Goal: Task Accomplishment & Management: Manage account settings

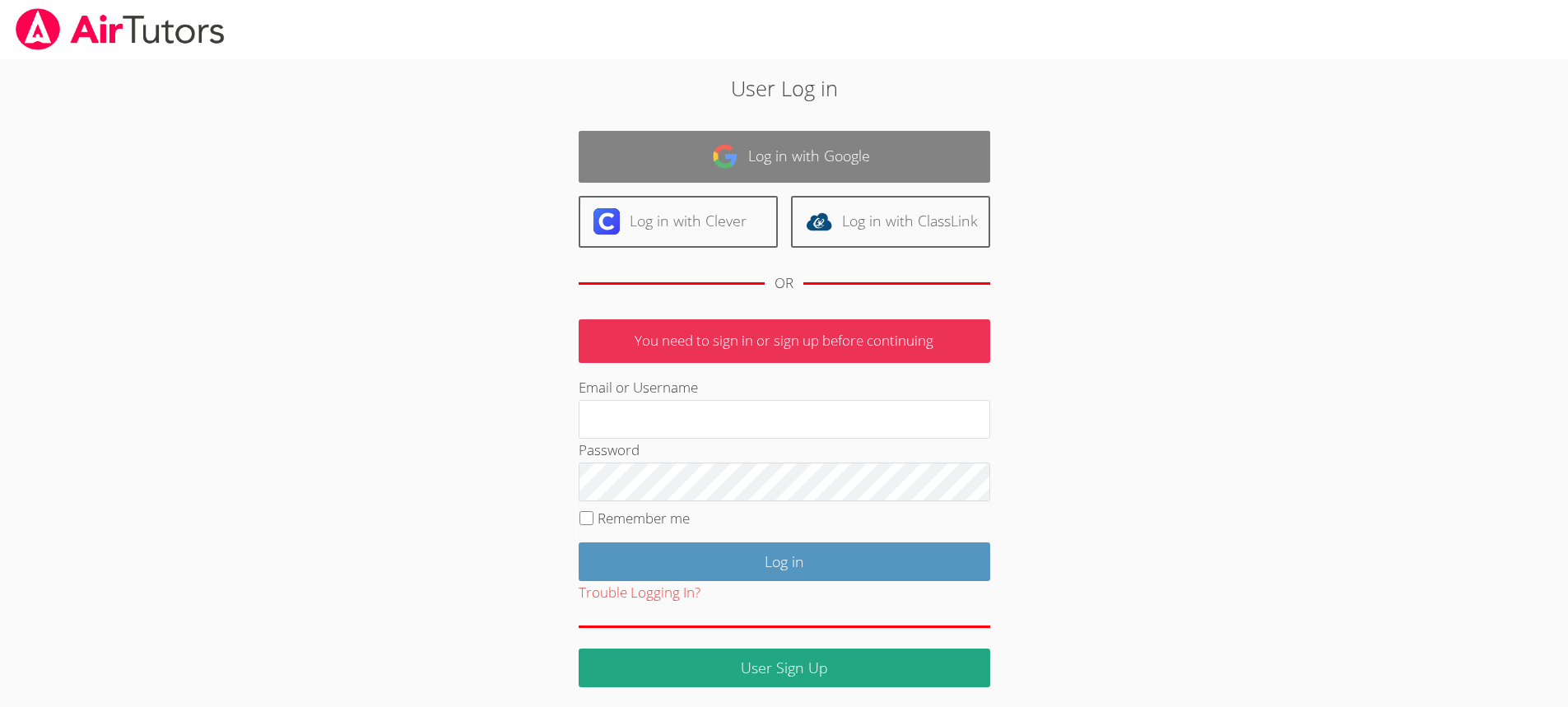
click at [784, 151] on link "Log in with Google" at bounding box center [784, 157] width 412 height 52
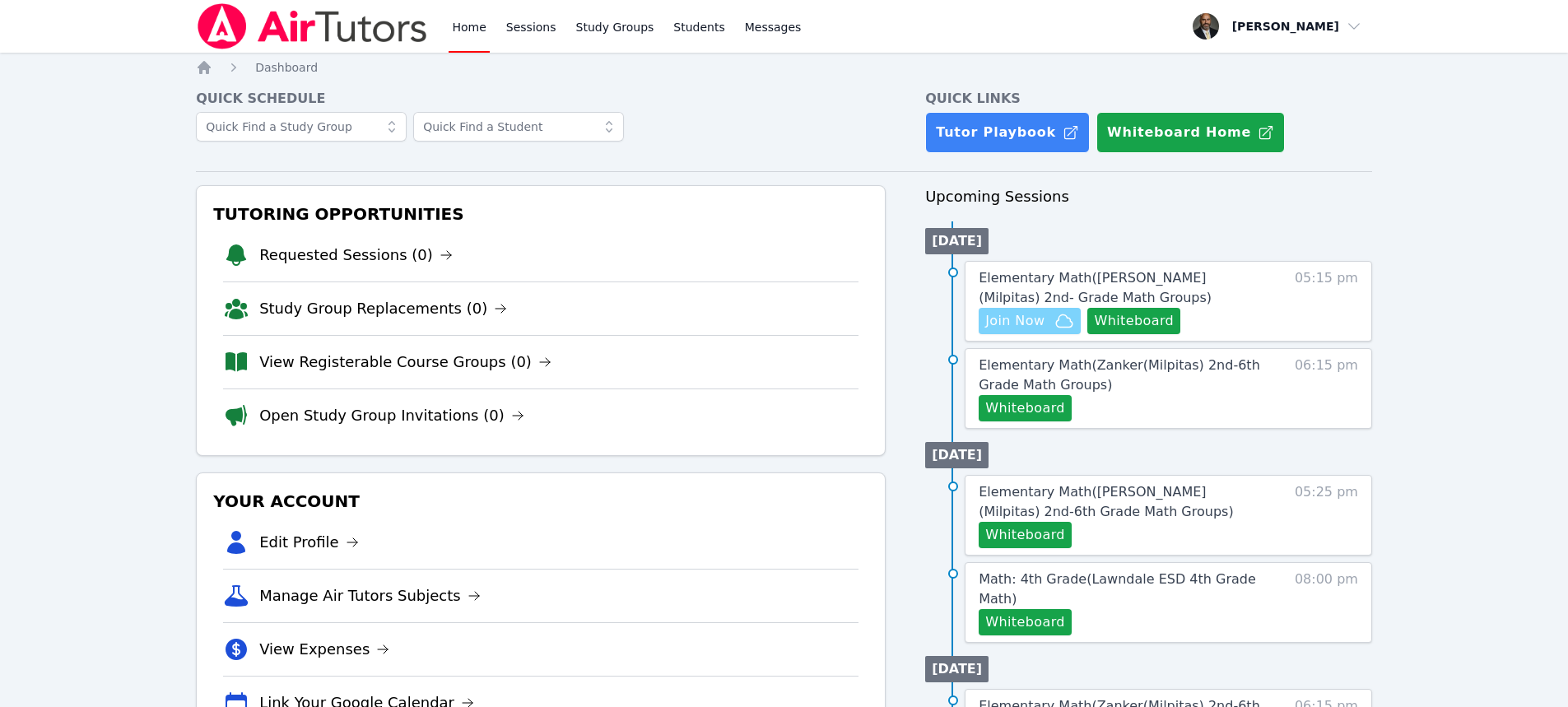
click at [1053, 317] on span "Join Now" at bounding box center [1029, 321] width 89 height 20
click at [1125, 318] on button "Whiteboard" at bounding box center [1134, 321] width 93 height 27
click at [1041, 404] on button "Whiteboard" at bounding box center [1025, 408] width 93 height 27
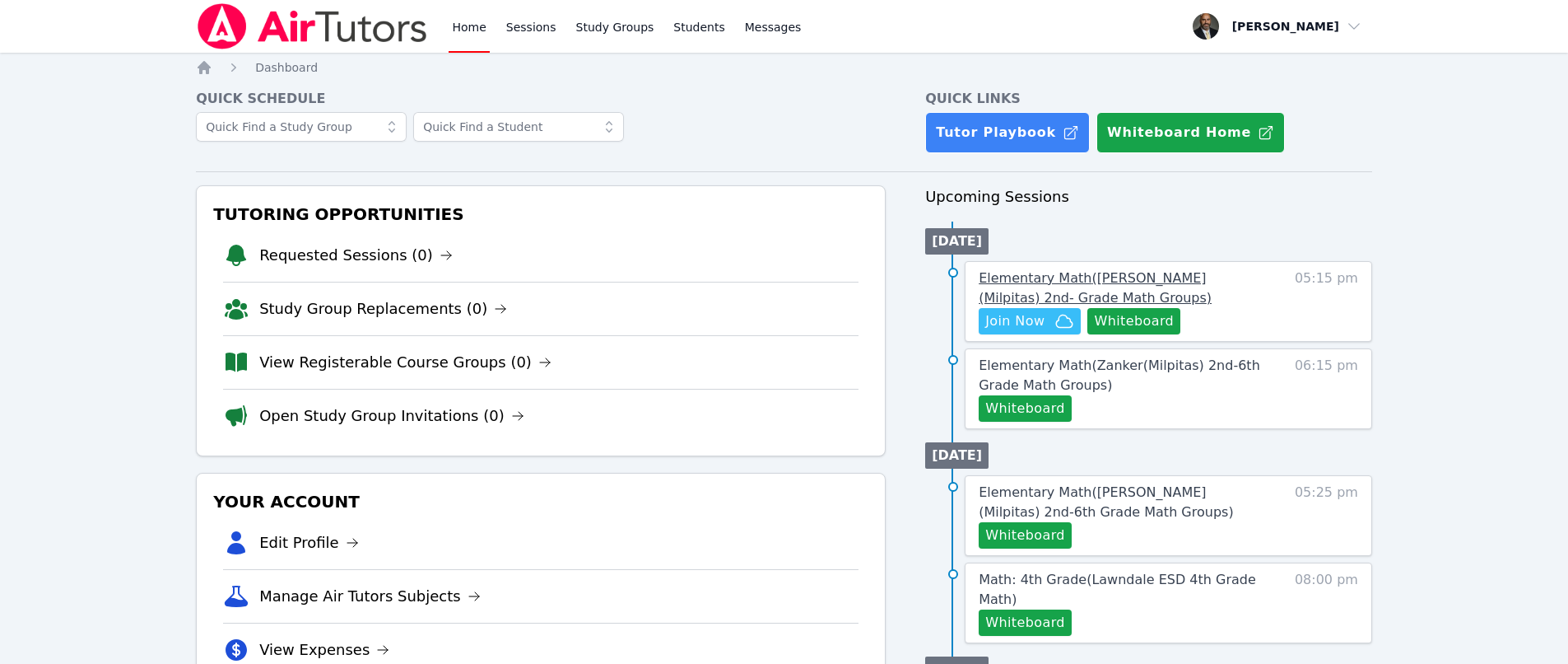
click at [1083, 279] on span "Elementary Math ( Sinnott (Milpitas) 2nd- Grade Math Groups )" at bounding box center [1095, 288] width 232 height 35
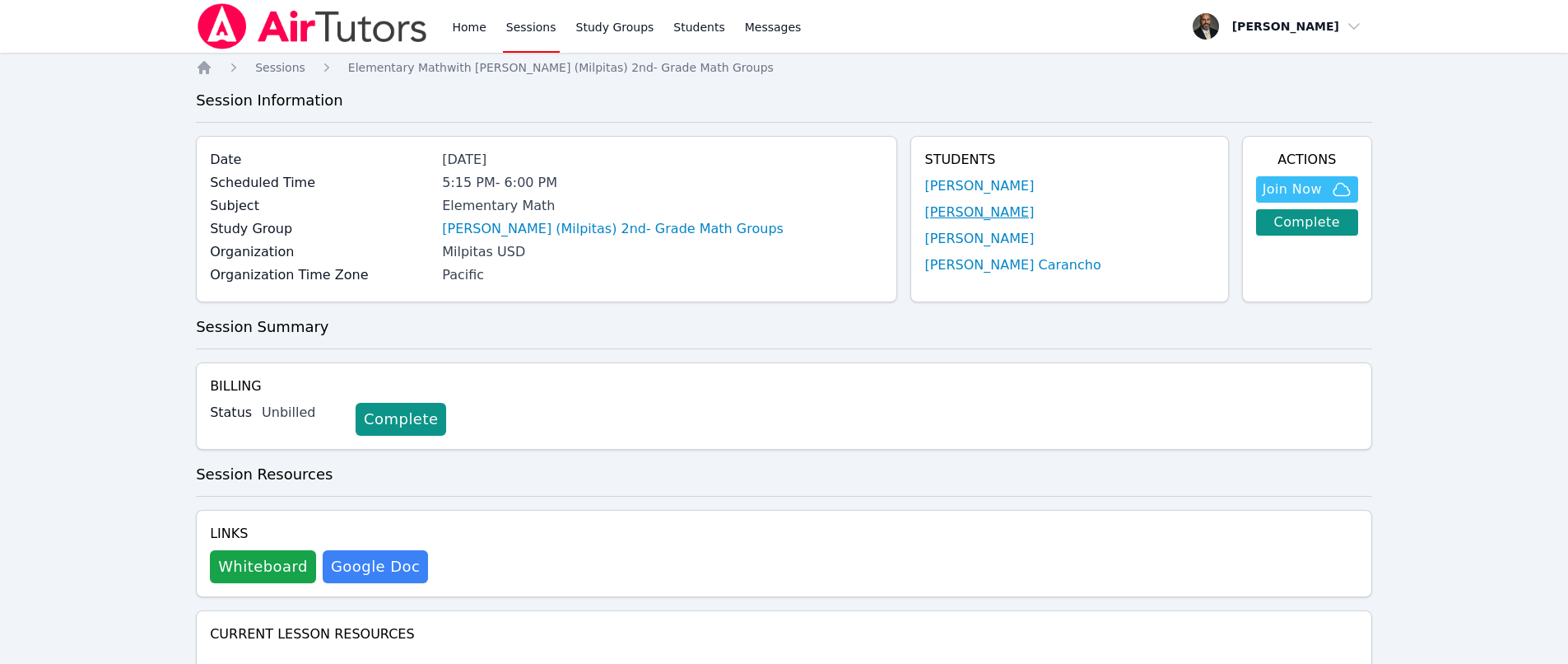
click at [999, 210] on link "Alea Guzman" at bounding box center [978, 213] width 109 height 20
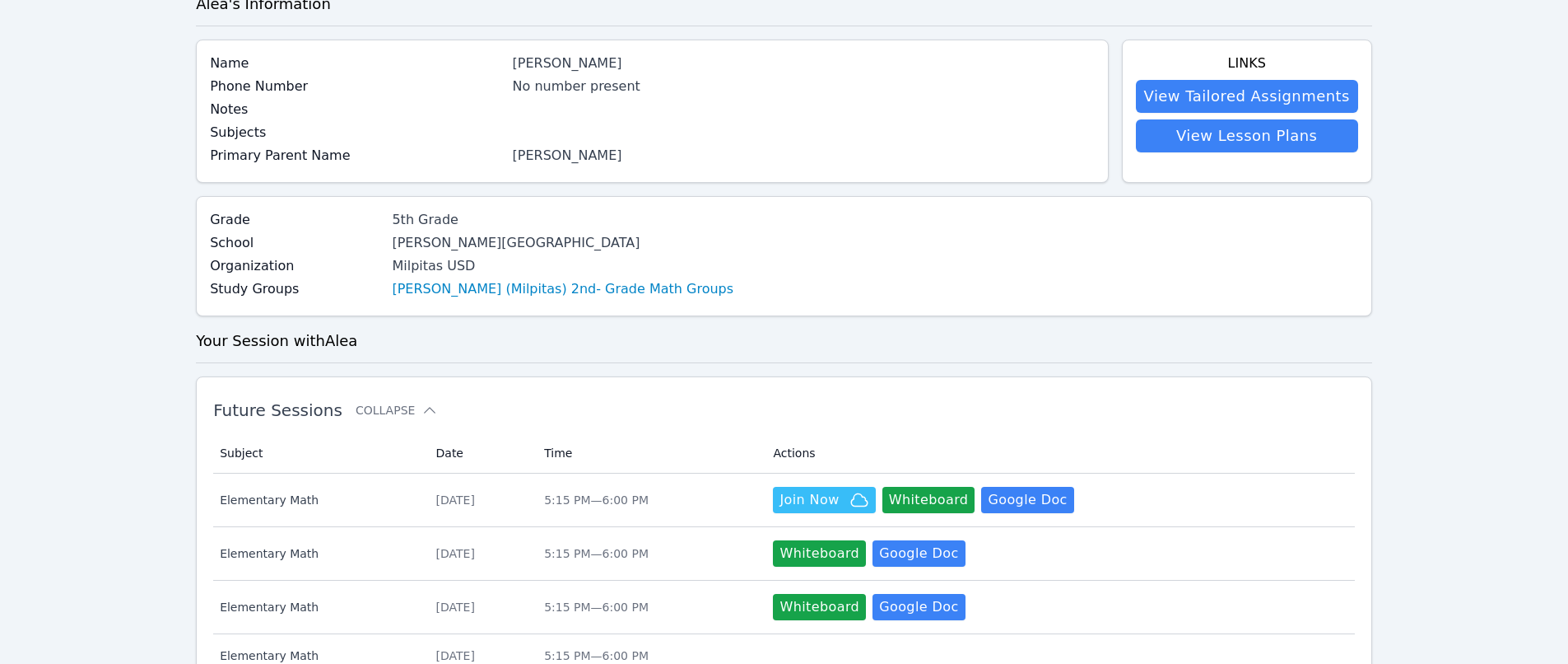
scroll to position [247, 0]
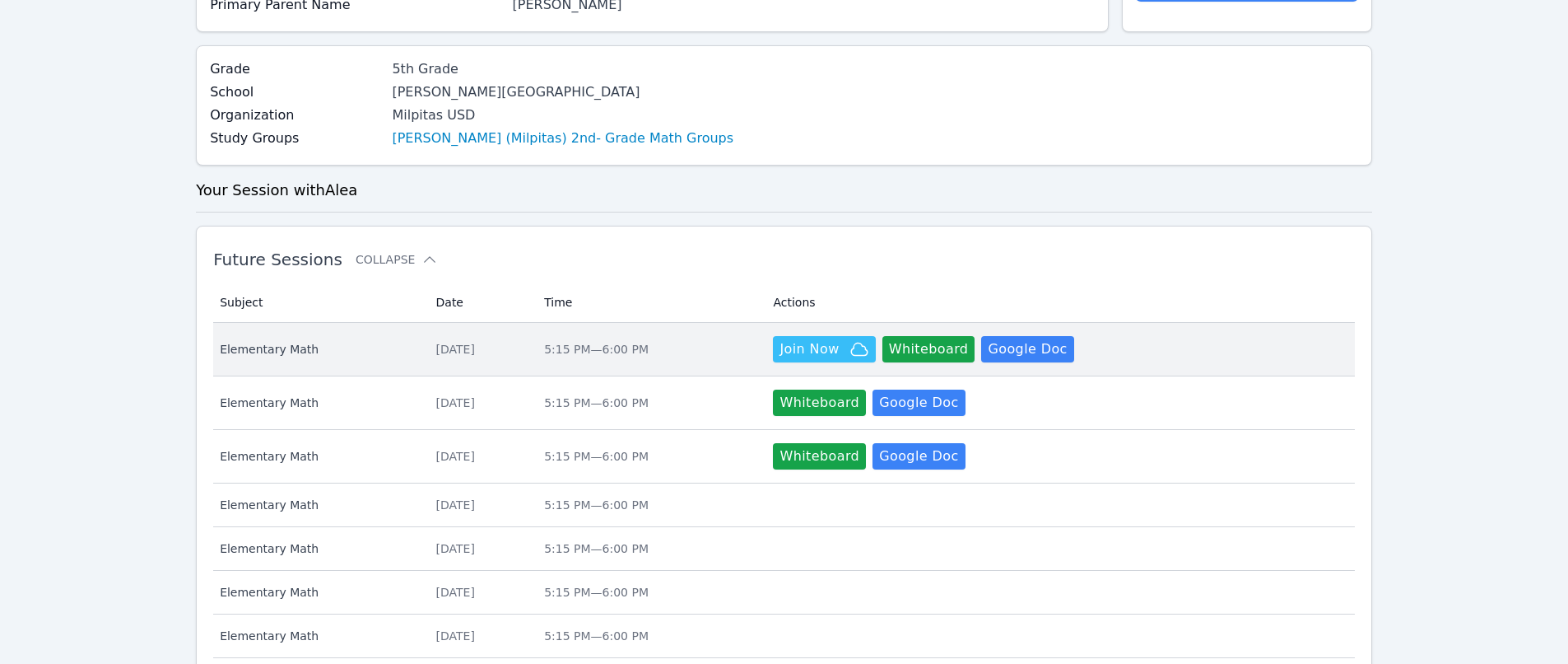
click at [287, 348] on span "Elementary Math" at bounding box center [317, 349] width 196 height 17
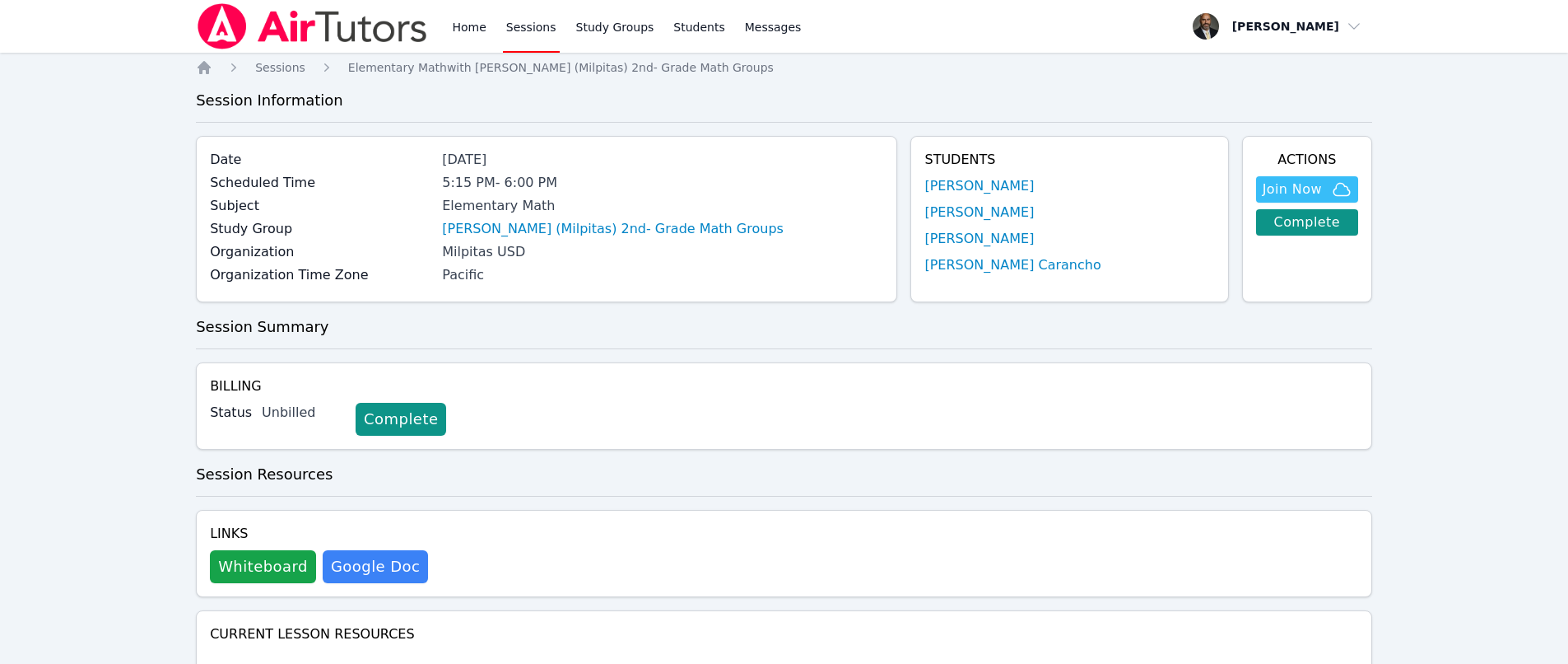
click at [513, 18] on link "Sessions" at bounding box center [532, 26] width 57 height 52
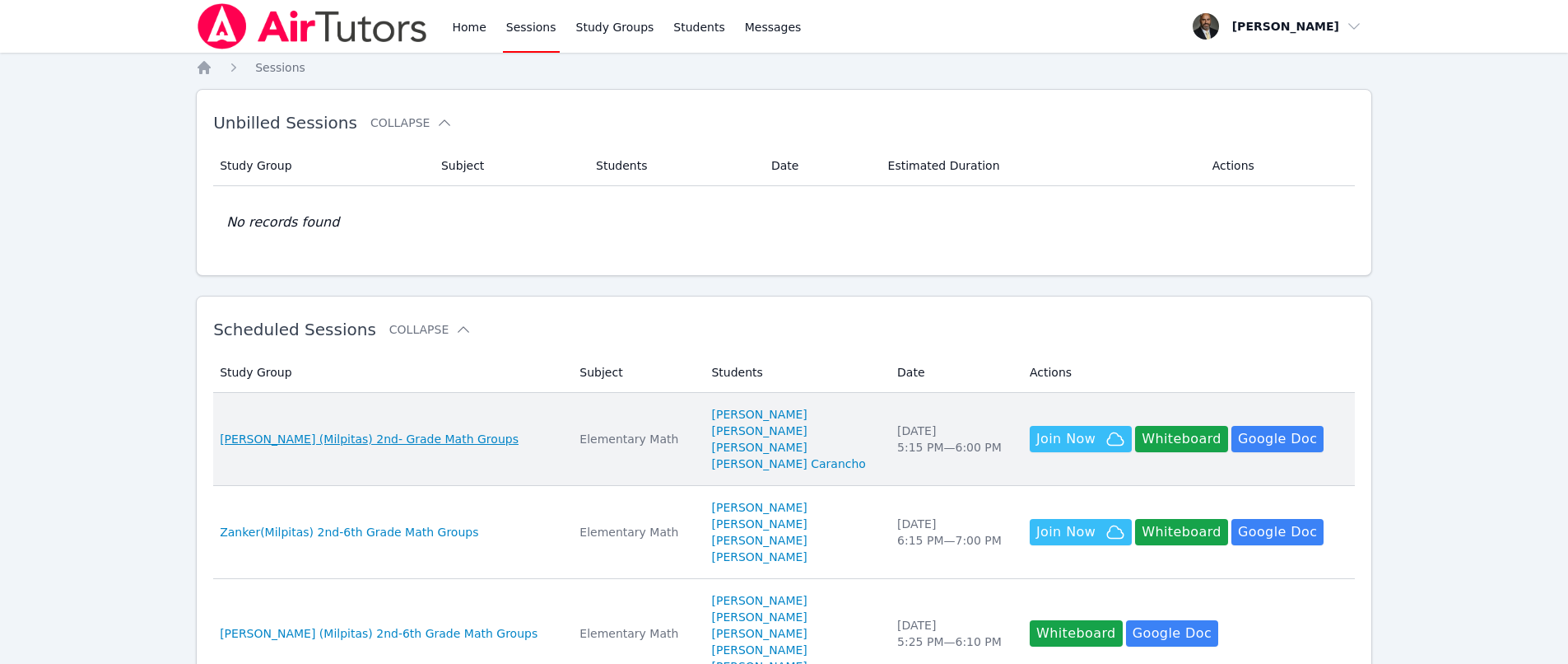
click at [386, 437] on span "Sinnott (Milpitas) 2nd- Grade Math Groups" at bounding box center [368, 438] width 298 height 17
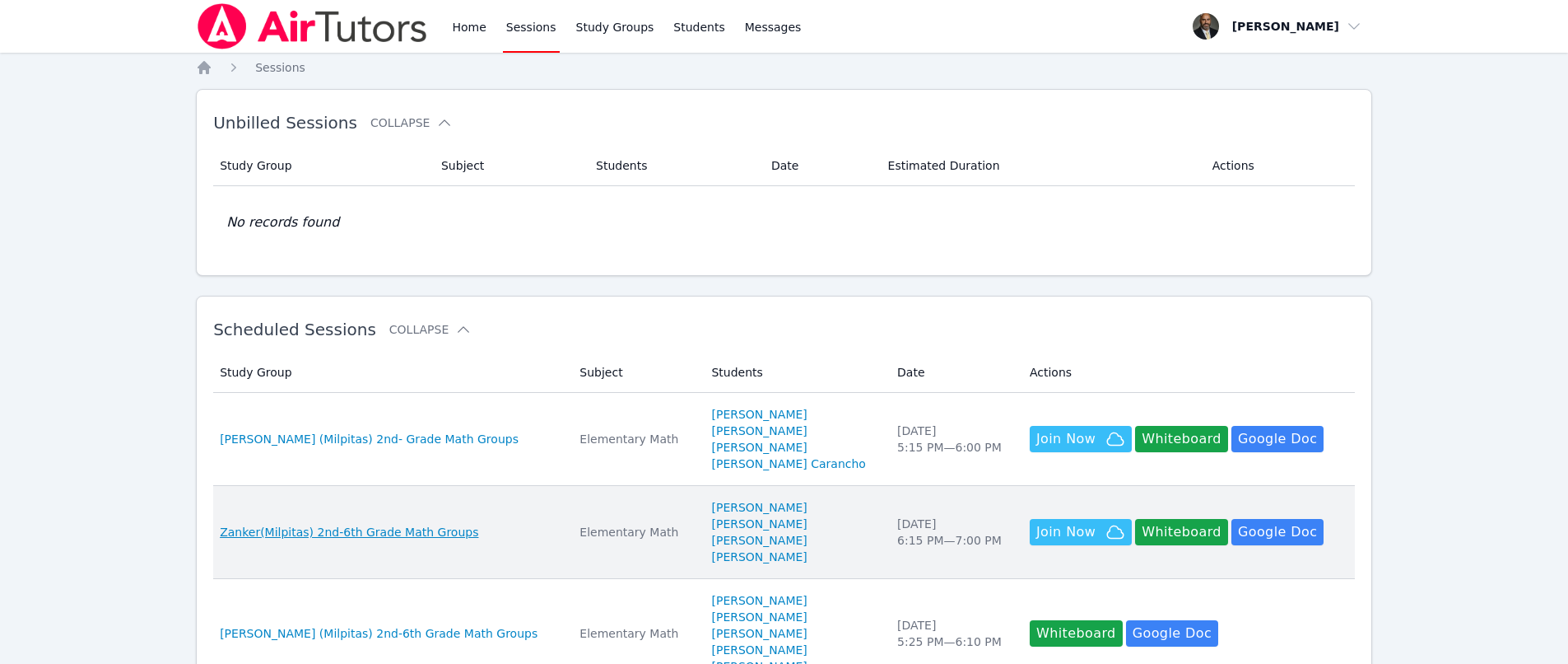
click at [368, 533] on span "Zanker(Milpitas) 2nd-6th Grade Math Groups" at bounding box center [349, 531] width 258 height 17
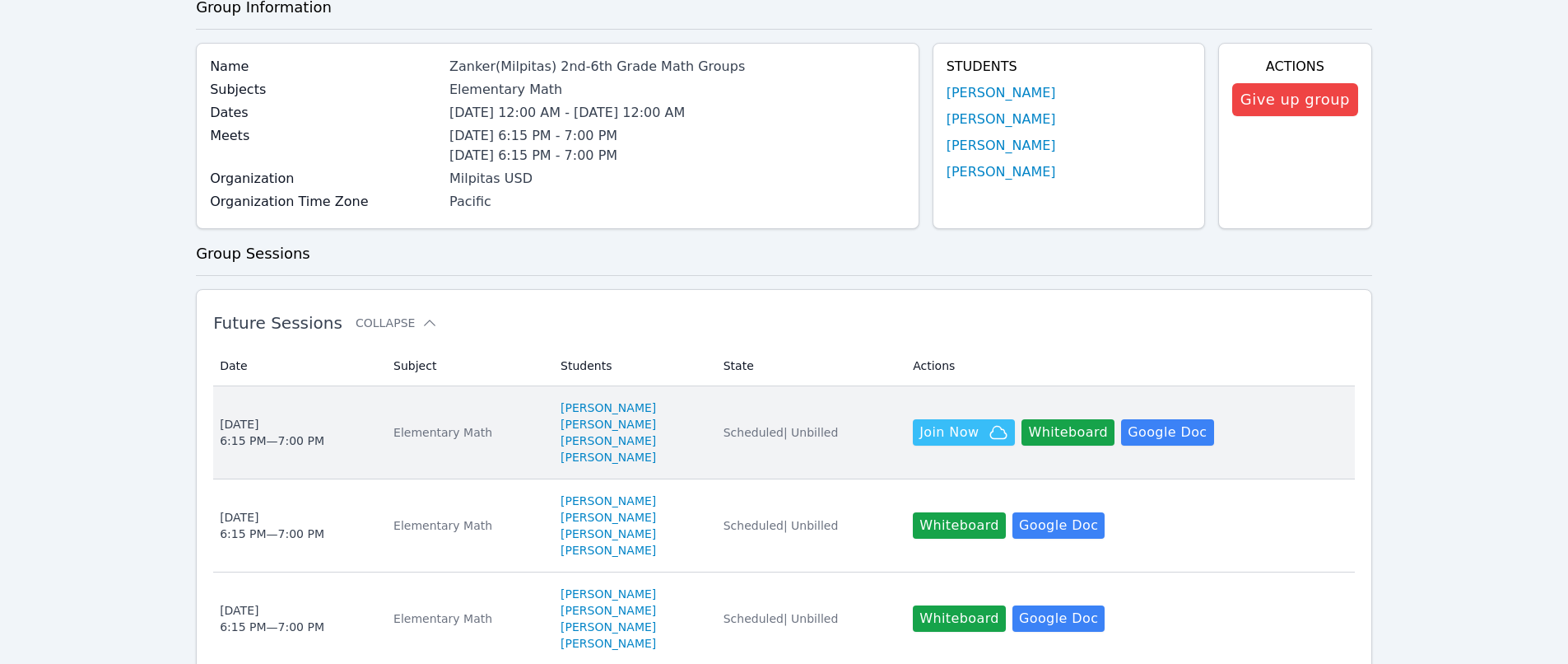
scroll to position [165, 0]
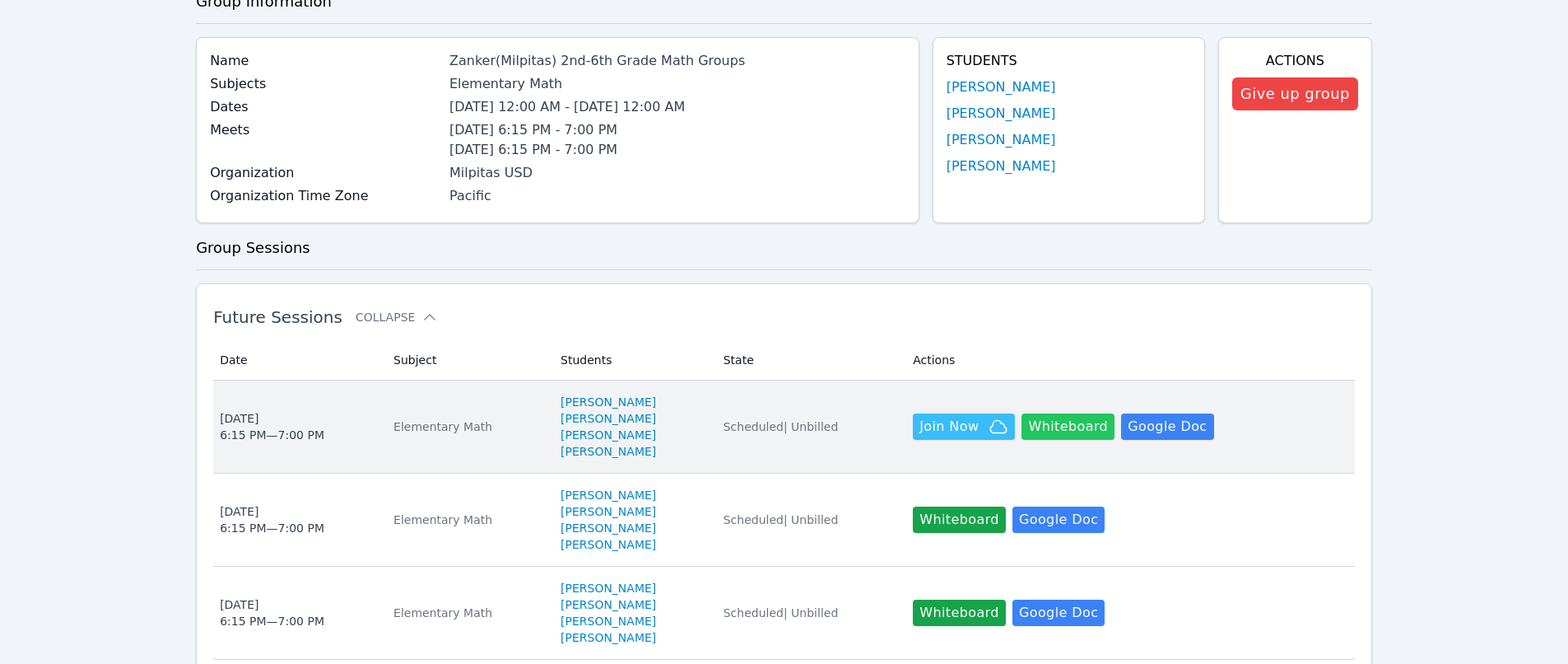
click at [1078, 427] on button "Whiteboard" at bounding box center [1068, 426] width 93 height 27
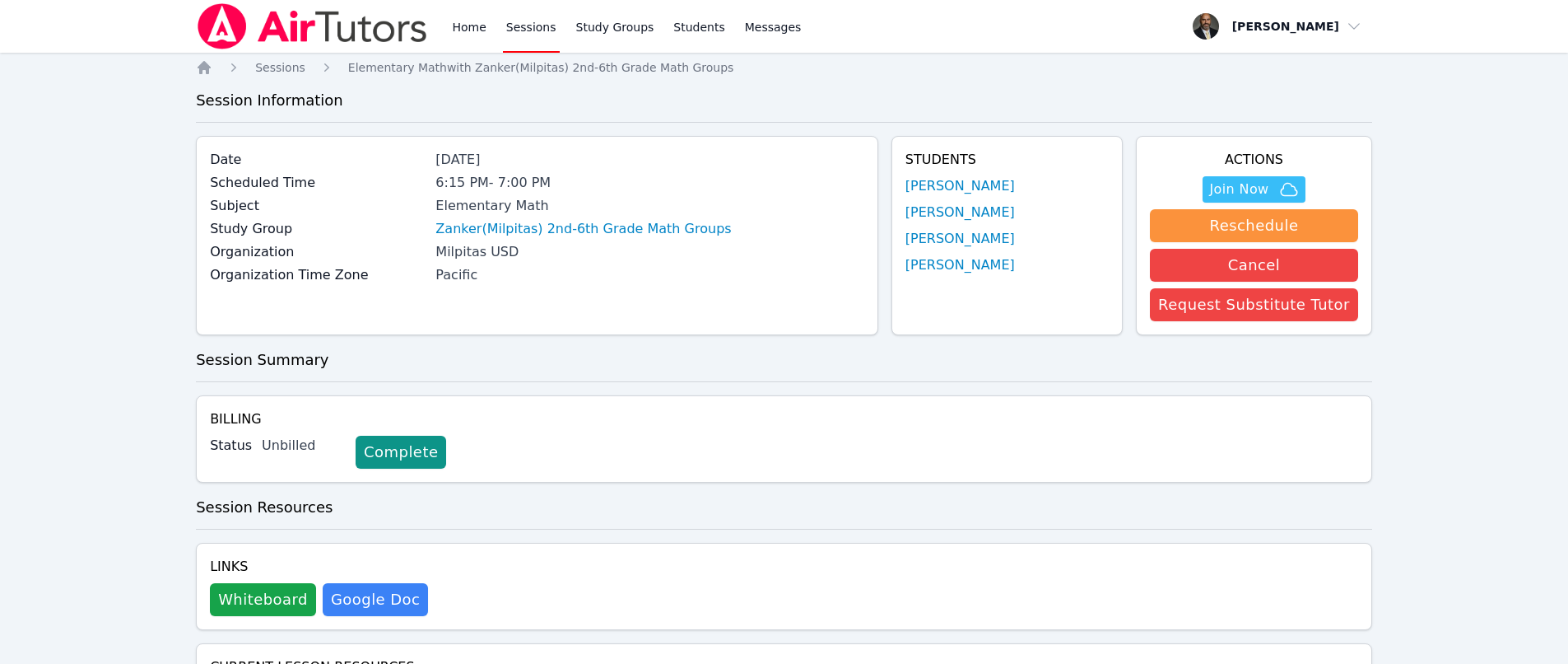
click at [534, 18] on link "Sessions" at bounding box center [532, 26] width 57 height 52
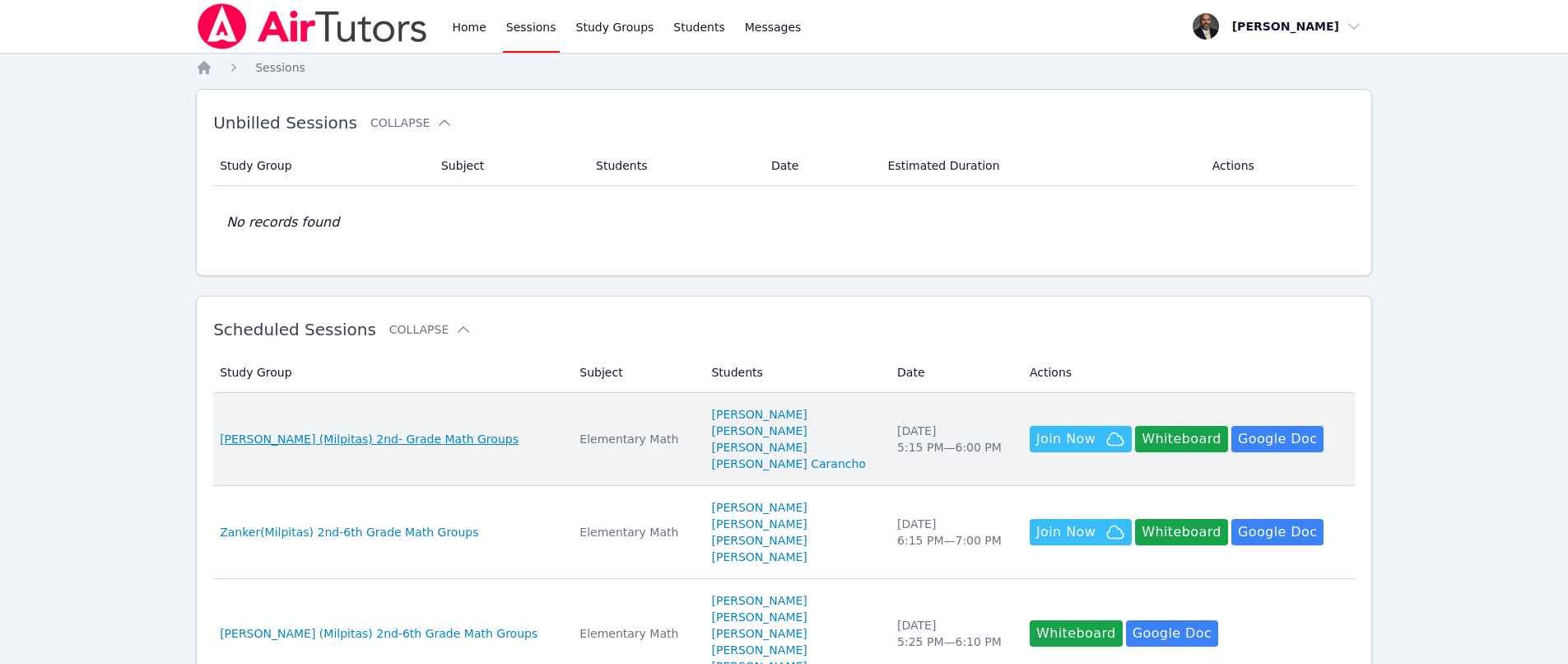
click at [357, 443] on span "Sinnott (Milpitas) 2nd- Grade Math Groups" at bounding box center [368, 438] width 298 height 17
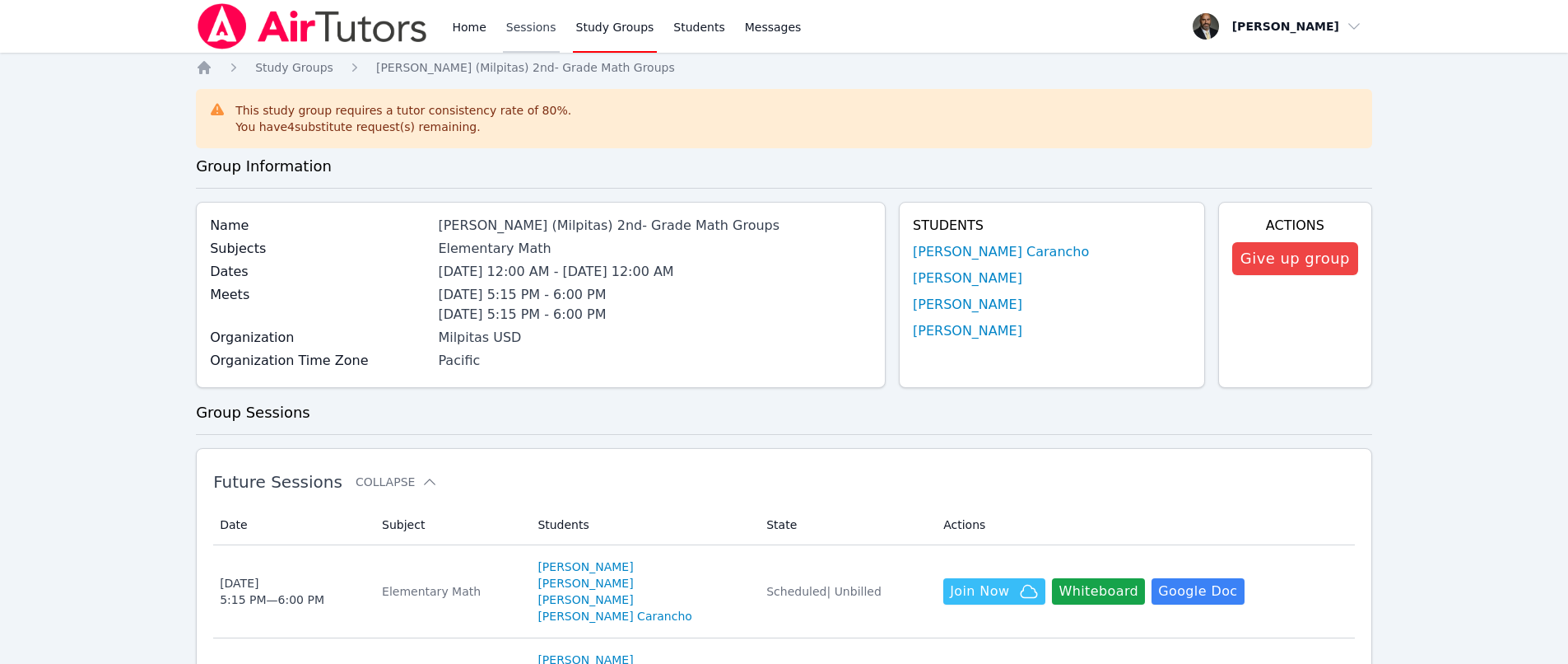
click at [538, 28] on link "Sessions" at bounding box center [532, 26] width 57 height 52
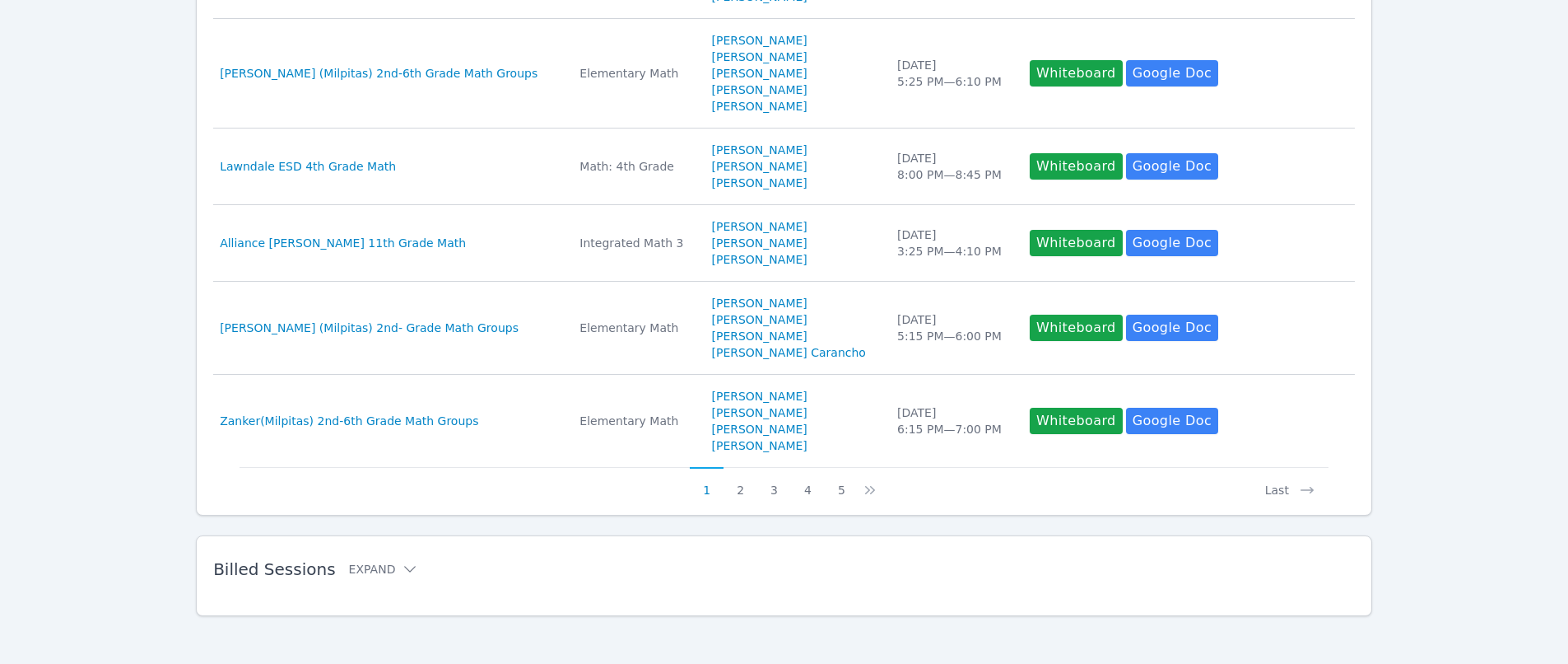
scroll to position [844, 0]
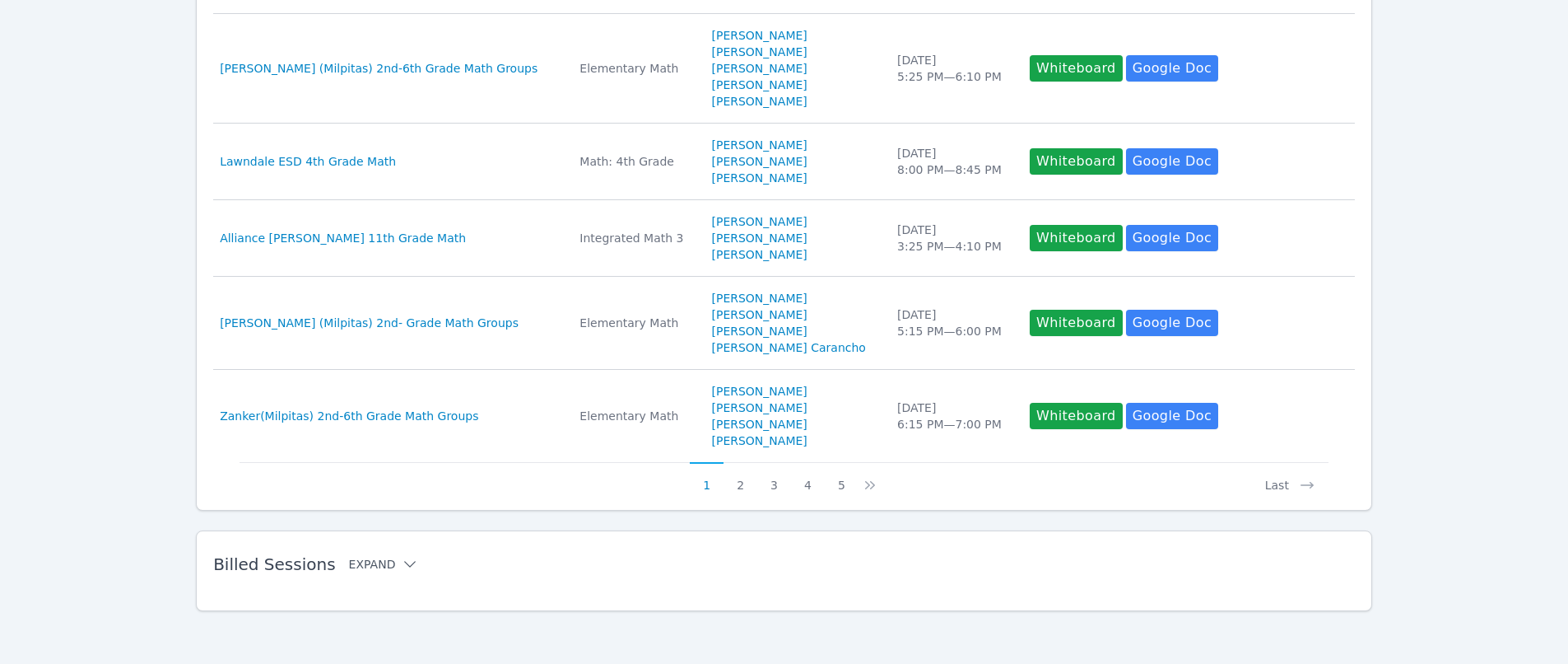
click at [355, 569] on button "Expand" at bounding box center [383, 564] width 70 height 17
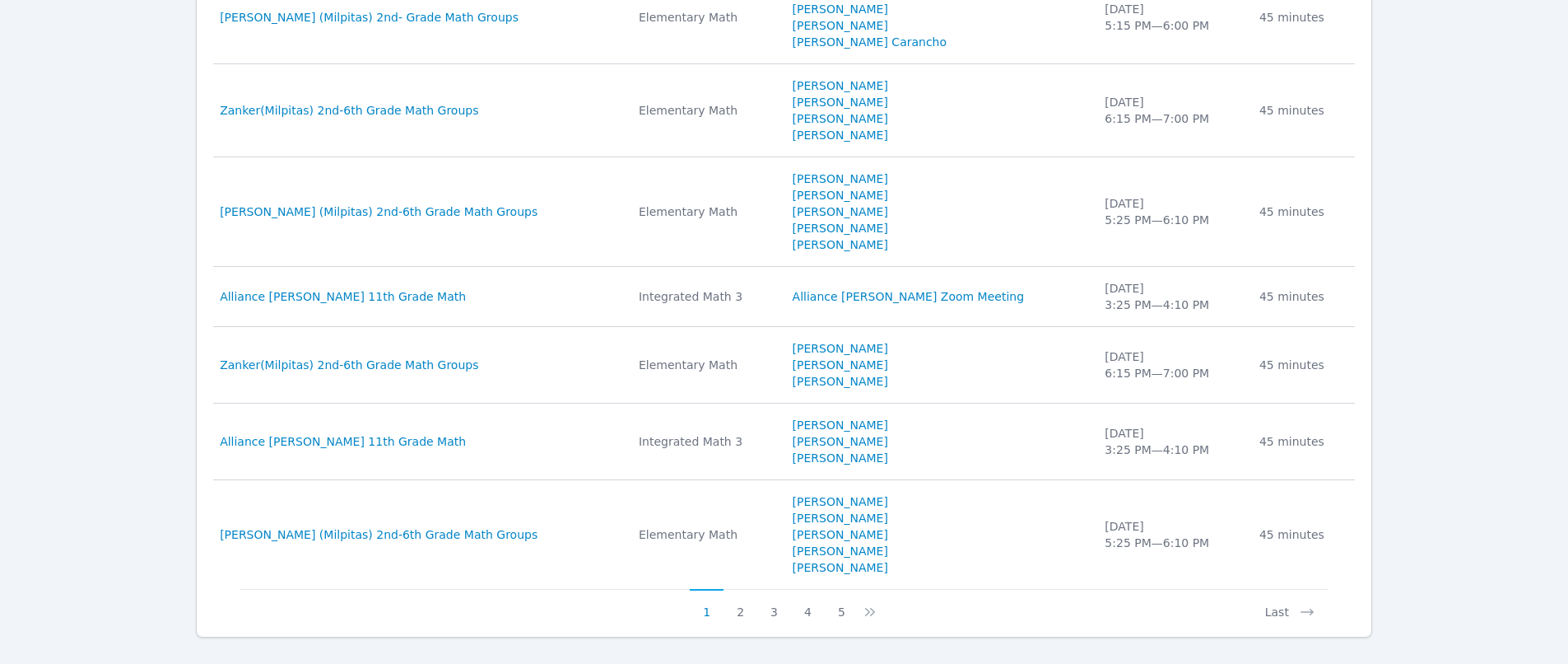
scroll to position [1806, 0]
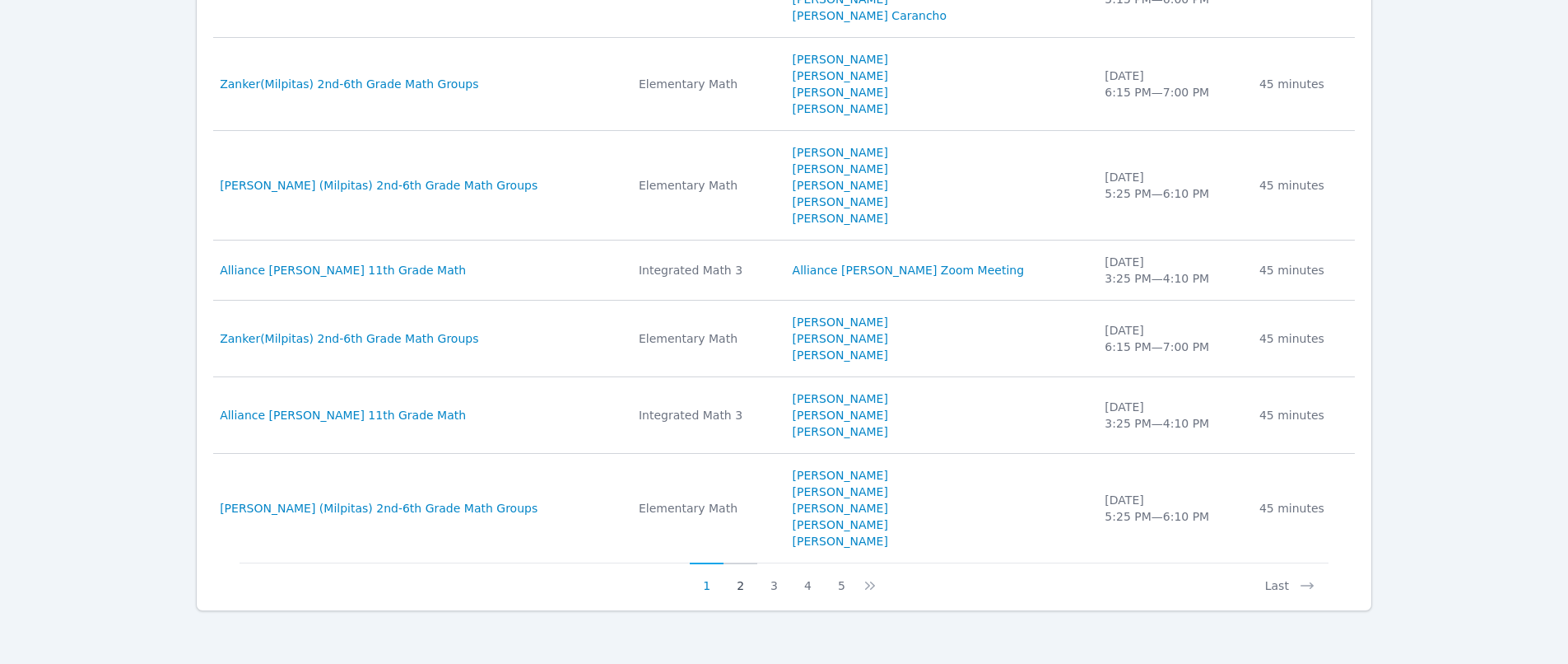
click at [743, 584] on button "2" at bounding box center [741, 578] width 33 height 32
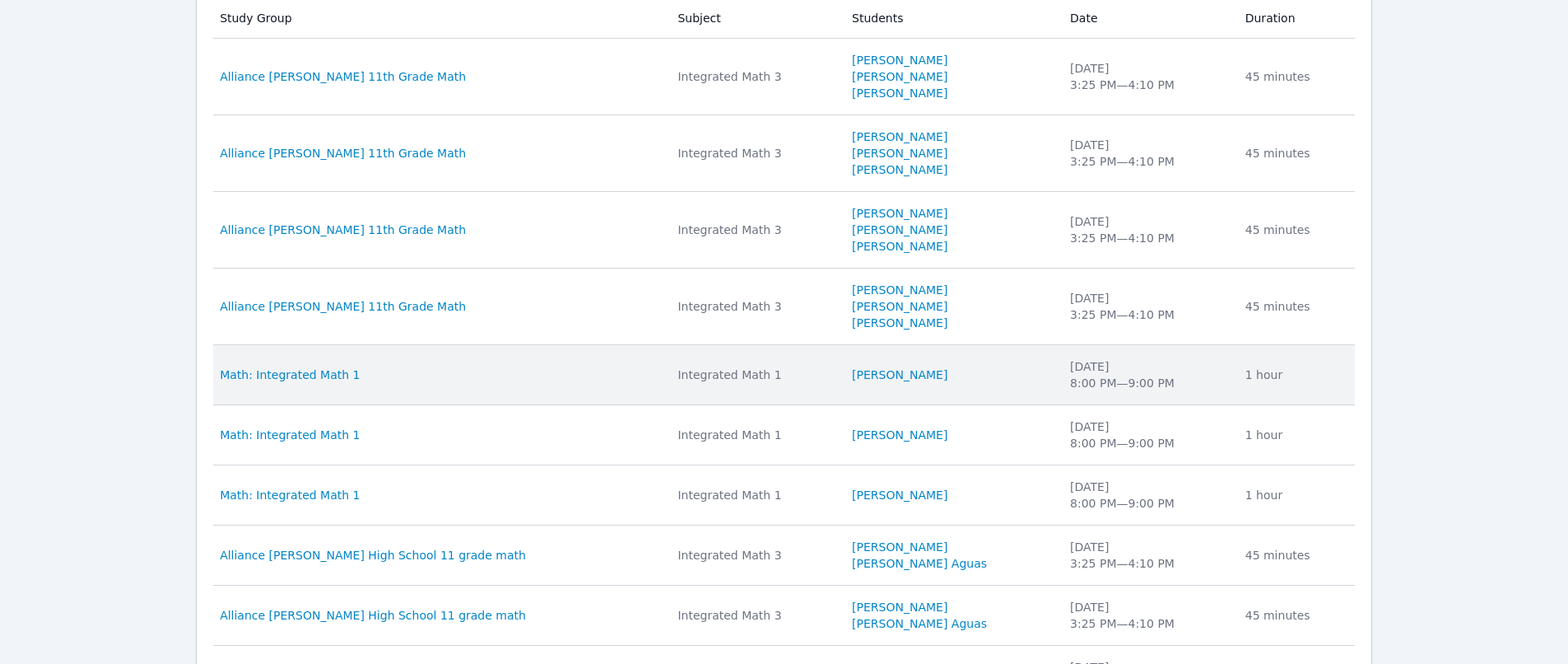
scroll to position [1575, 0]
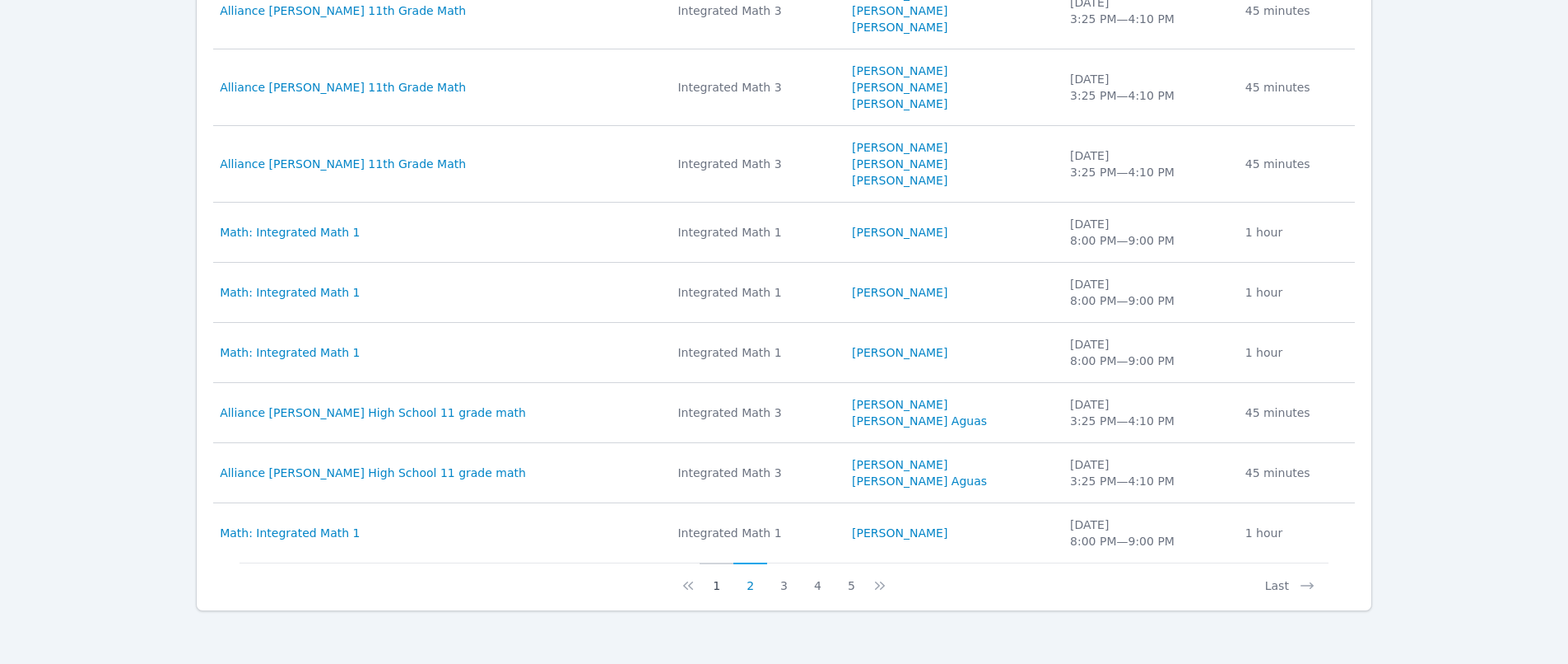
click at [713, 581] on button "1" at bounding box center [716, 578] width 33 height 32
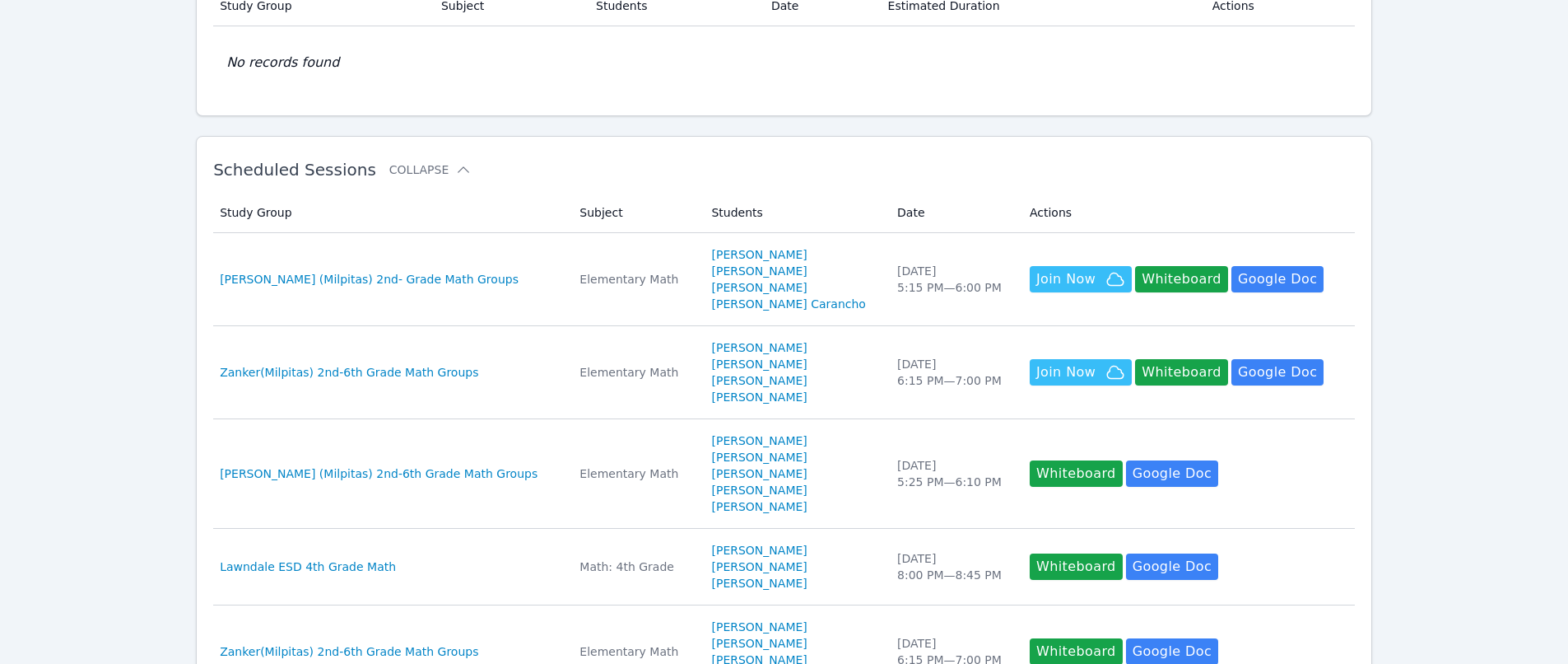
scroll to position [159, 0]
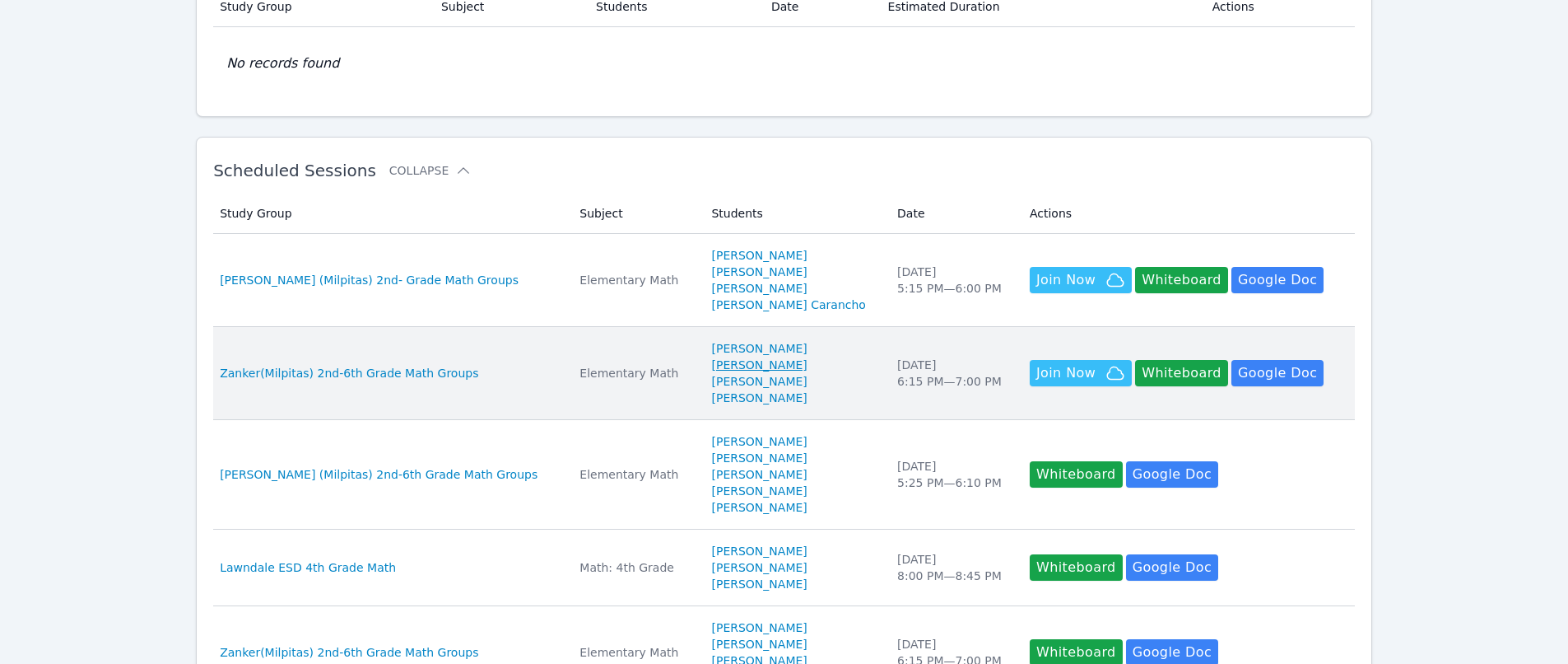
click at [711, 362] on link "[PERSON_NAME]" at bounding box center [758, 365] width 96 height 17
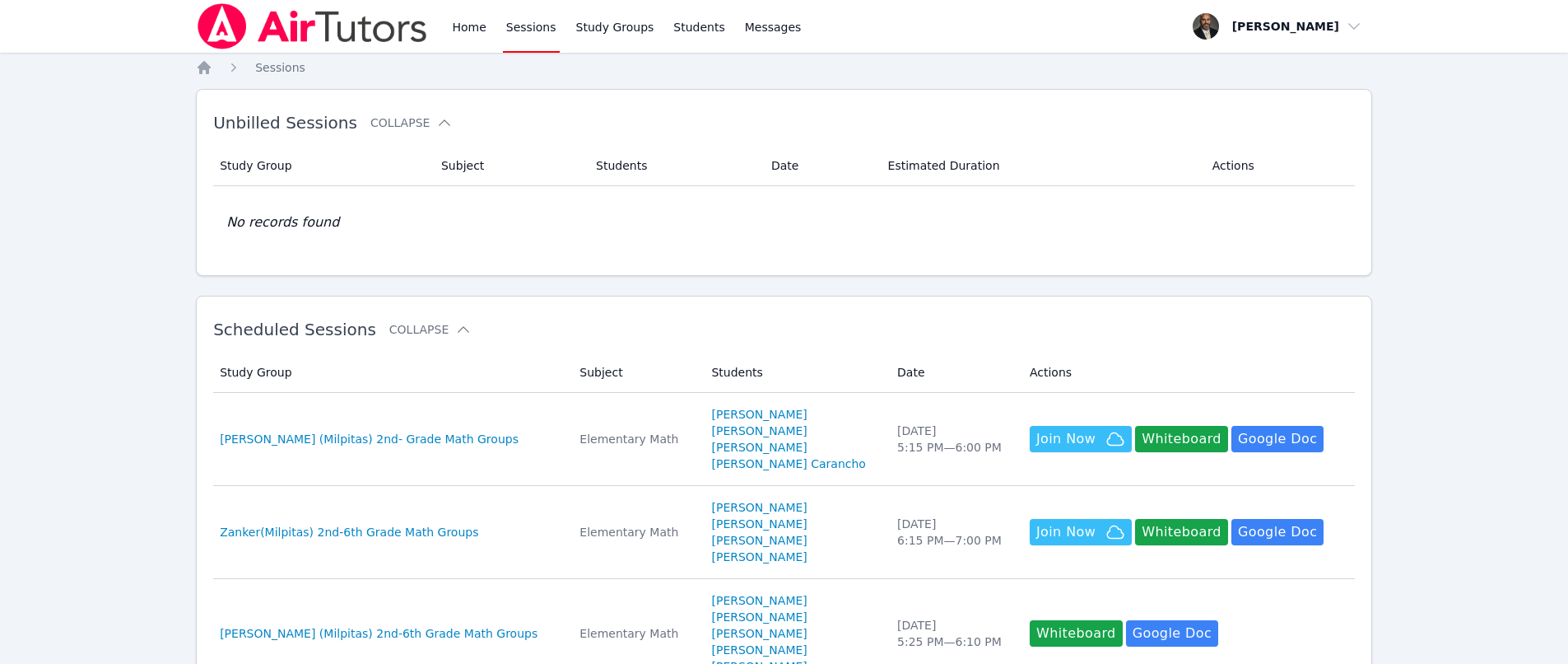
scroll to position [159, 0]
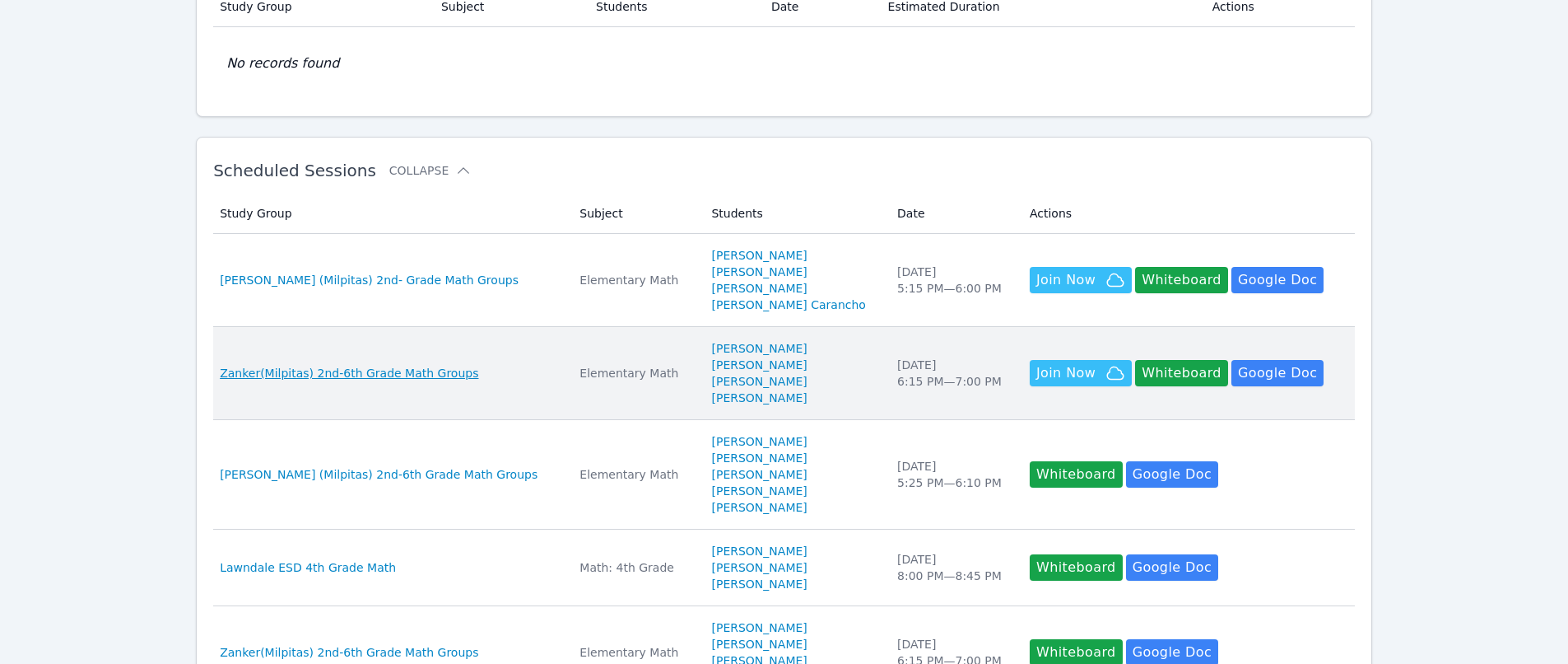
click at [411, 378] on span "Zanker(Milpitas) 2nd-6th Grade Math Groups" at bounding box center [349, 372] width 258 height 17
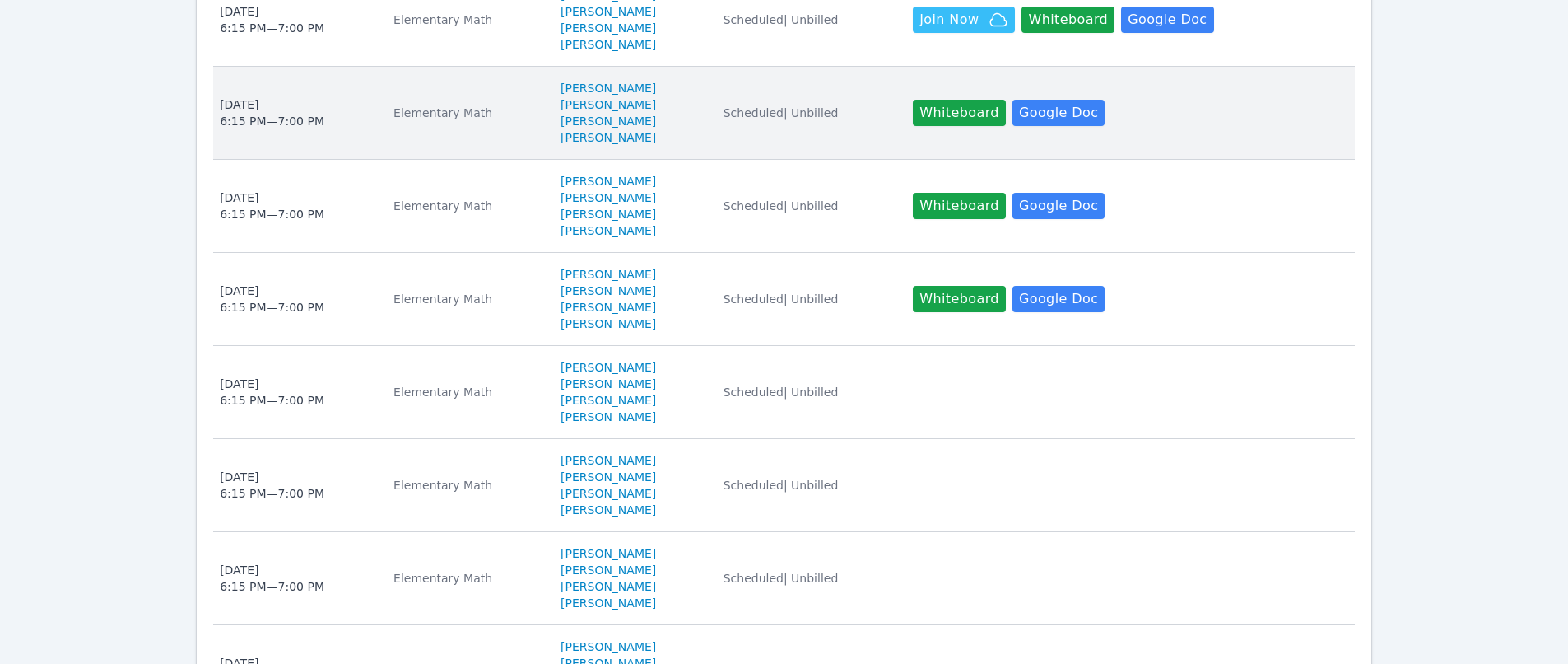
scroll to position [406, 0]
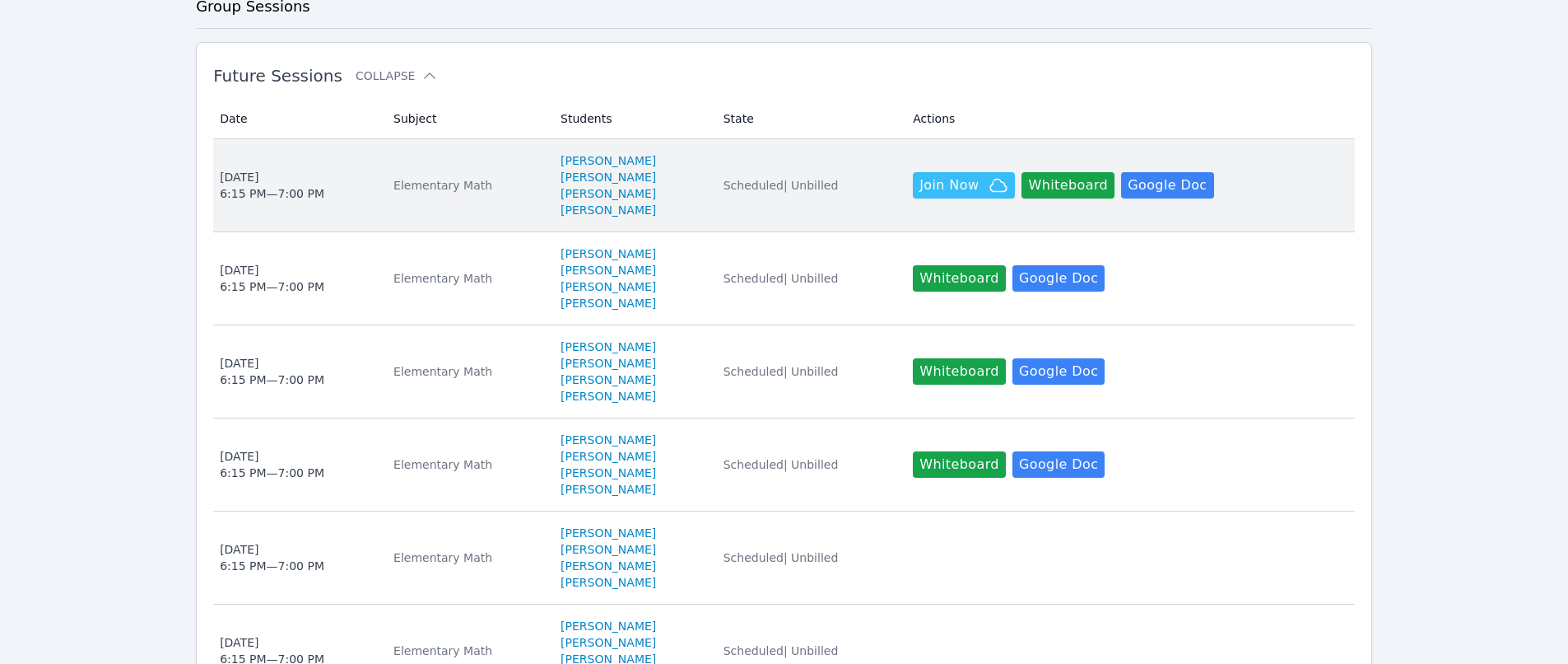
click at [278, 162] on td "Date Wed Oct 8 6:15 PM — 7:00 PM" at bounding box center [297, 185] width 170 height 93
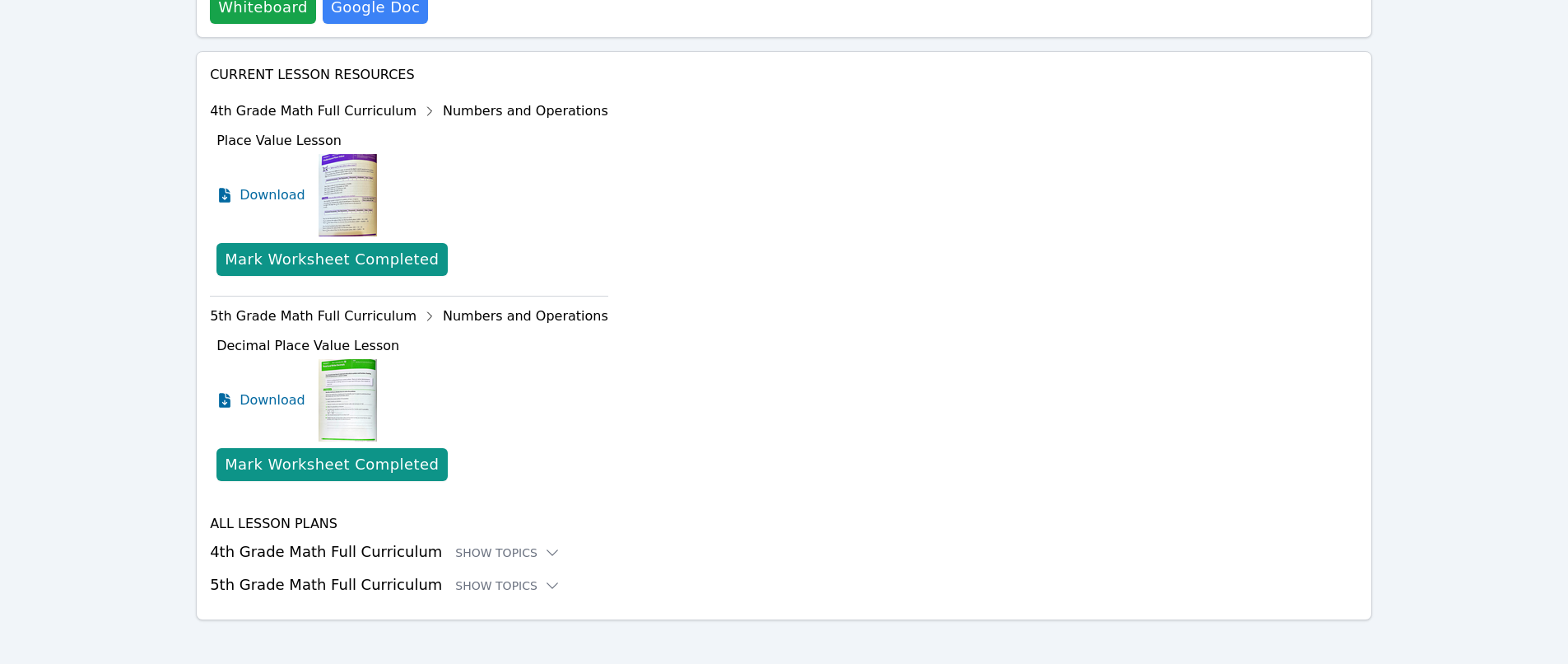
scroll to position [601, 0]
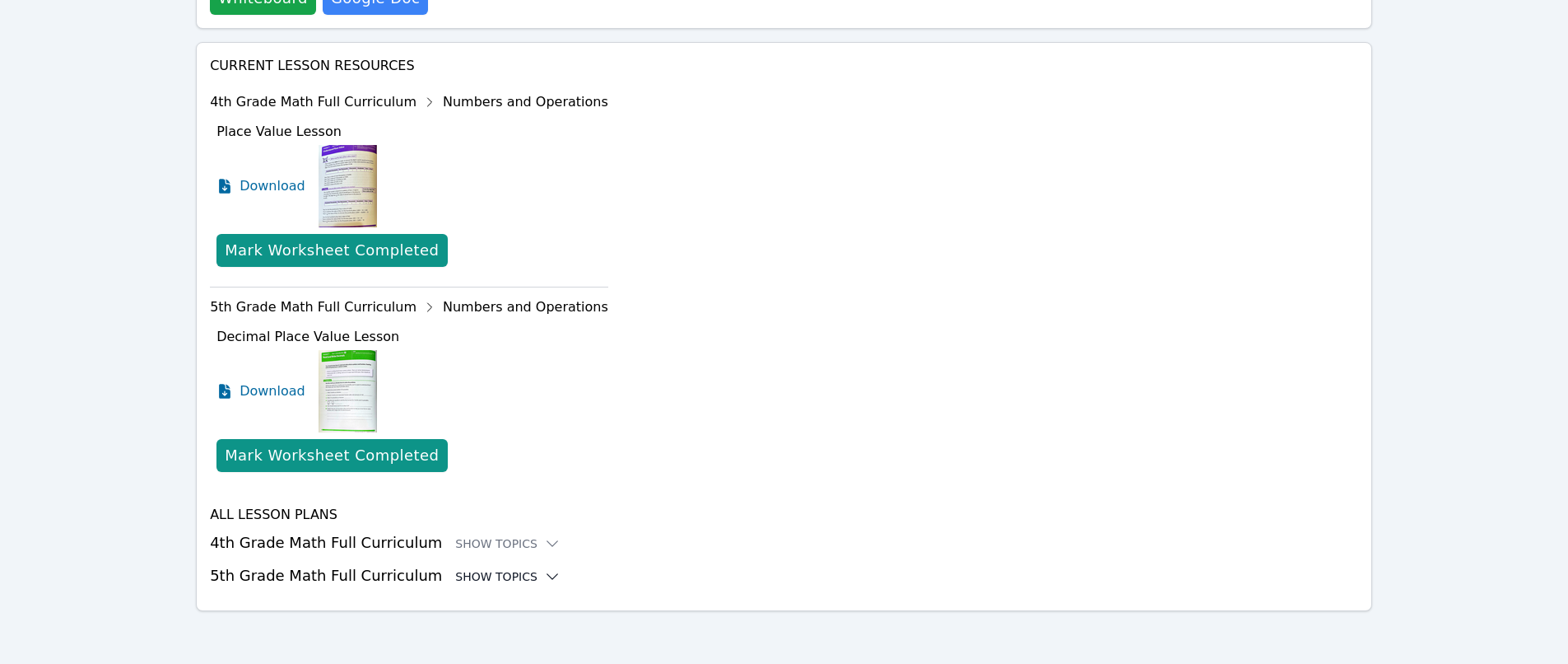
click at [465, 575] on div "Show Topics" at bounding box center [507, 576] width 105 height 17
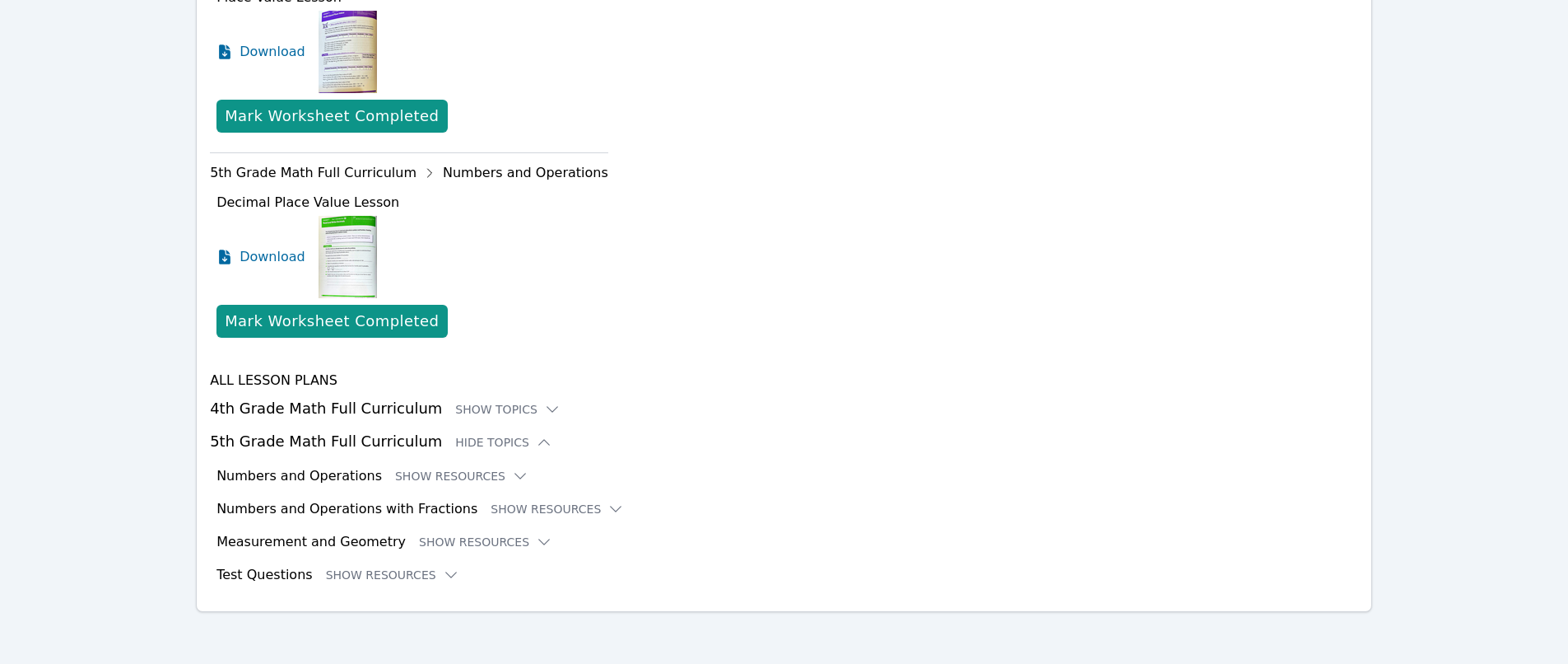
scroll to position [736, 0]
click at [414, 476] on button "Show Resources" at bounding box center [461, 475] width 133 height 17
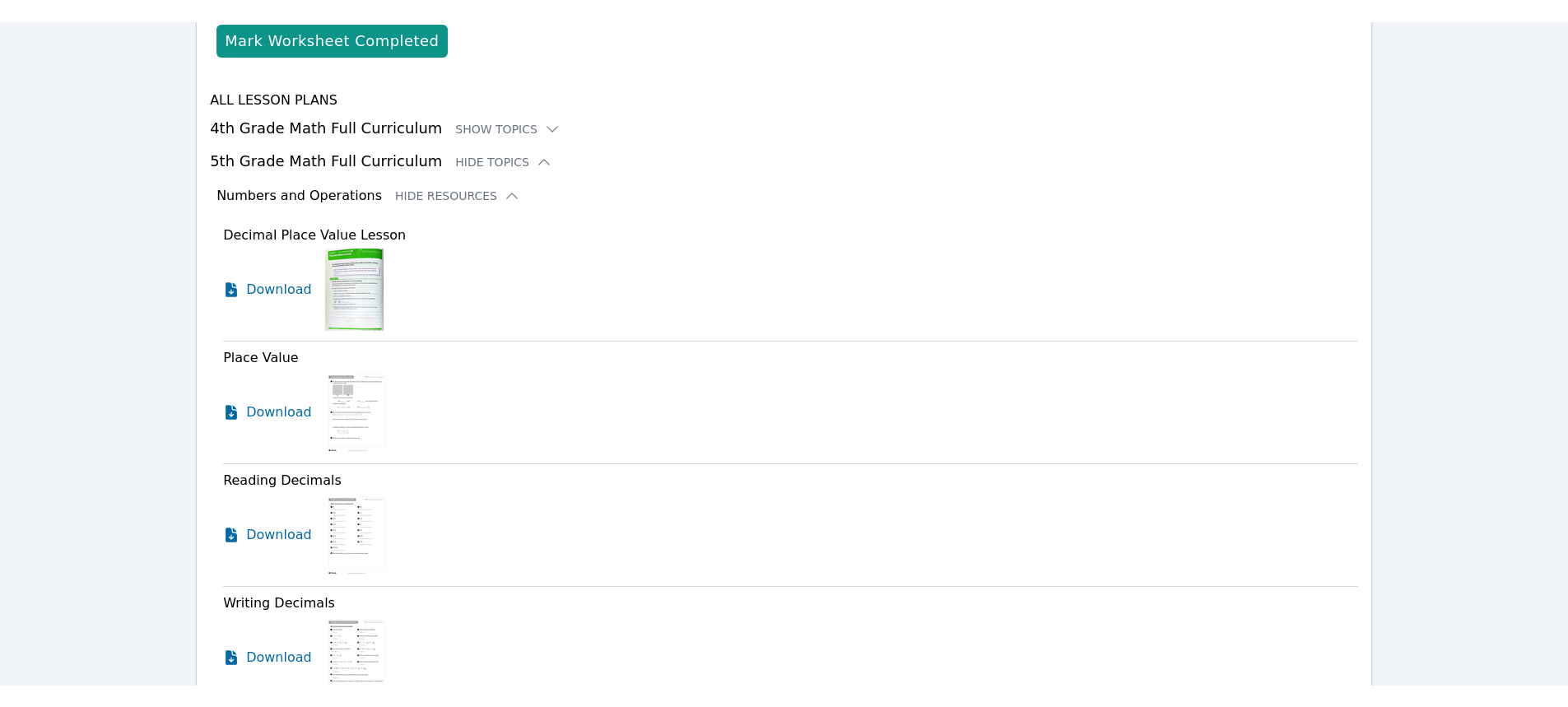
scroll to position [1147, 0]
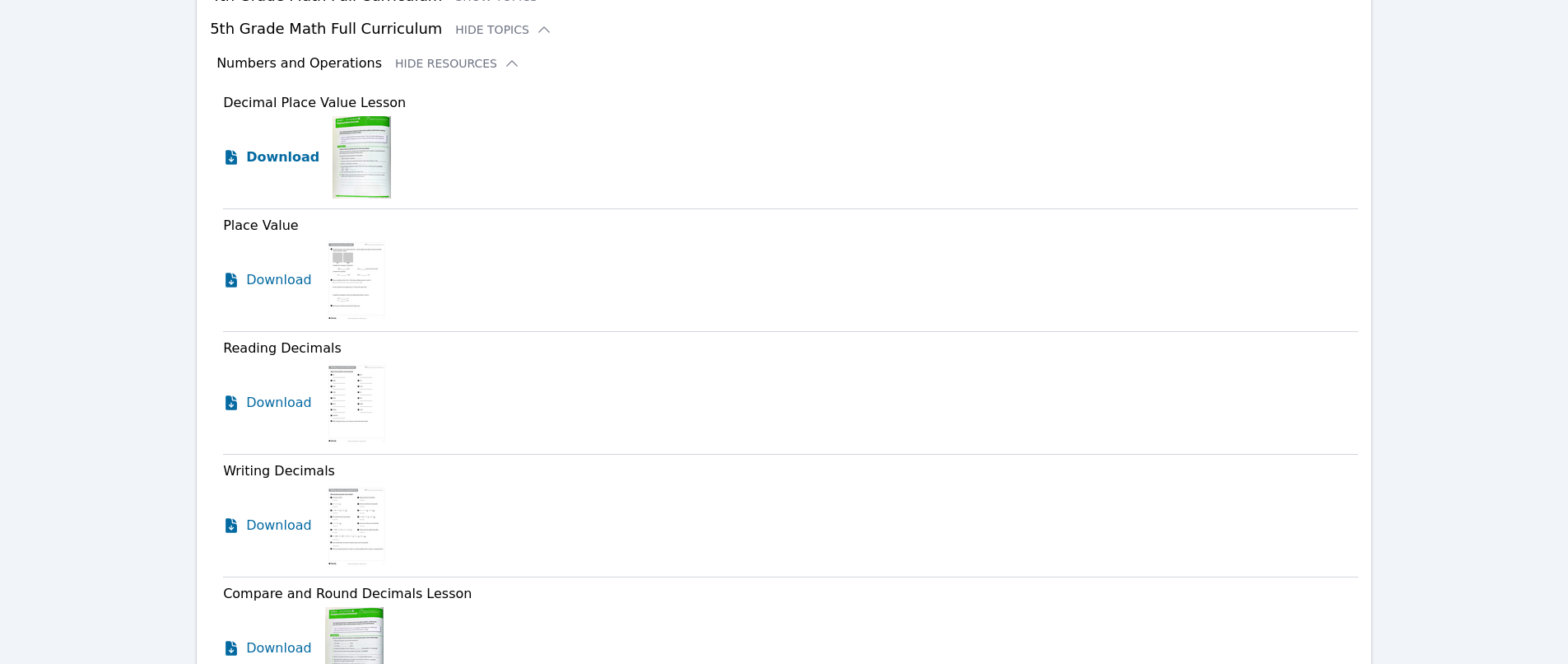
click at [262, 158] on span "Download" at bounding box center [283, 158] width 73 height 20
click at [283, 278] on span "Download" at bounding box center [283, 280] width 73 height 20
click at [286, 398] on span "Download" at bounding box center [283, 403] width 73 height 20
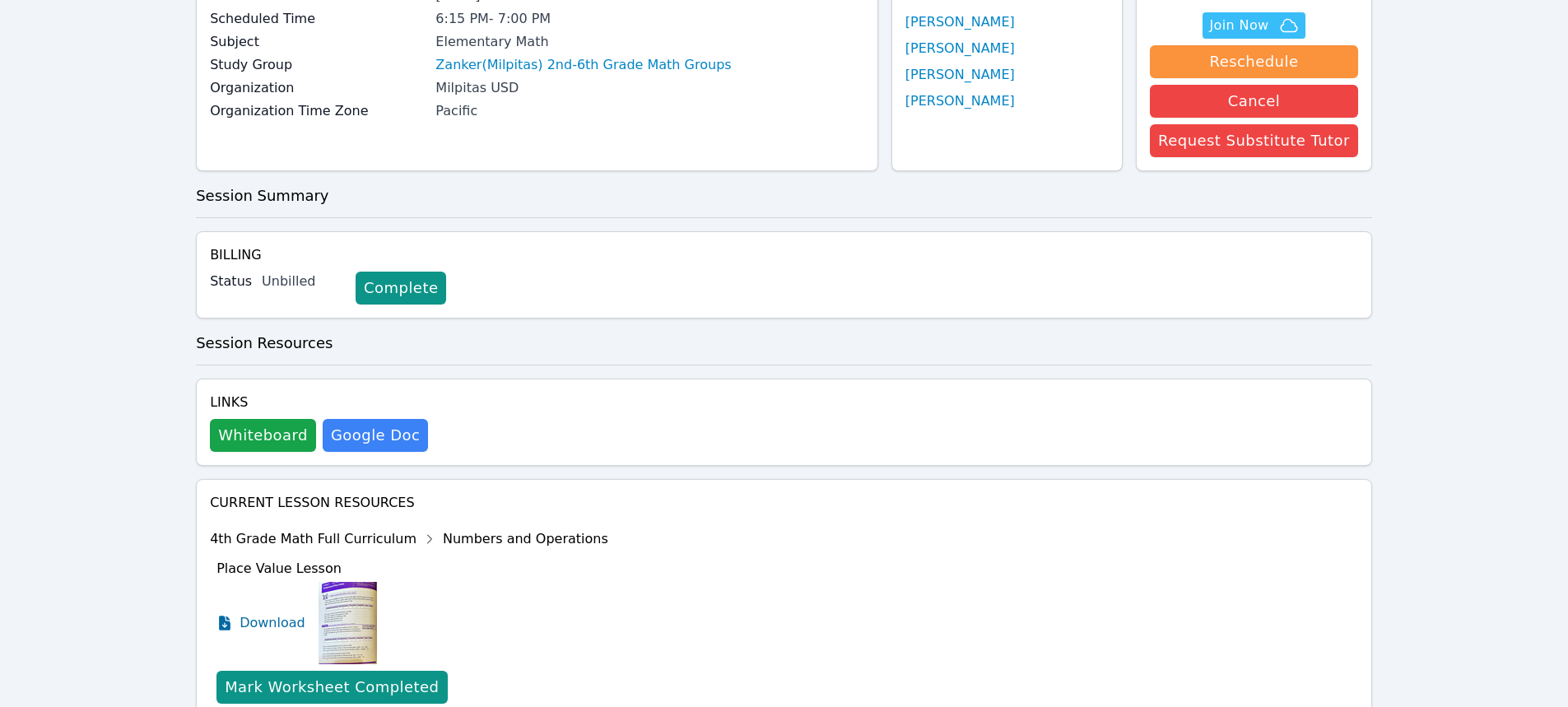
scroll to position [164, 0]
click at [258, 430] on button "Whiteboard" at bounding box center [263, 433] width 106 height 32
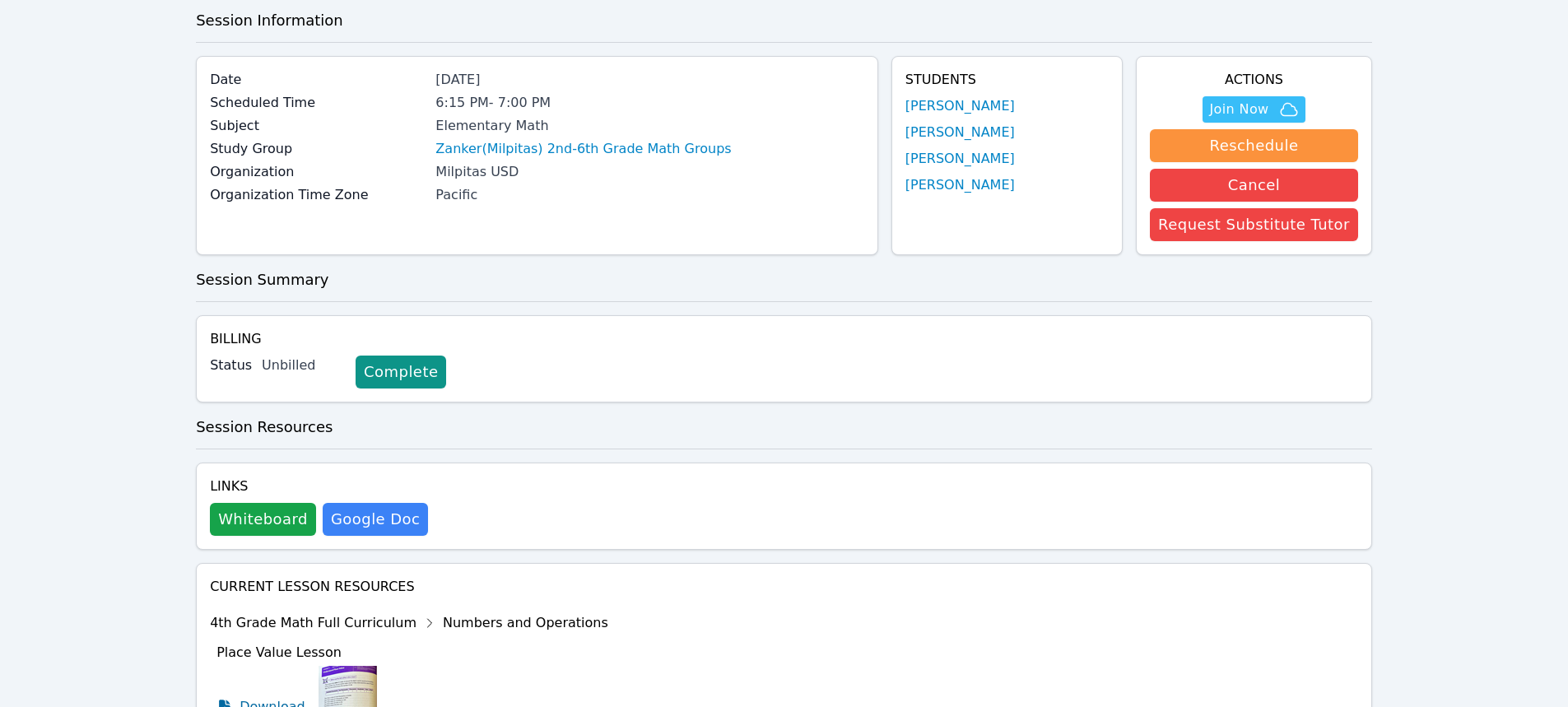
scroll to position [0, 0]
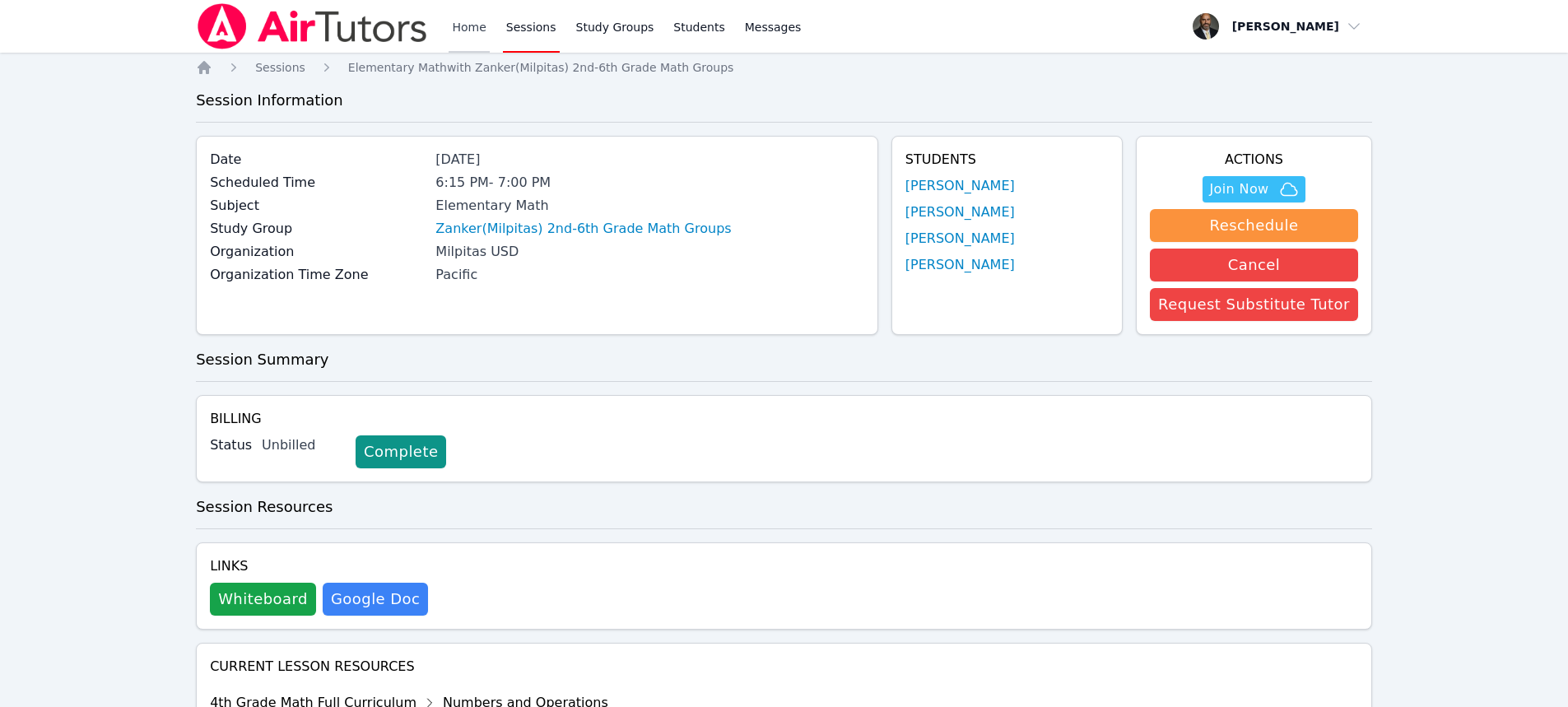
click at [458, 28] on link "Home" at bounding box center [468, 26] width 40 height 52
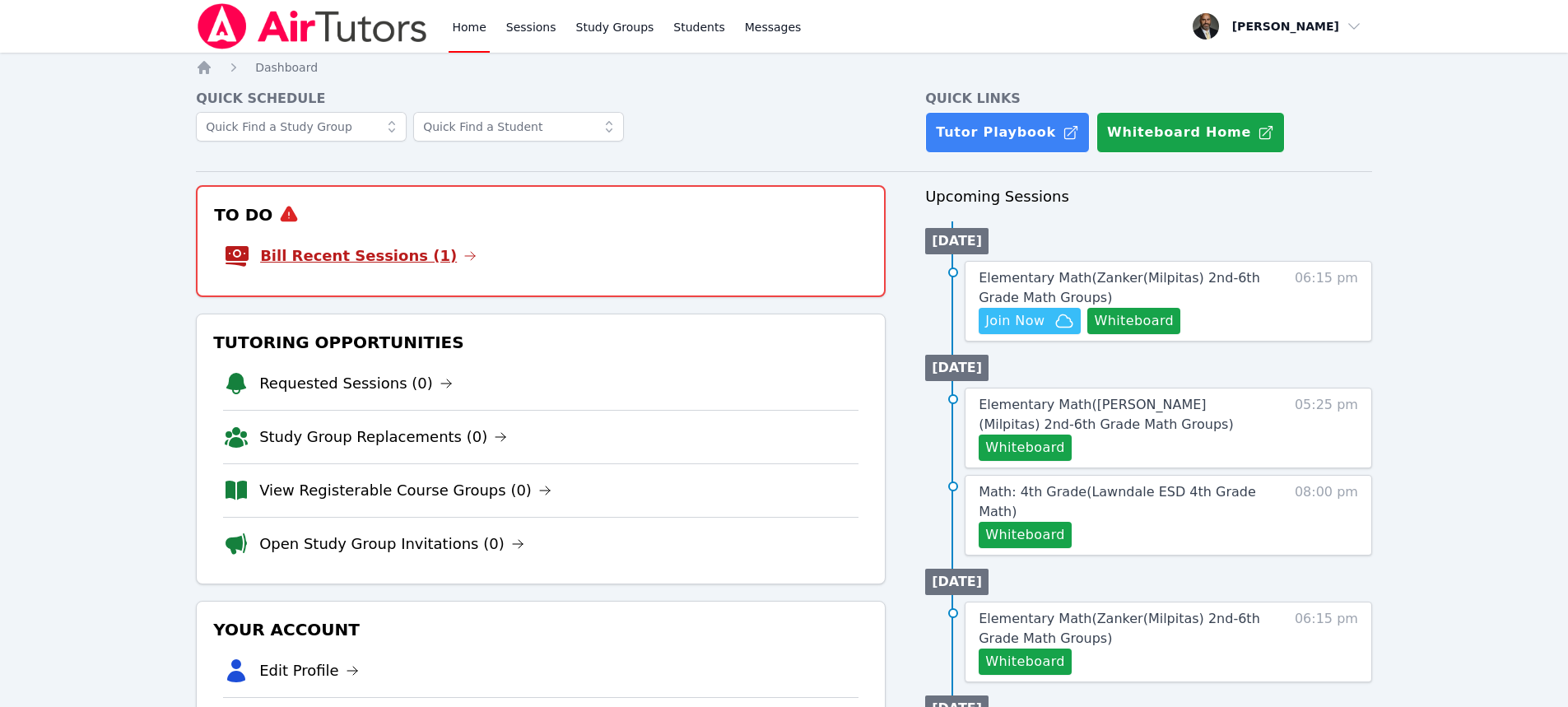
click at [419, 266] on link "Bill Recent Sessions (1)" at bounding box center [368, 255] width 217 height 23
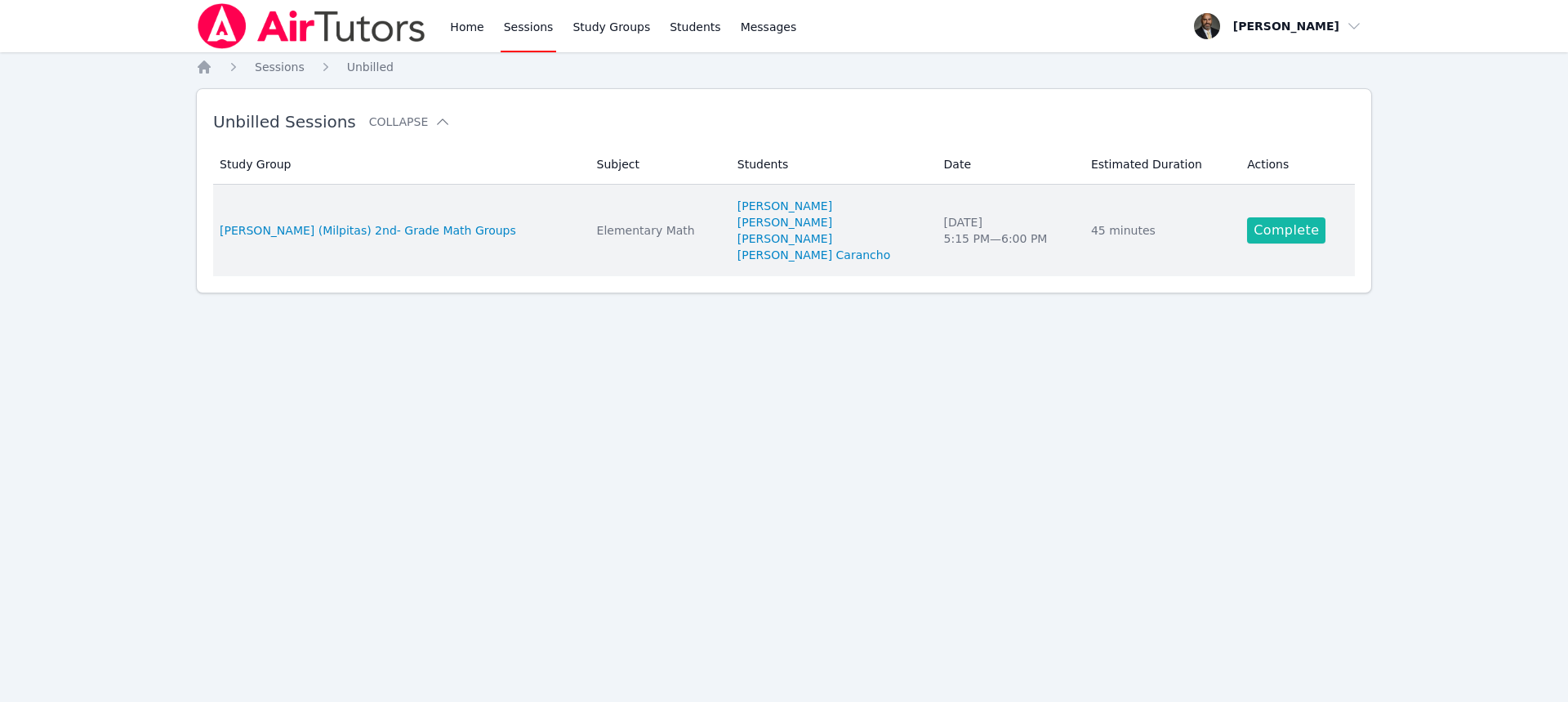
click at [1276, 226] on link "Complete" at bounding box center [1286, 230] width 78 height 26
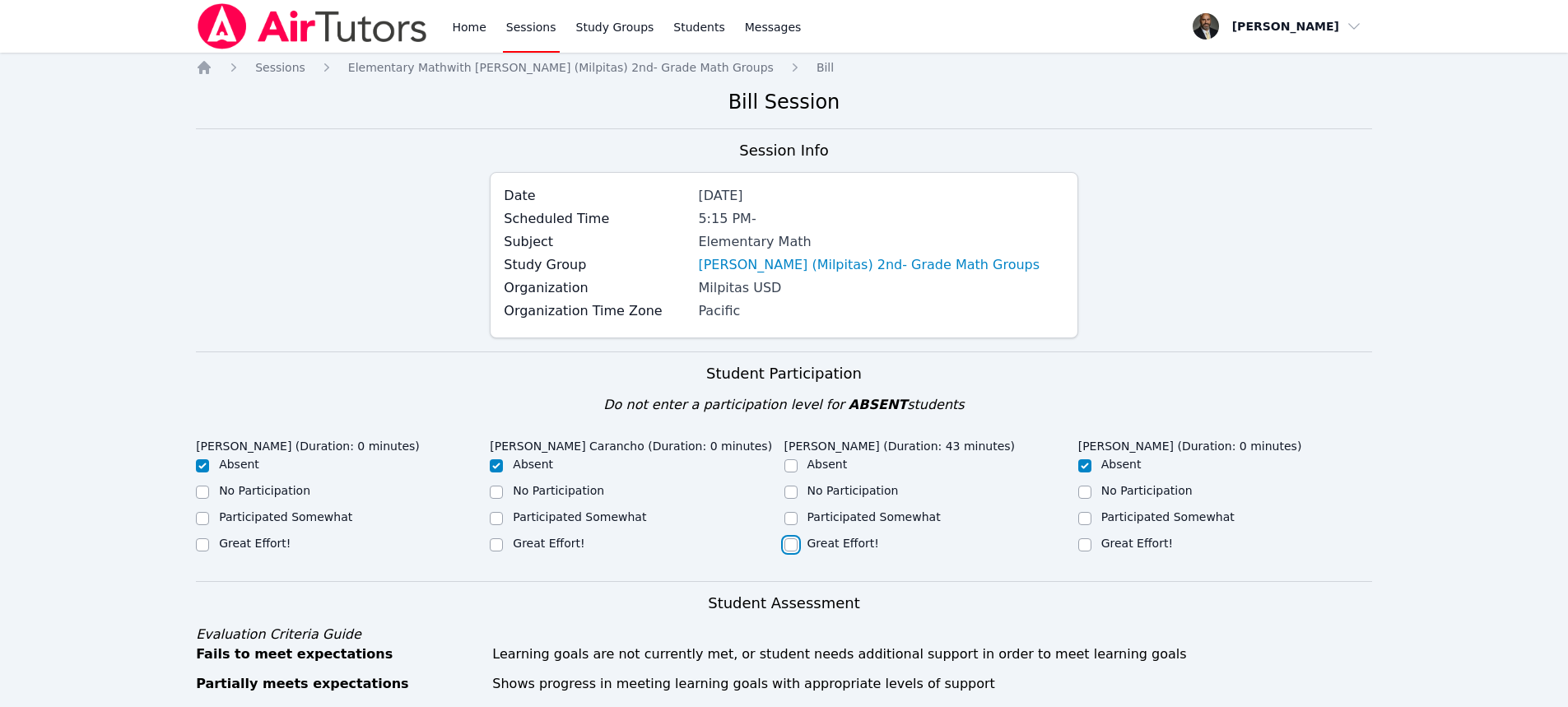
click at [788, 544] on input "Great Effort!" at bounding box center [790, 544] width 13 height 13
checkbox input "true"
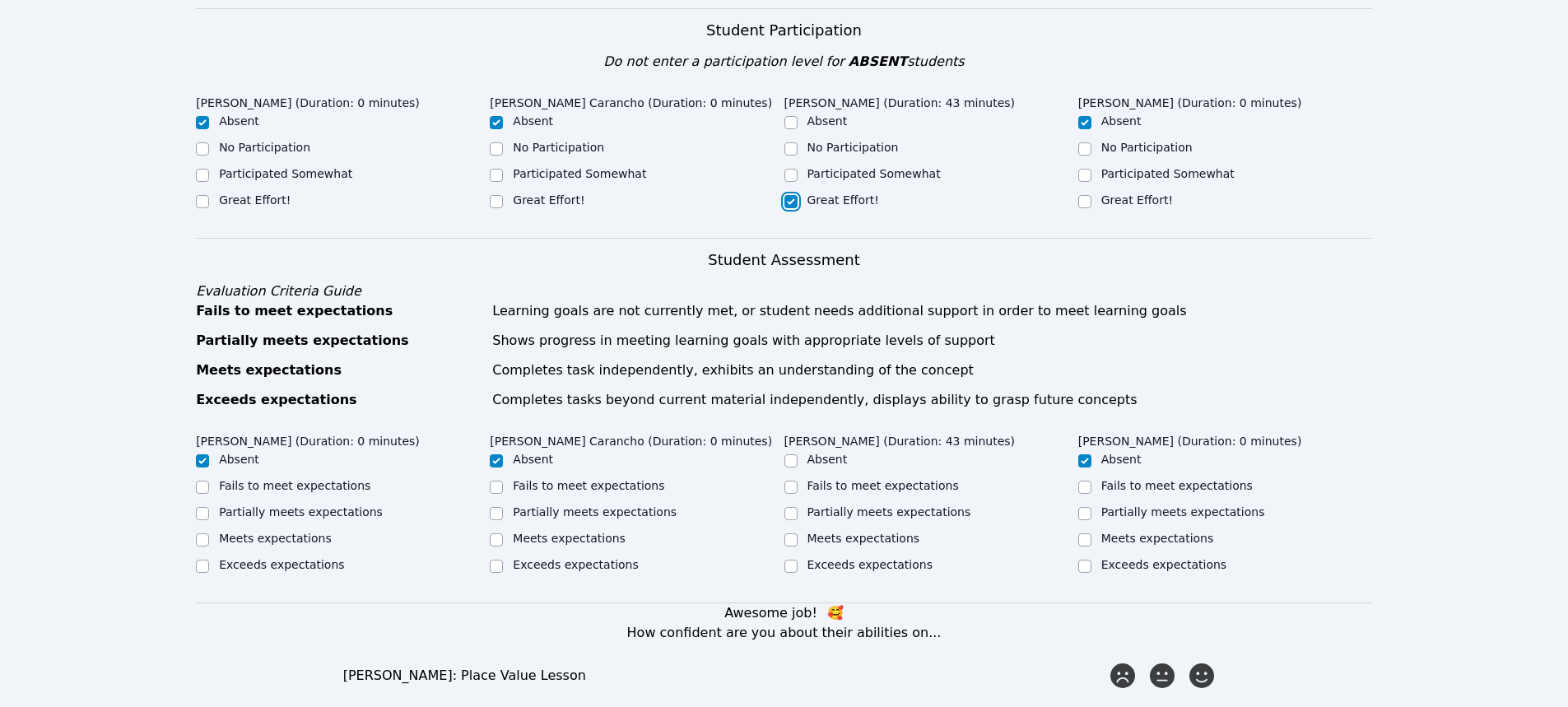
scroll to position [493, 0]
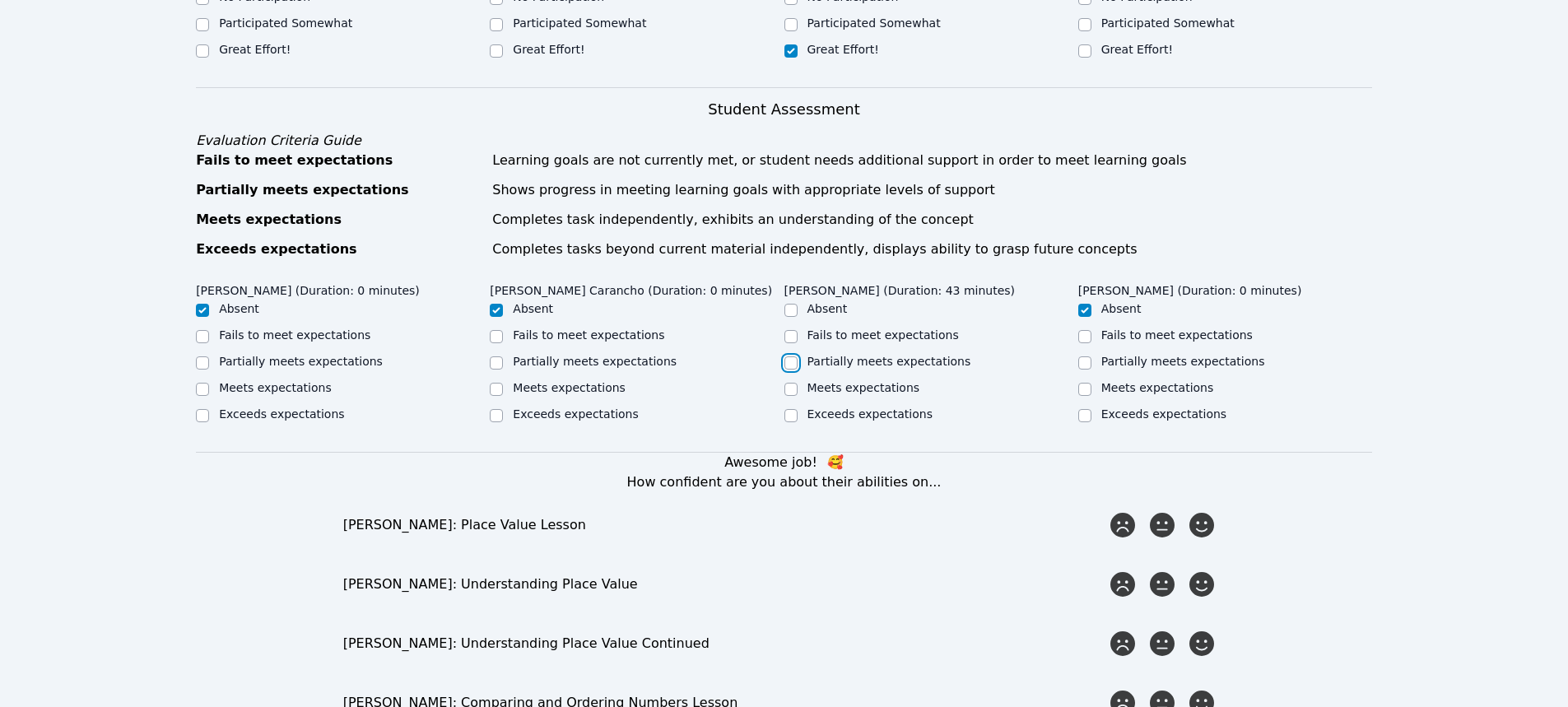
click at [794, 358] on input "Partially meets expectations" at bounding box center [790, 362] width 13 height 13
checkbox input "true"
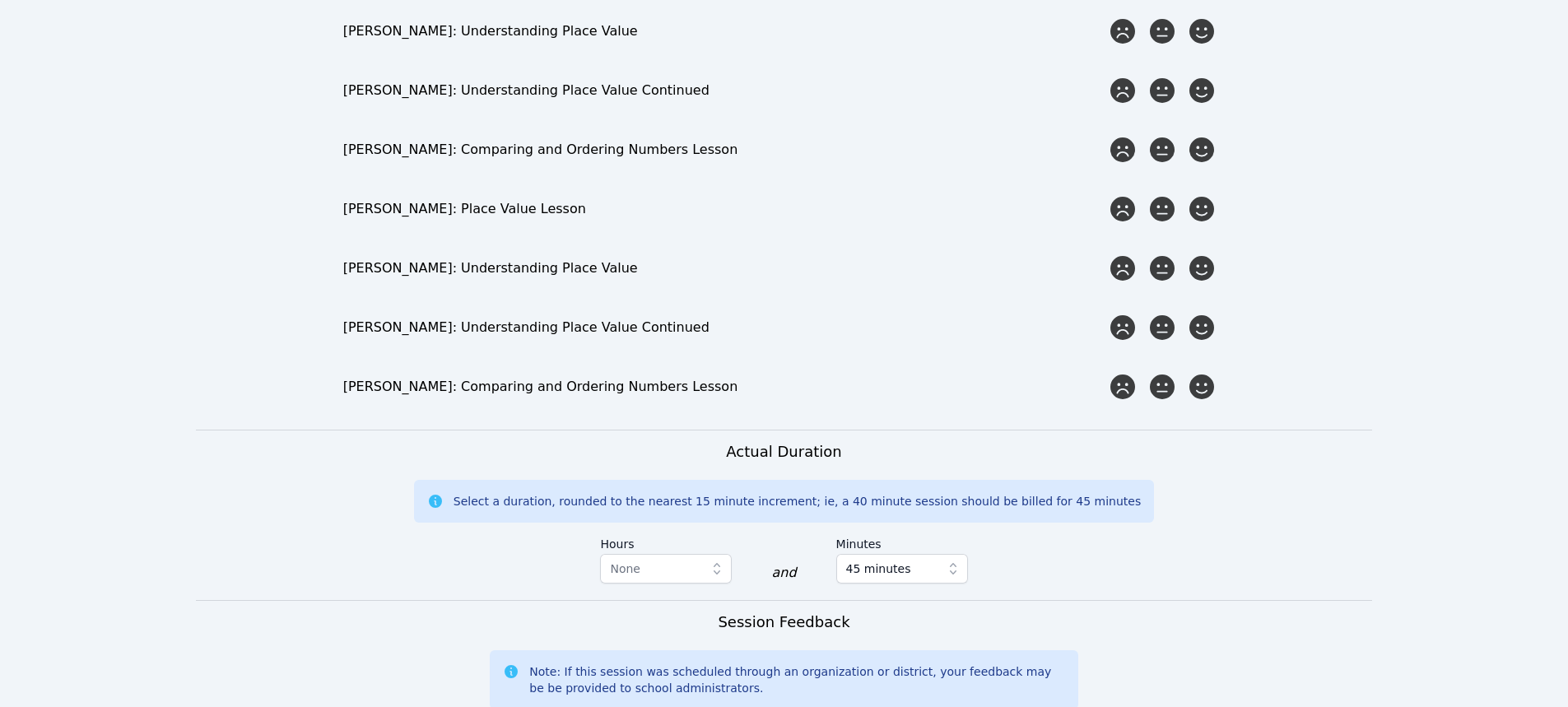
scroll to position [1728, 0]
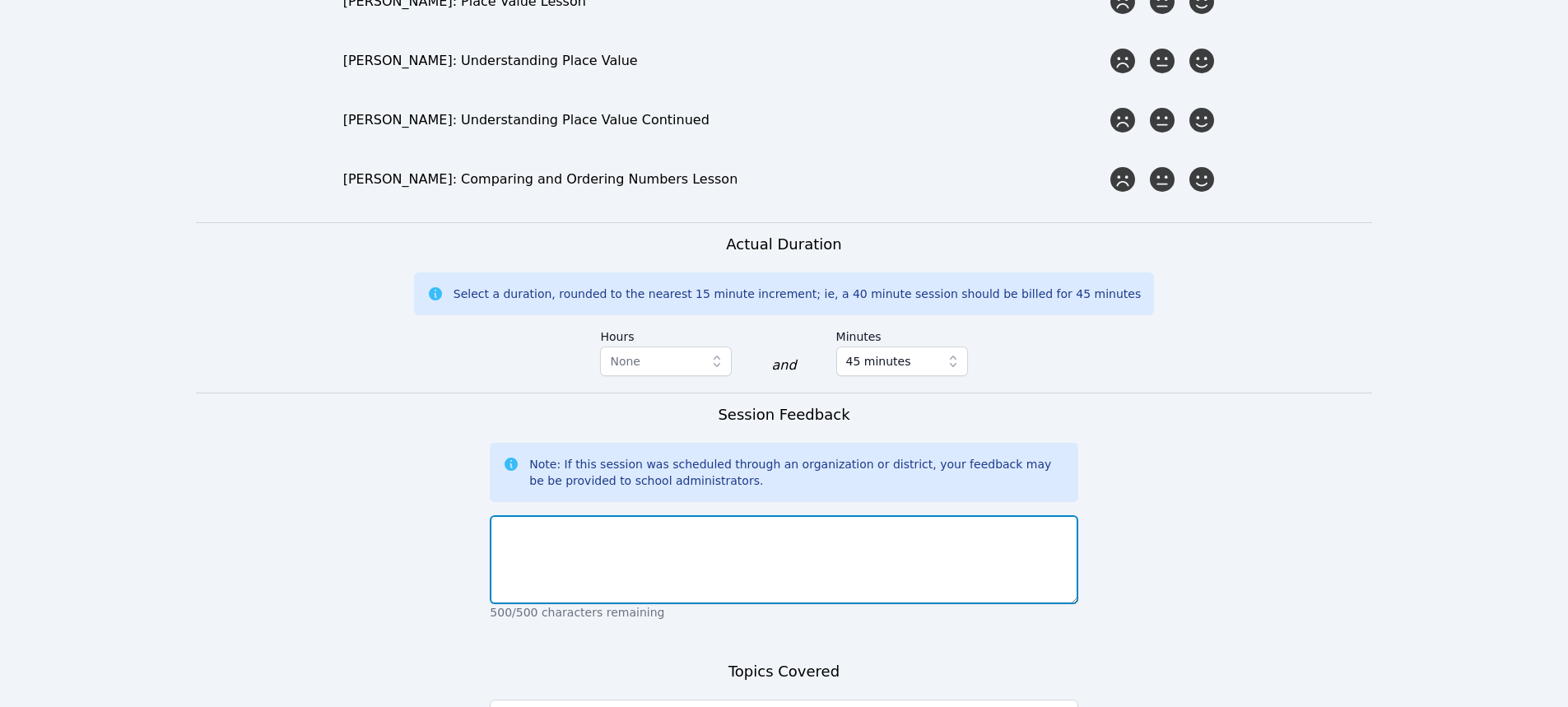
click at [797, 555] on textarea at bounding box center [783, 559] width 588 height 89
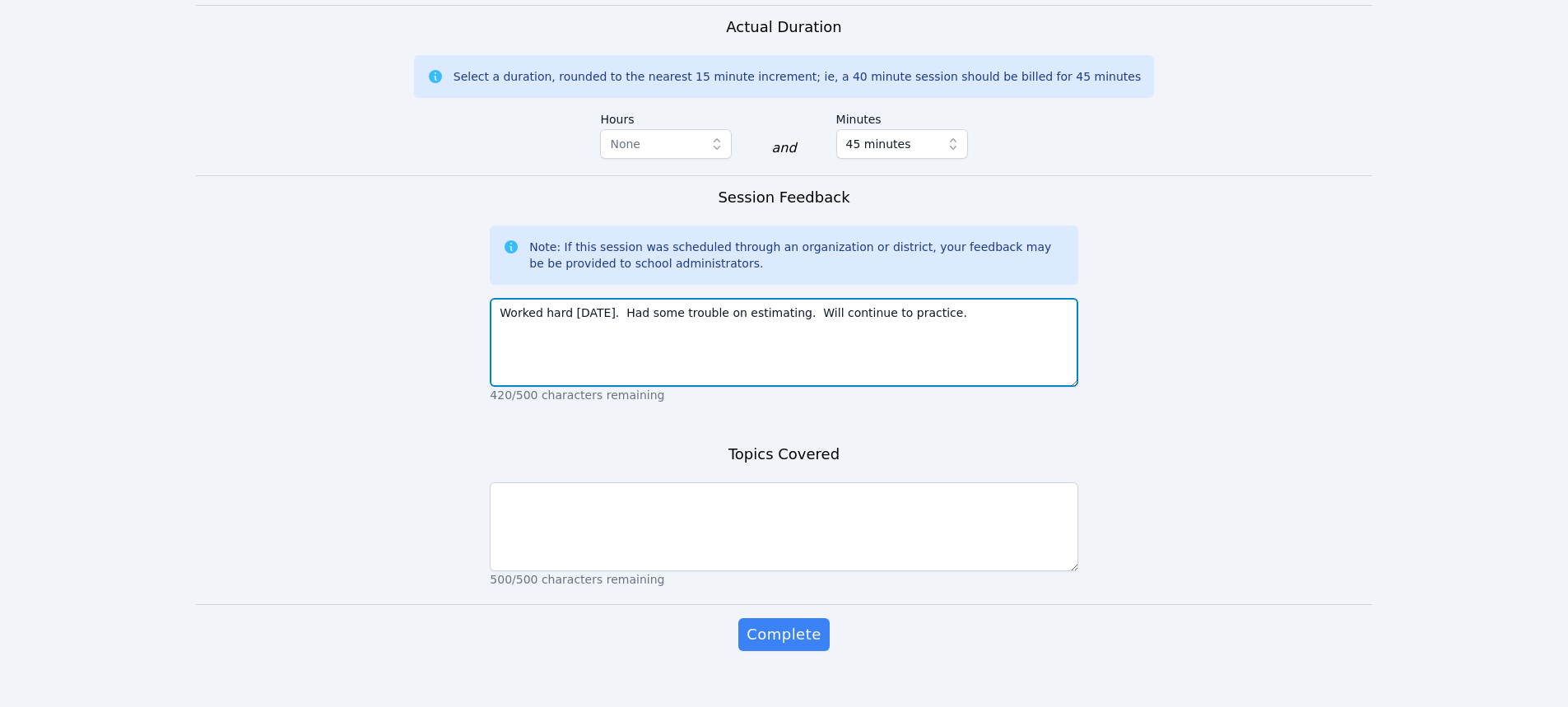
scroll to position [1968, 0]
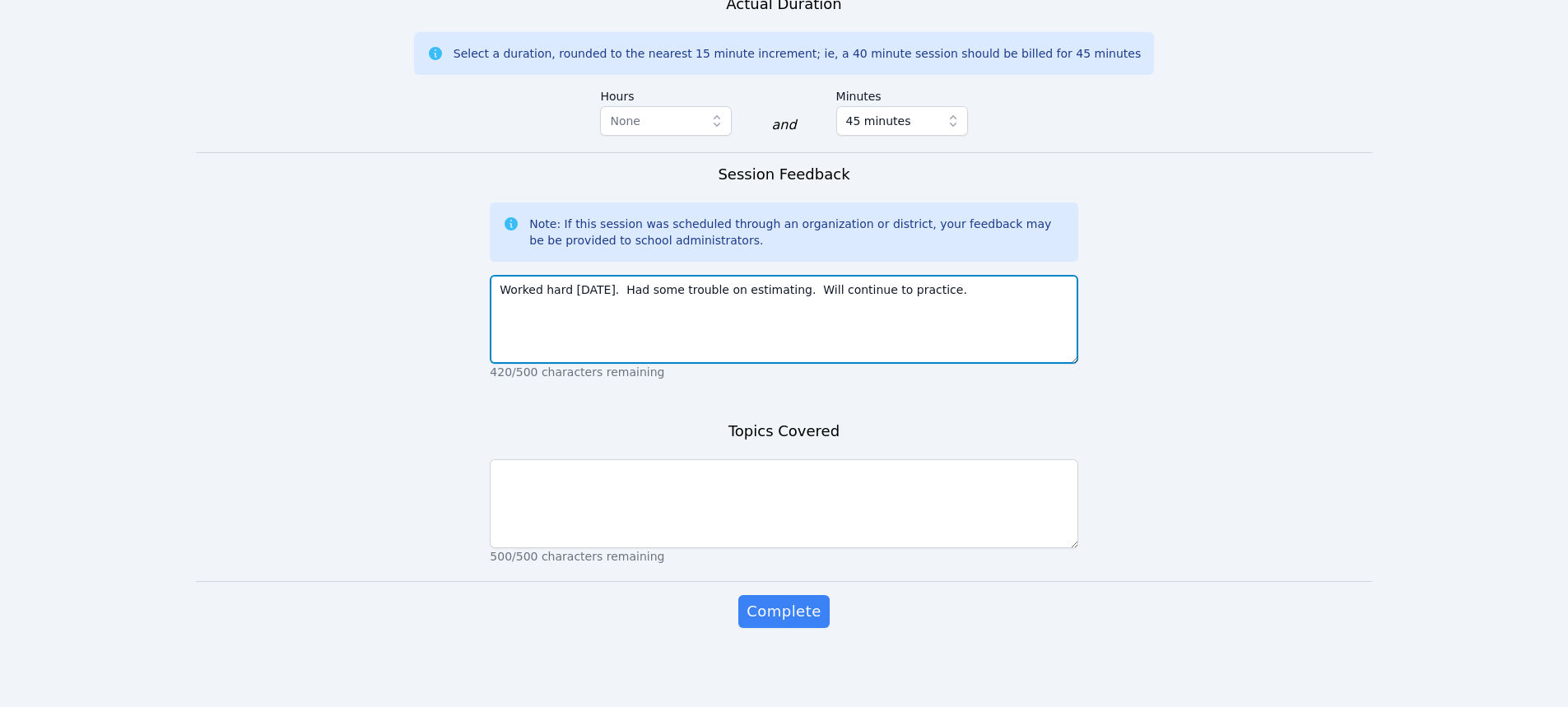
type textarea "Worked hard today. Had some trouble on estimating. Will continue to practice."
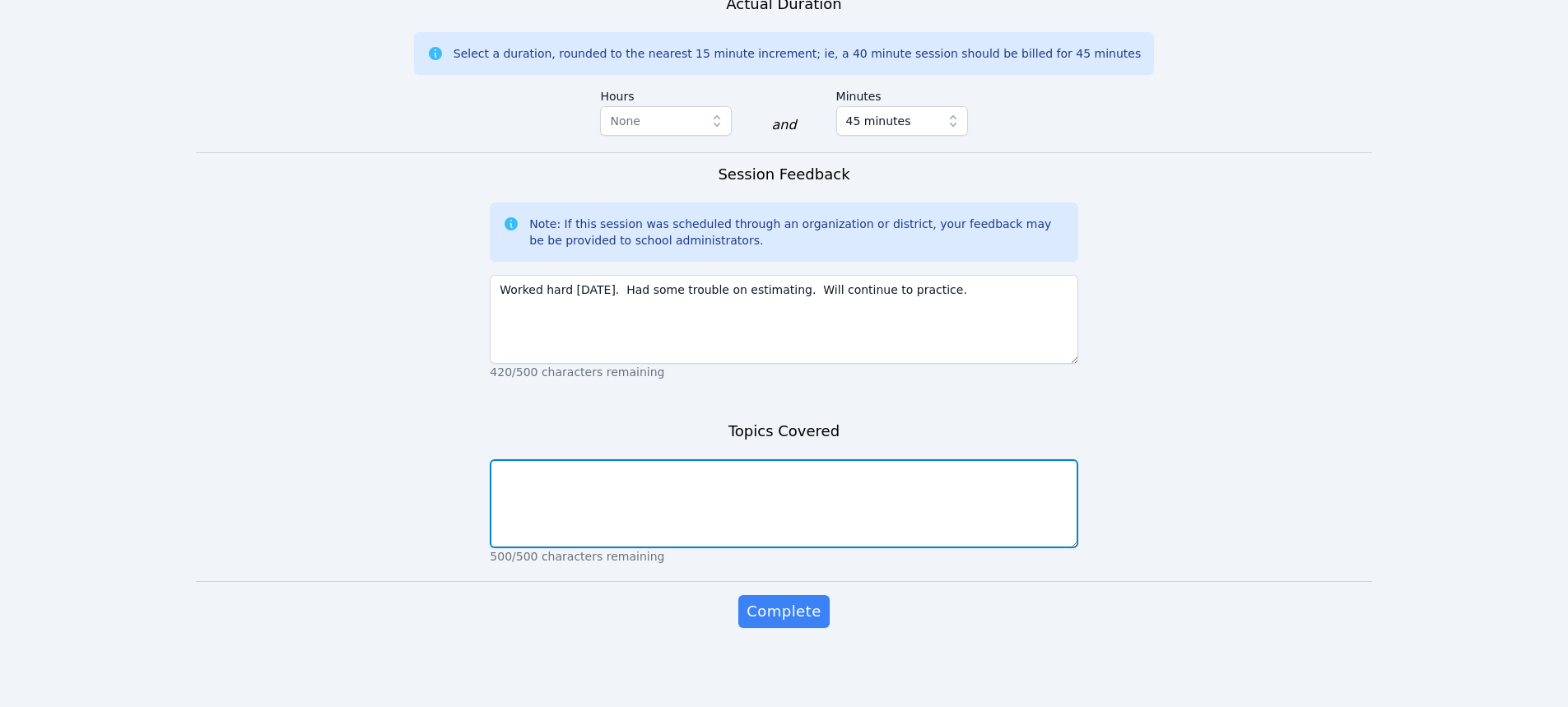
click at [798, 533] on textarea at bounding box center [783, 503] width 588 height 89
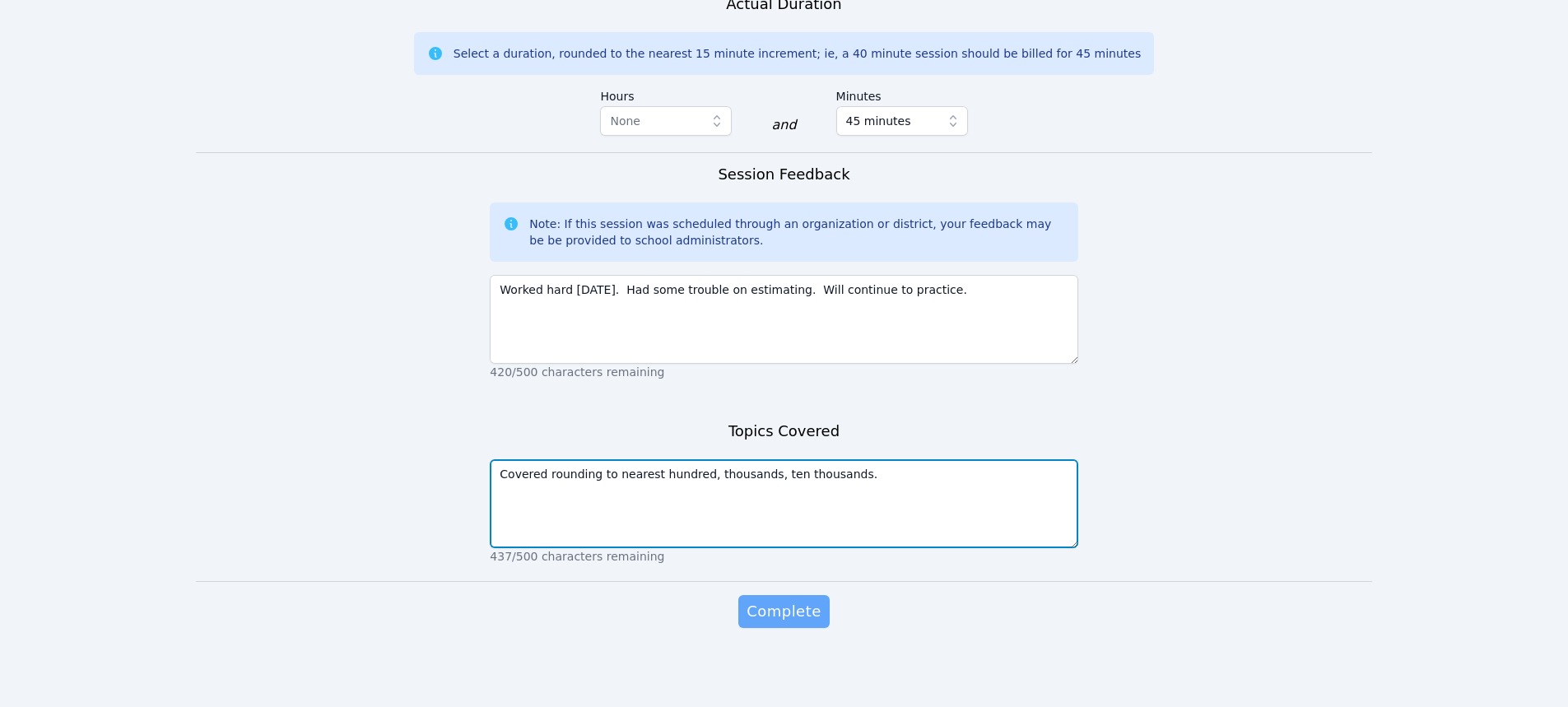
type textarea "Covered rounding to nearest hundred, thousands, ten thousands."
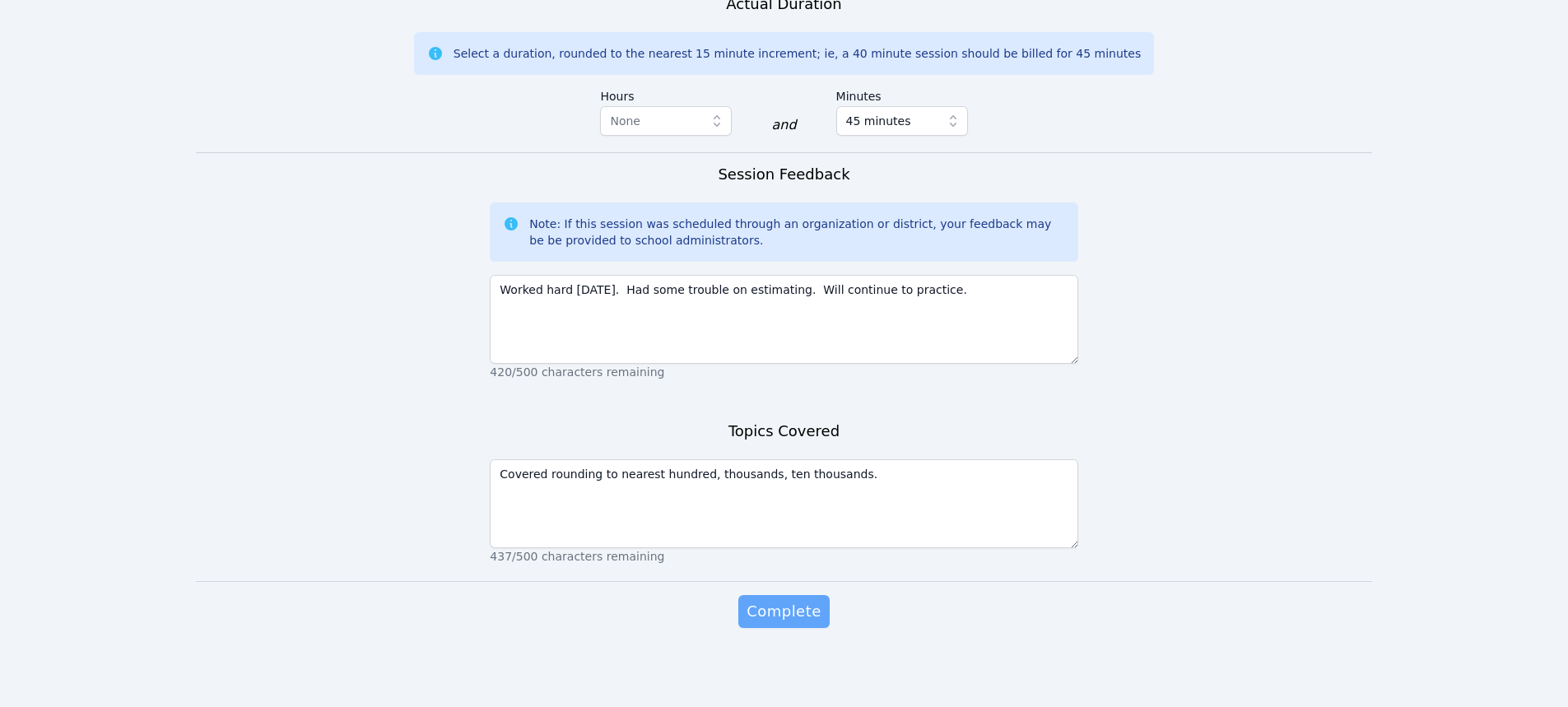
click at [806, 602] on span "Complete" at bounding box center [783, 611] width 74 height 23
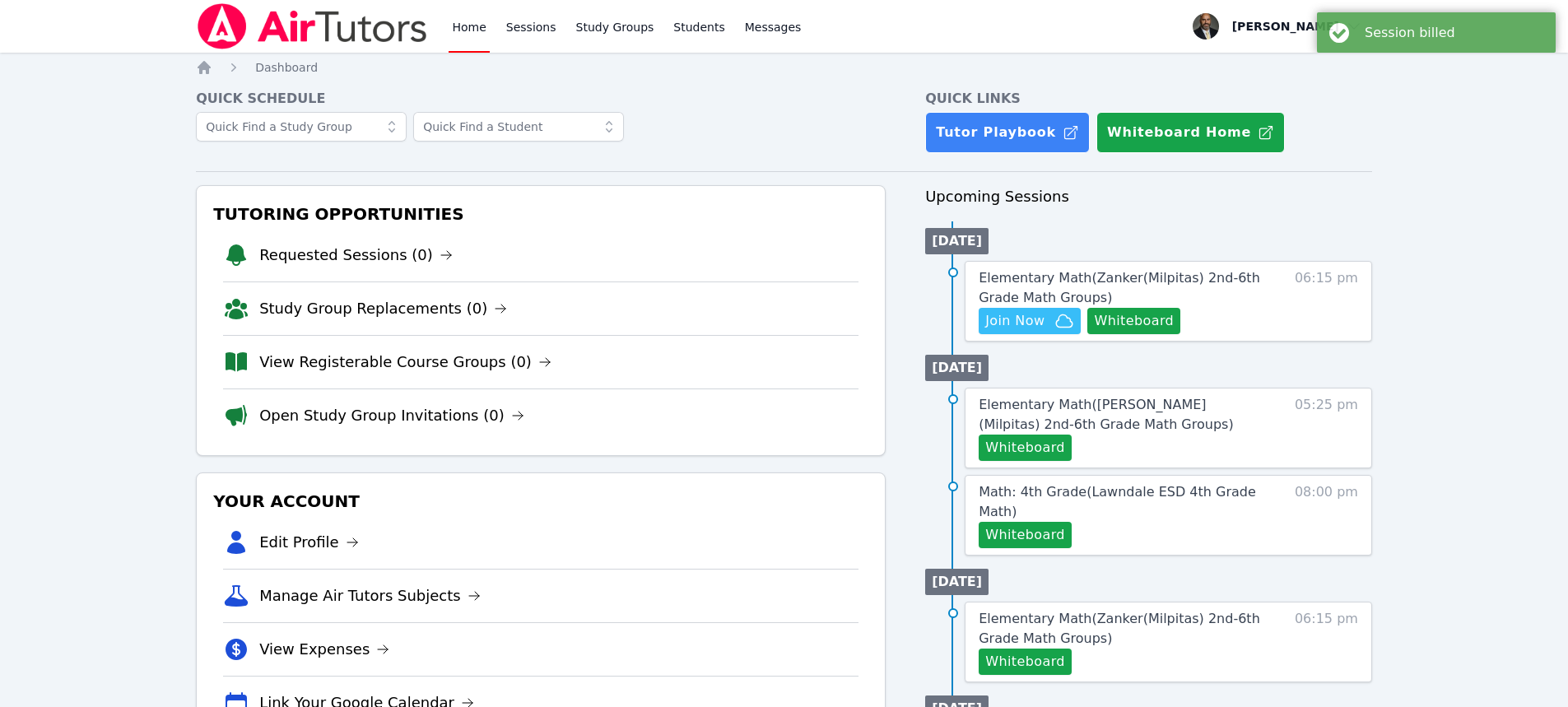
click at [464, 31] on link "Home" at bounding box center [468, 26] width 40 height 52
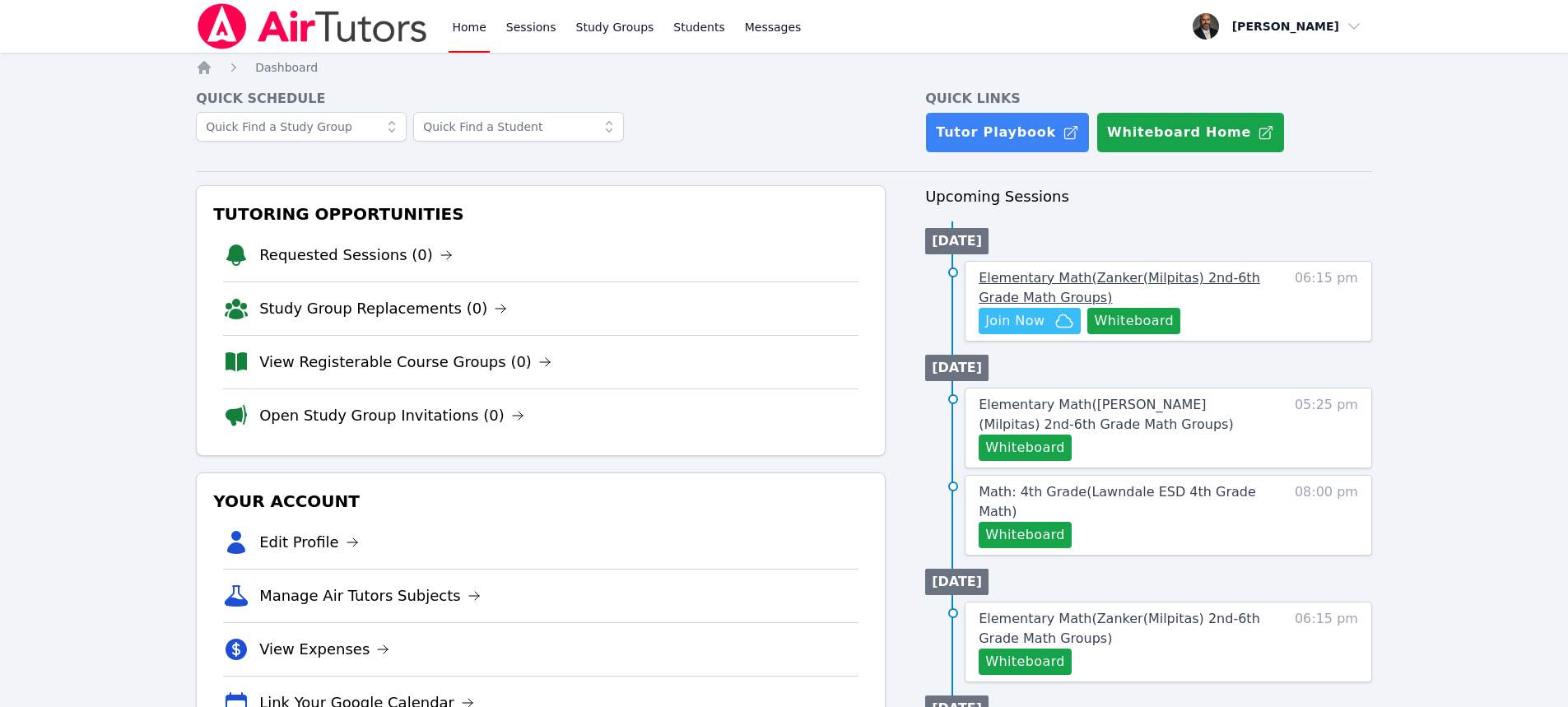
click at [1112, 278] on span "Elementary Math ( Zanker(Milpitas) 2nd-6th Grade Math Groups )" at bounding box center [1120, 288] width 282 height 35
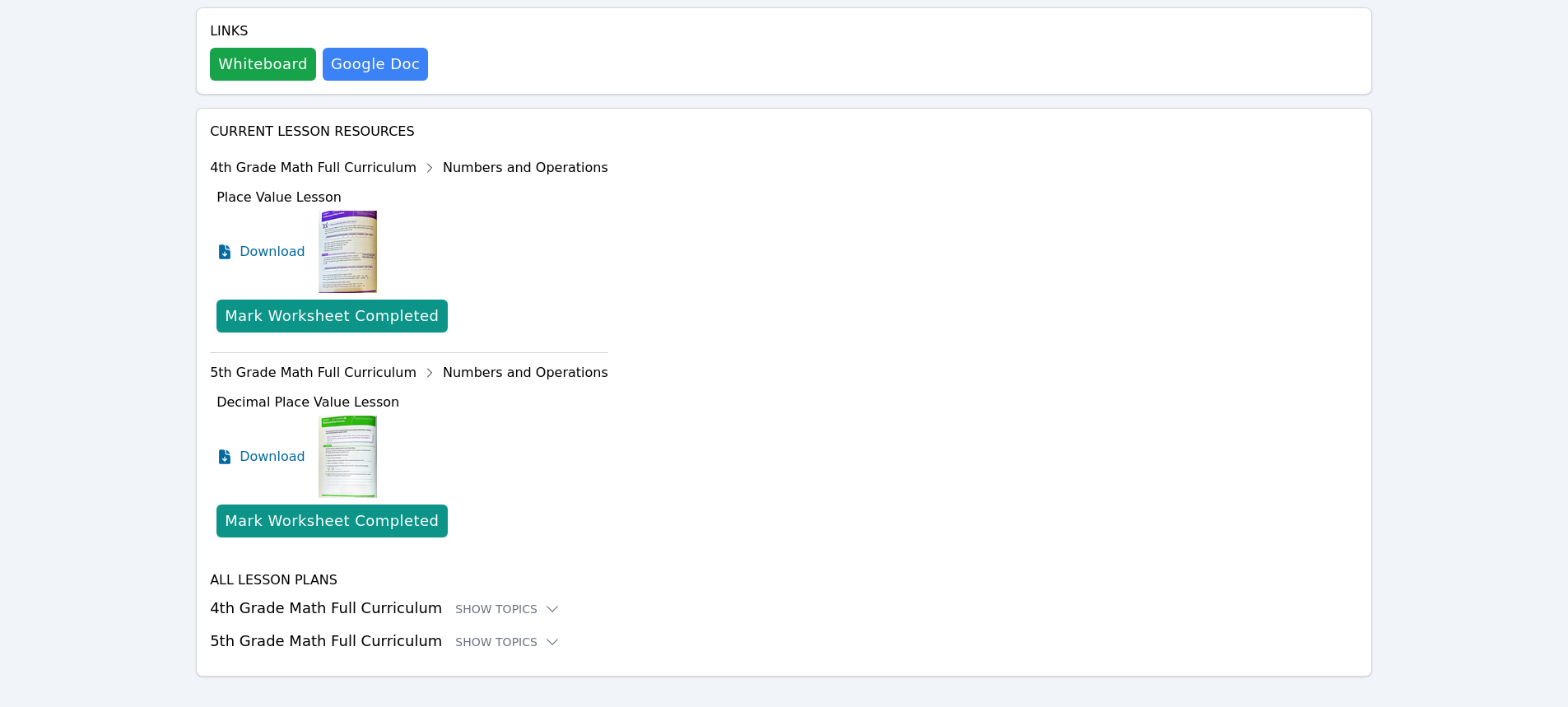
scroll to position [557, 0]
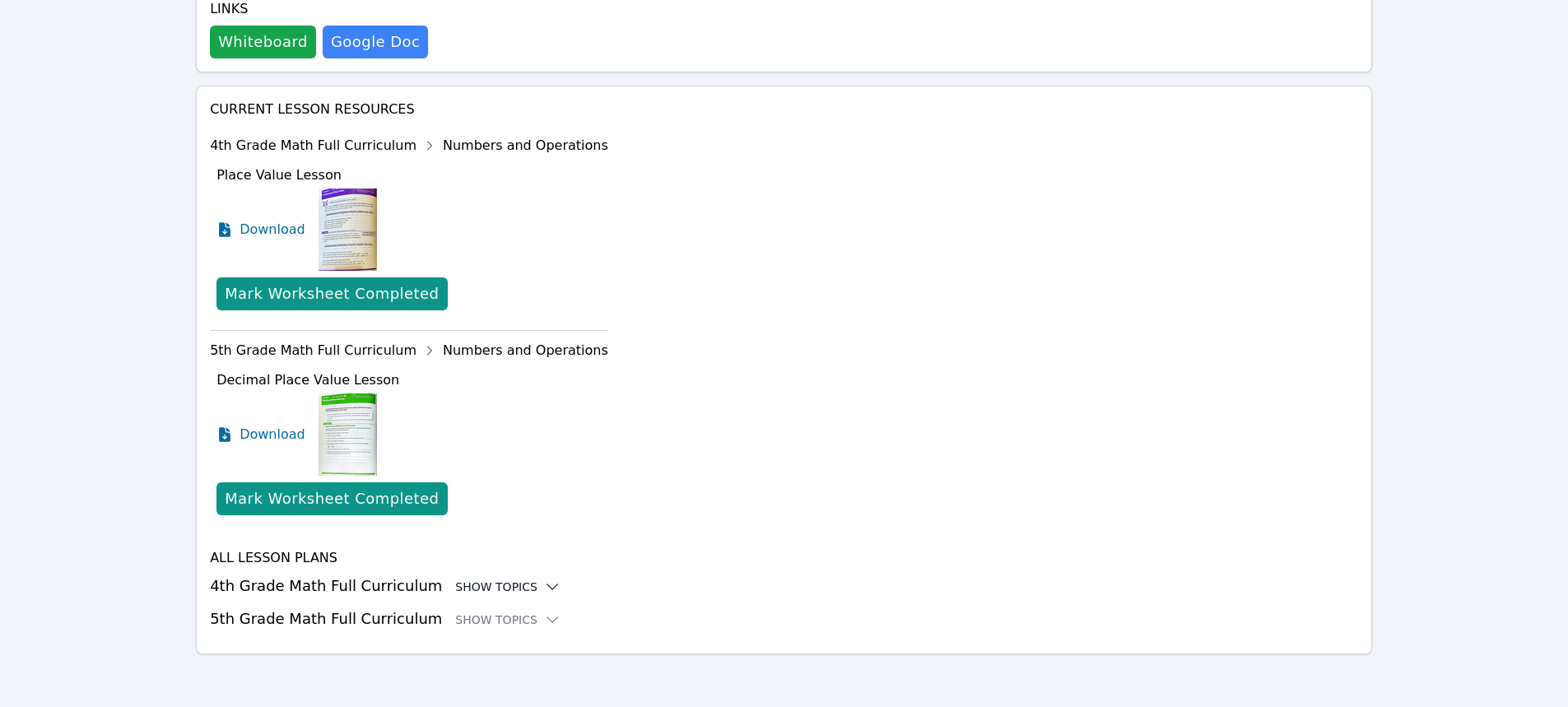
drag, startPoint x: 473, startPoint y: 590, endPoint x: 479, endPoint y: 568, distance: 22.8
click at [473, 590] on div "Show Topics" at bounding box center [507, 586] width 105 height 17
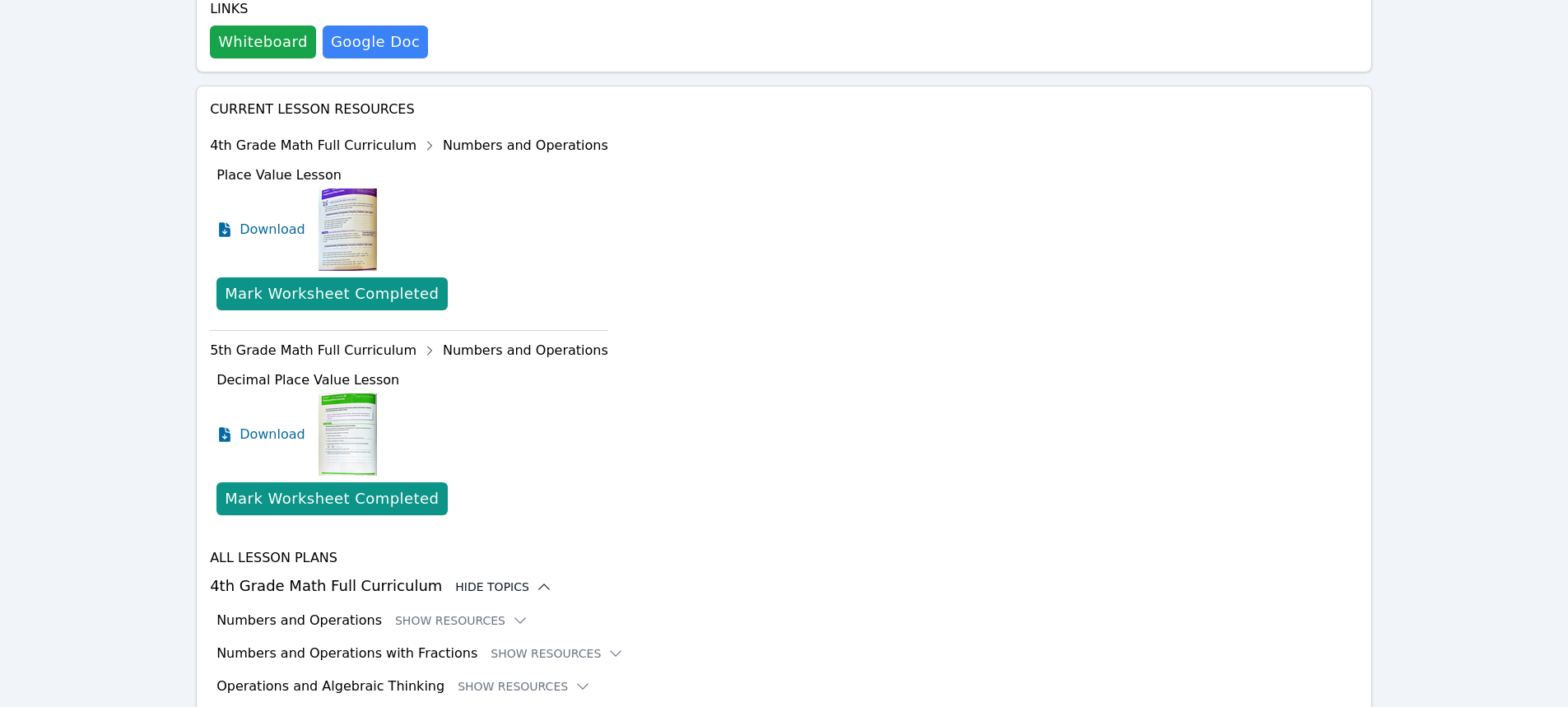
click at [489, 588] on div "Hide Topics" at bounding box center [503, 586] width 98 height 17
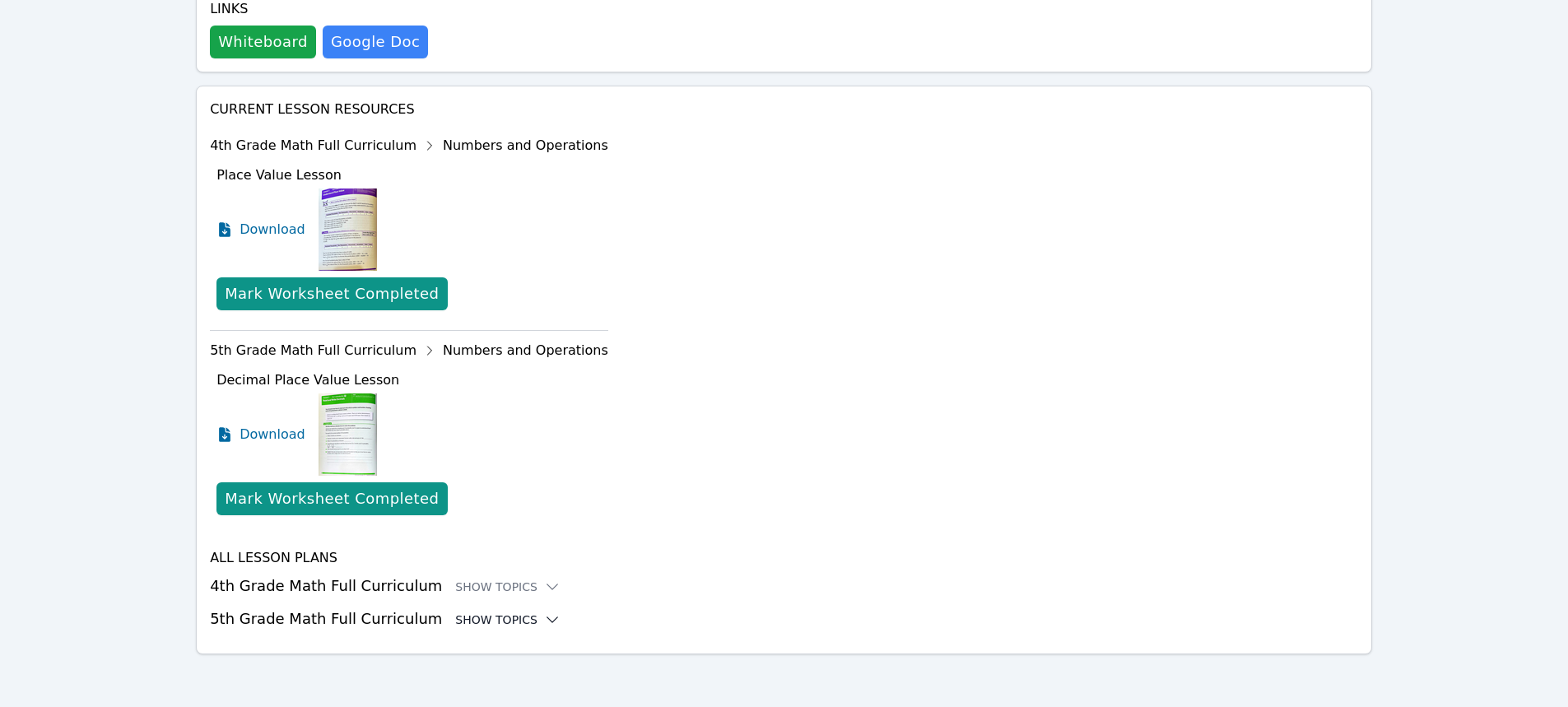
click at [487, 618] on div "Show Topics" at bounding box center [507, 619] width 105 height 17
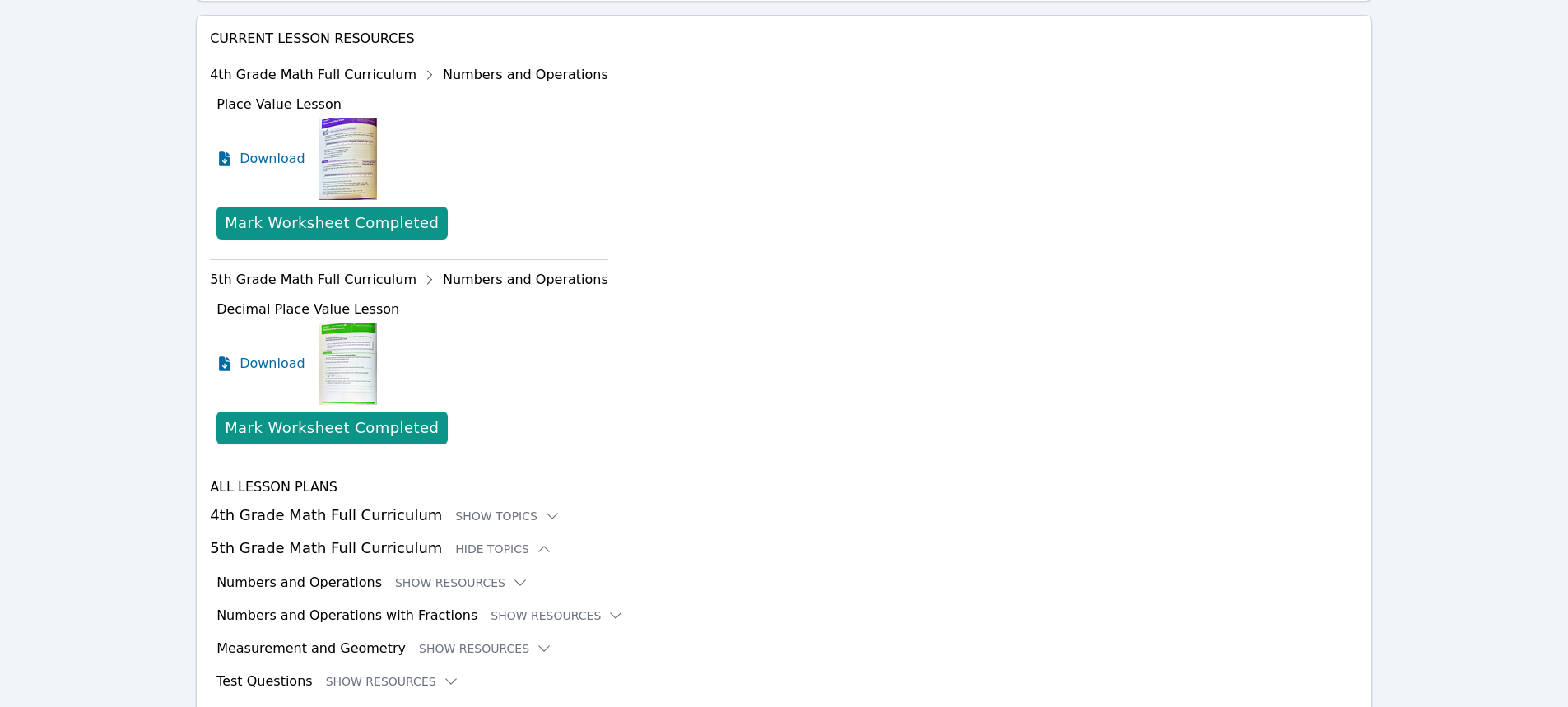
scroll to position [692, 0]
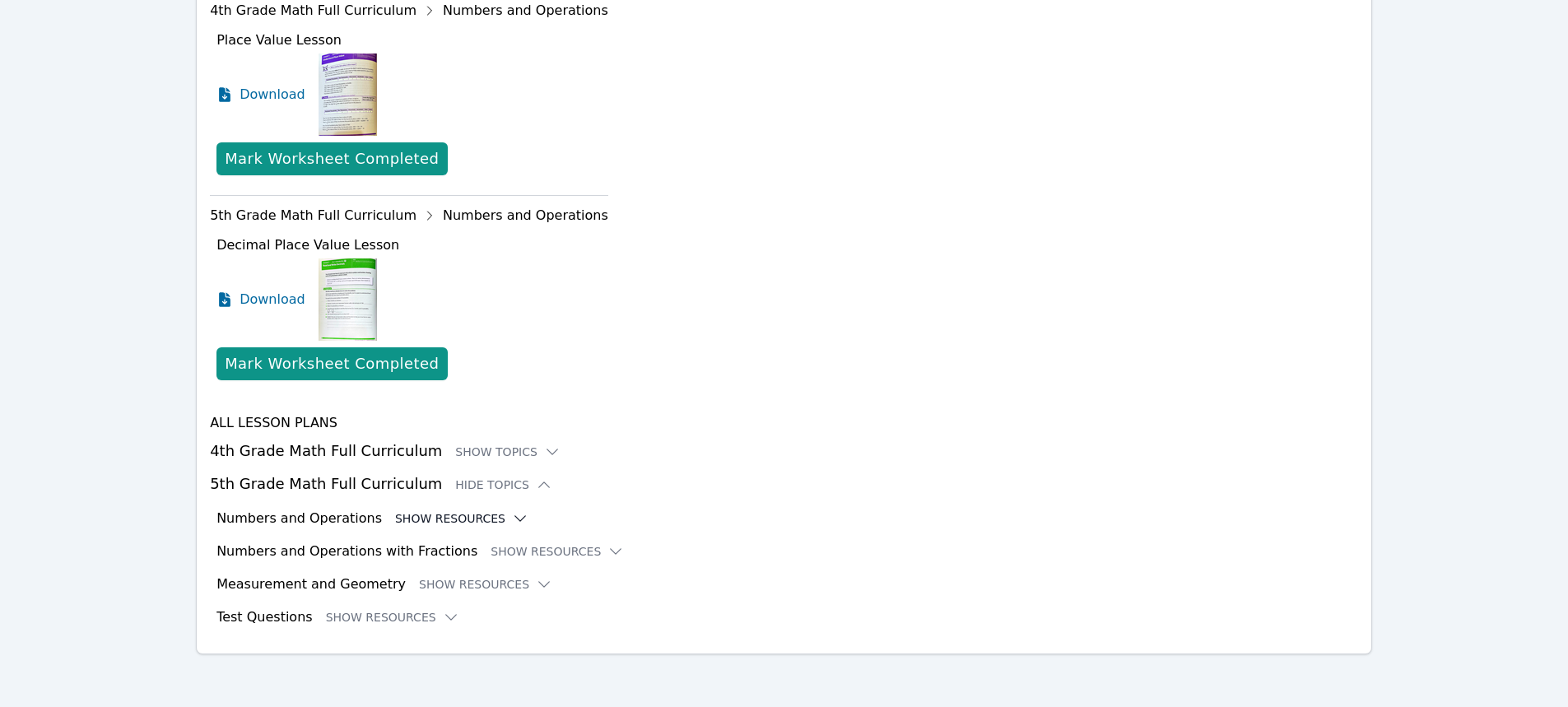
click at [418, 518] on button "Show Resources" at bounding box center [461, 518] width 133 height 17
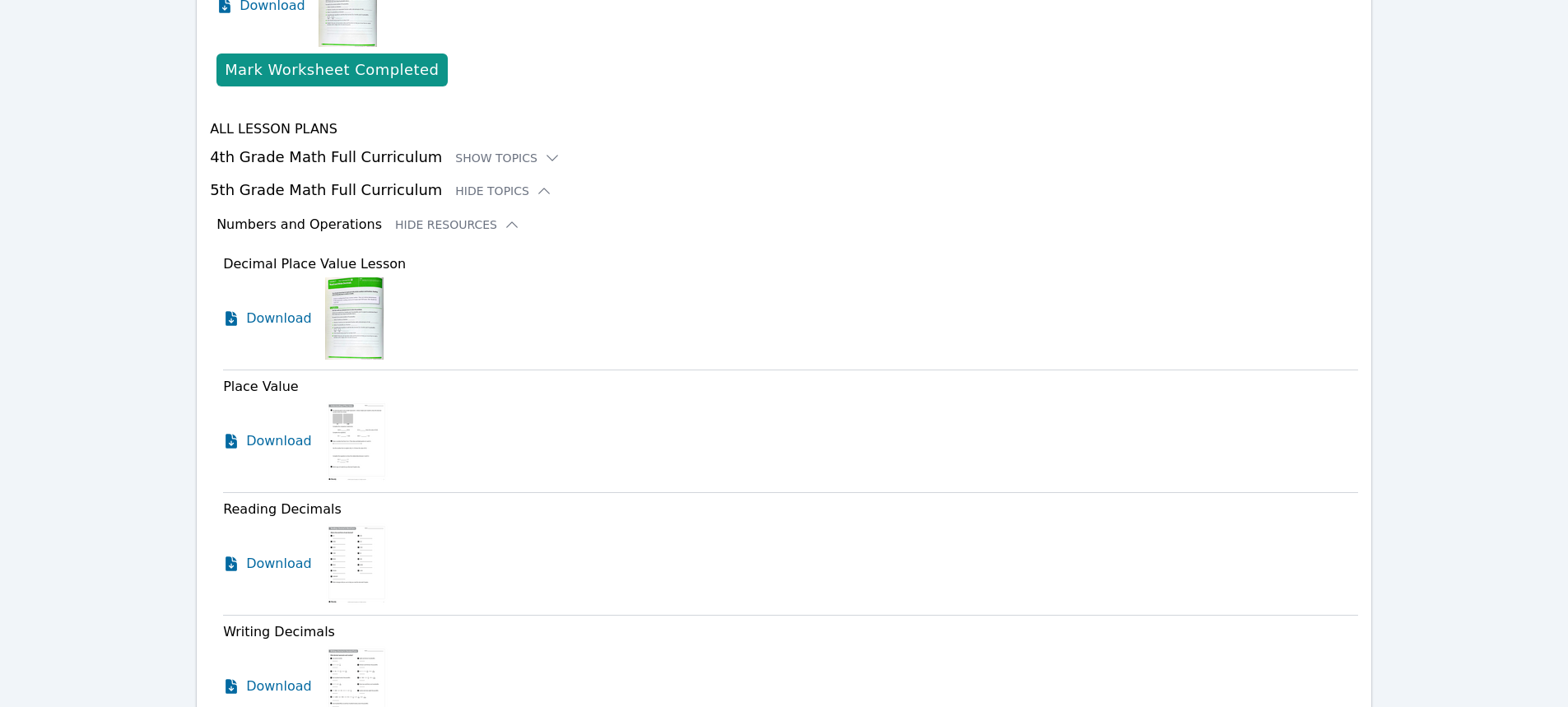
scroll to position [938, 0]
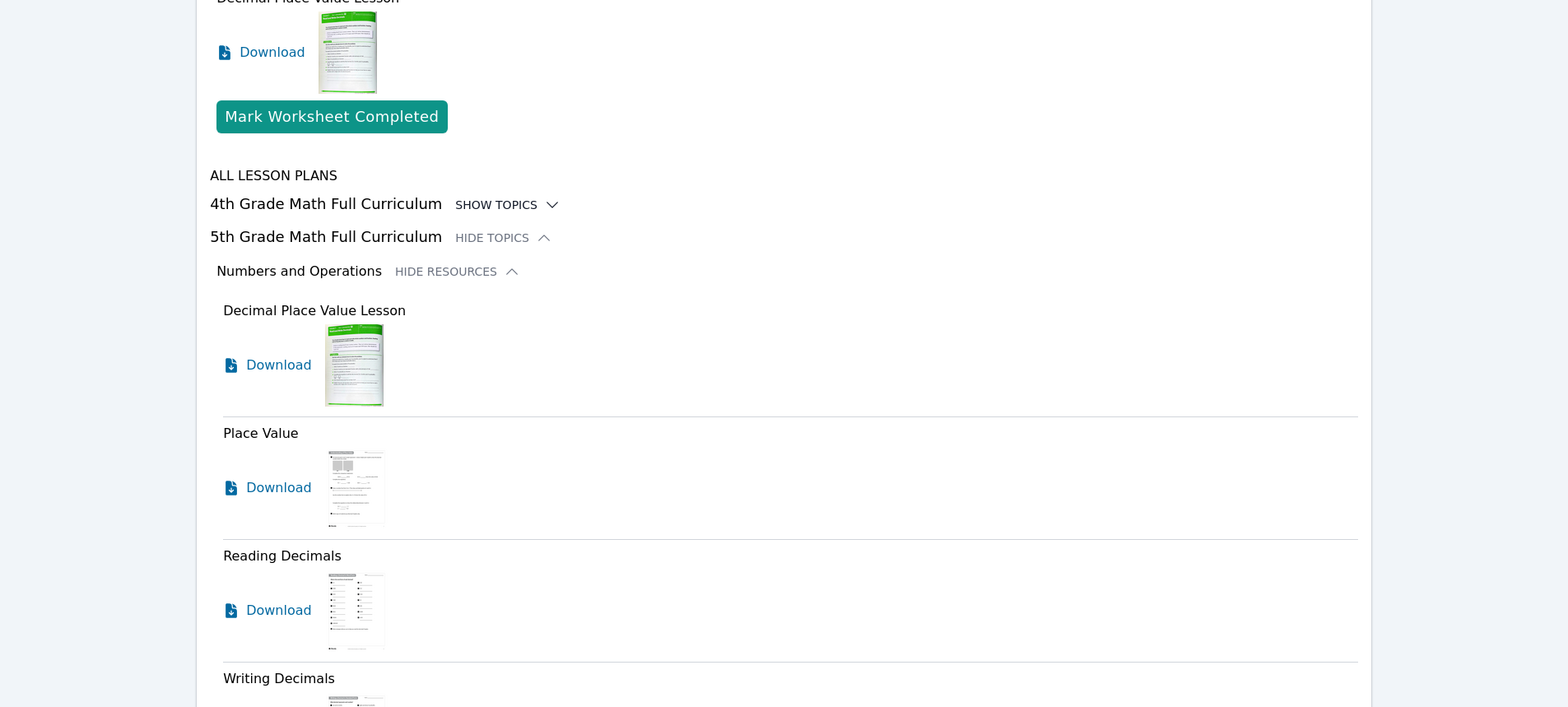
click at [493, 203] on div "Show Topics" at bounding box center [507, 205] width 105 height 17
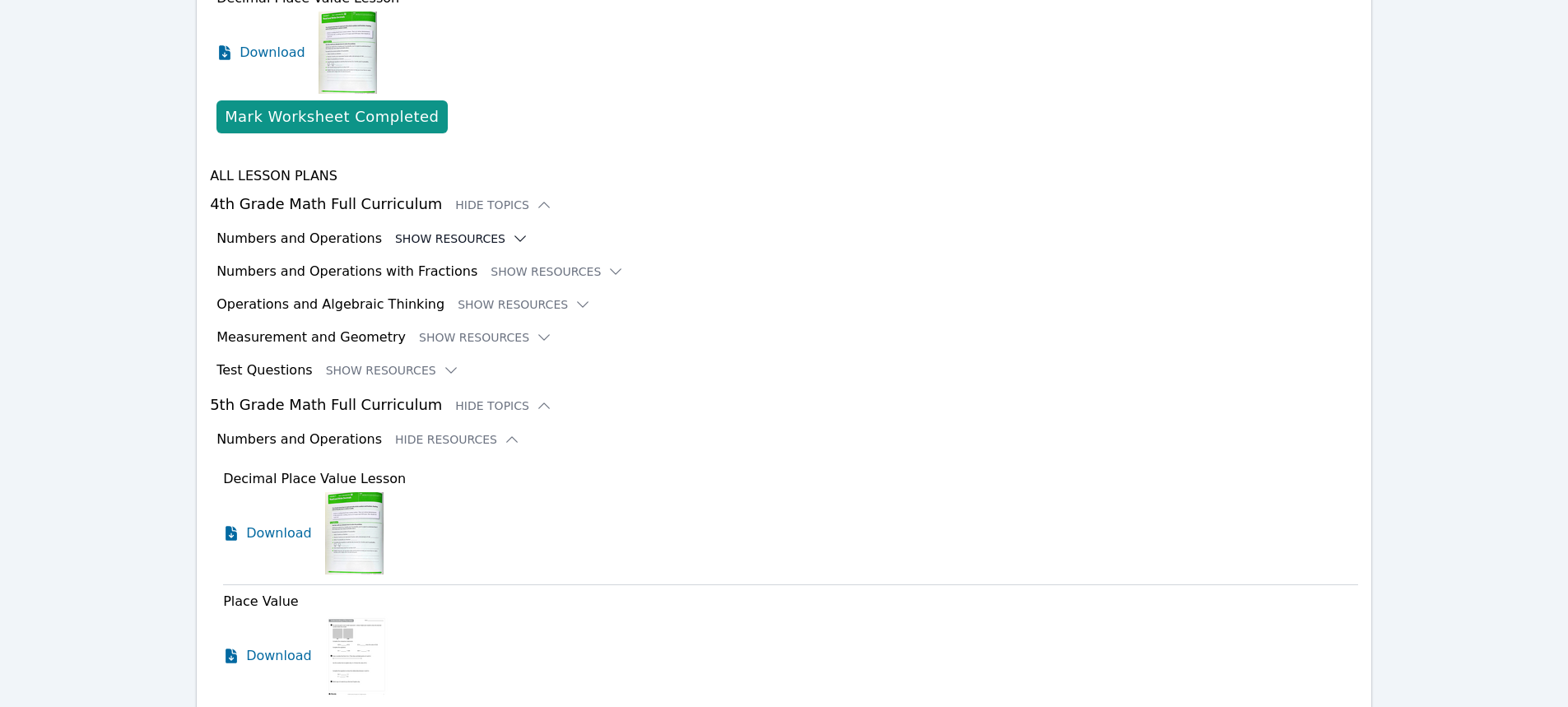
click at [424, 234] on button "Show Resources" at bounding box center [461, 238] width 133 height 17
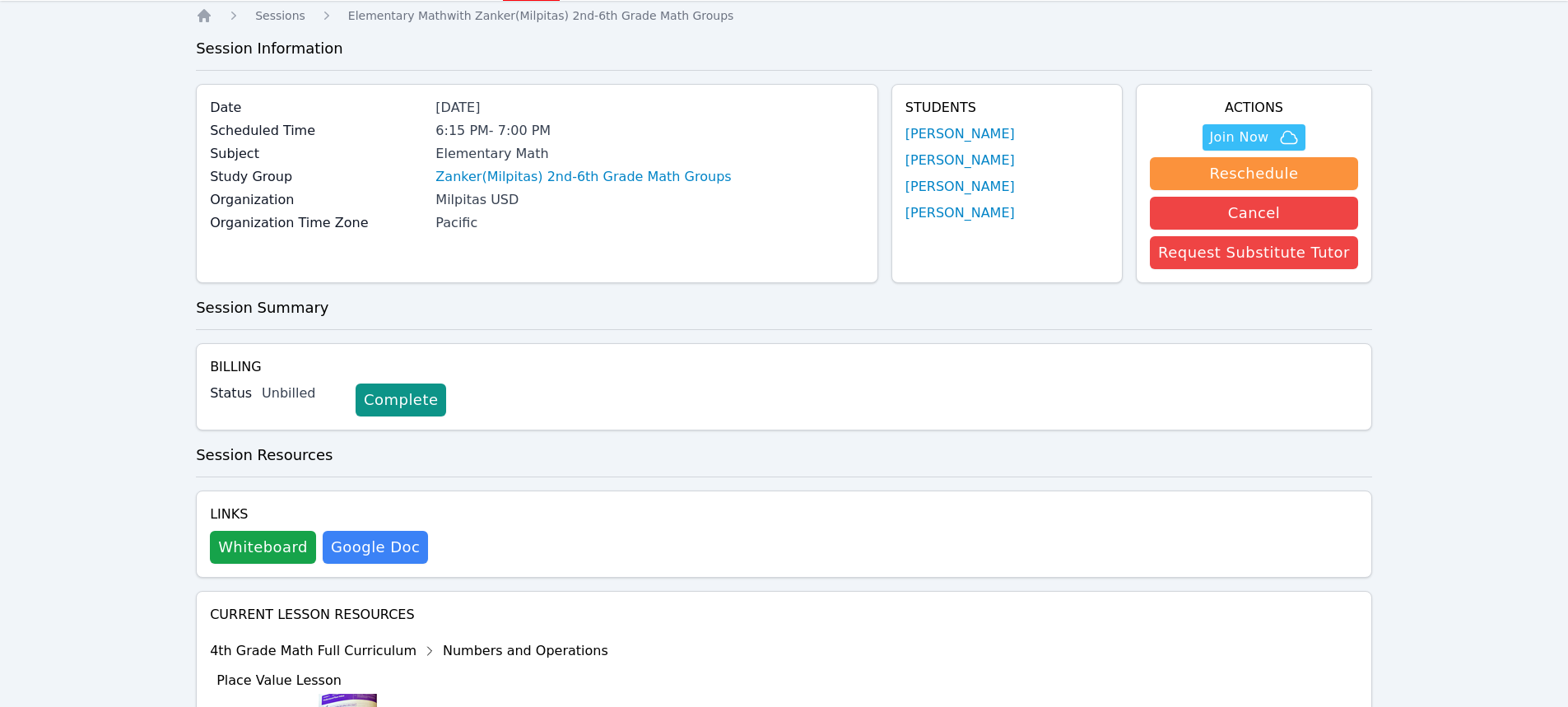
scroll to position [0, 0]
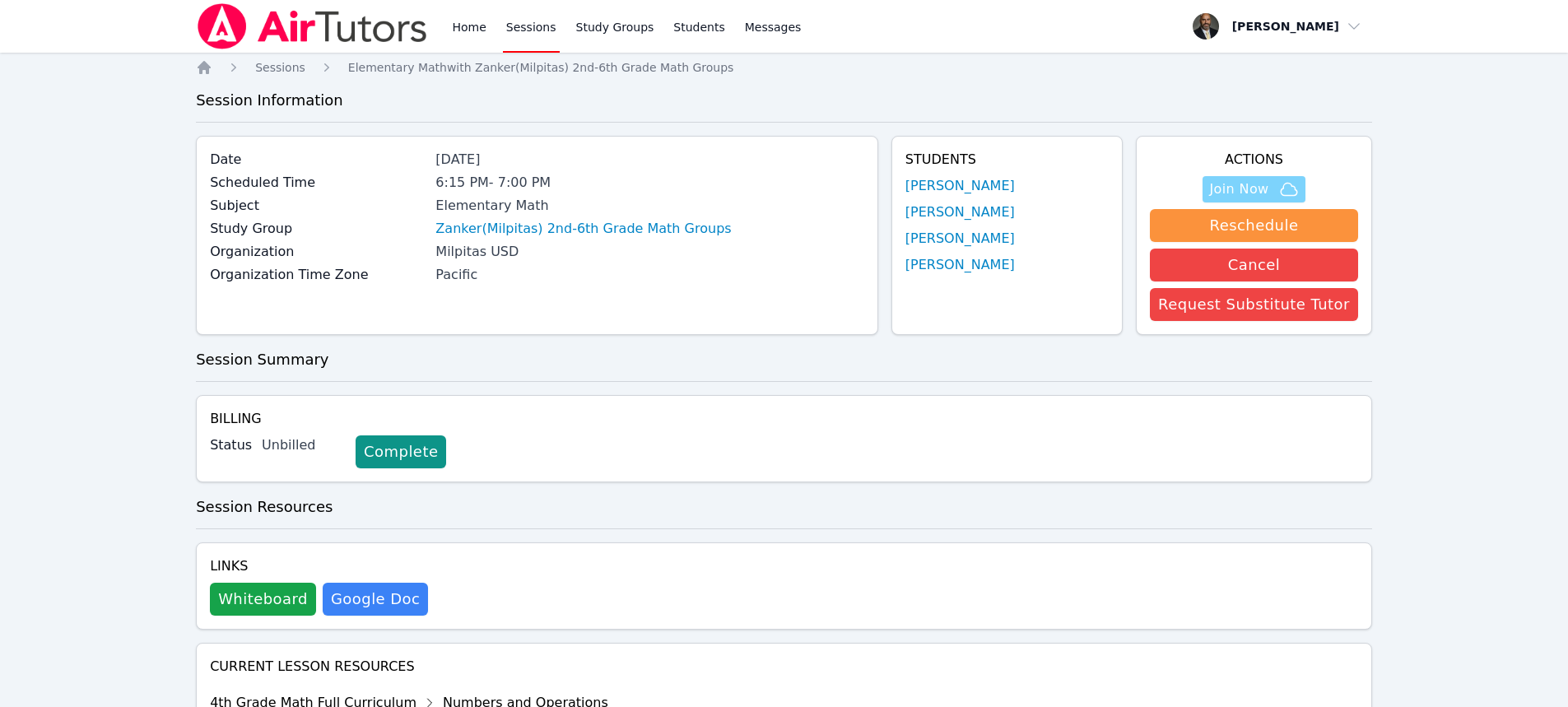
click at [1269, 187] on span "Join Now" at bounding box center [1239, 189] width 59 height 20
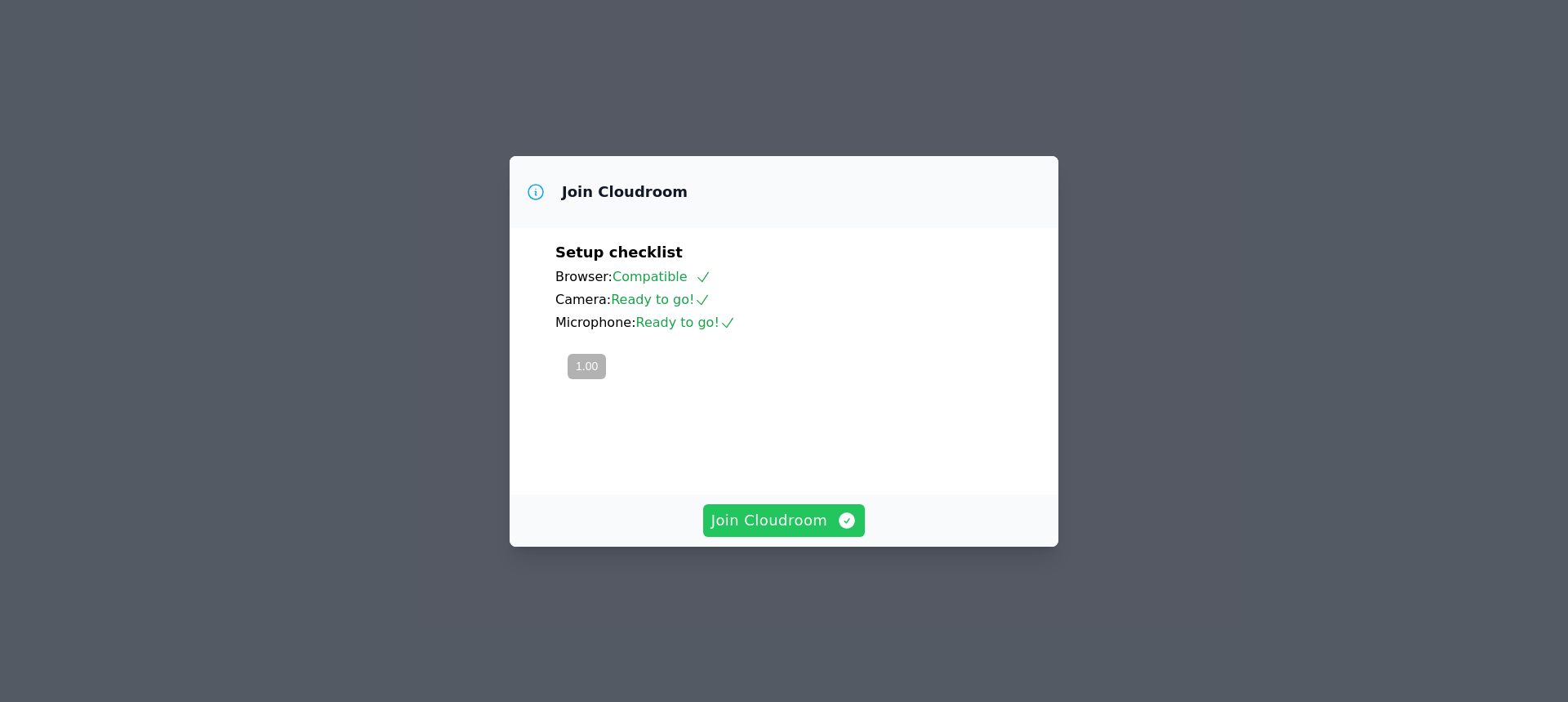
click at [824, 532] on span "Join Cloudroom" at bounding box center [785, 520] width 147 height 22
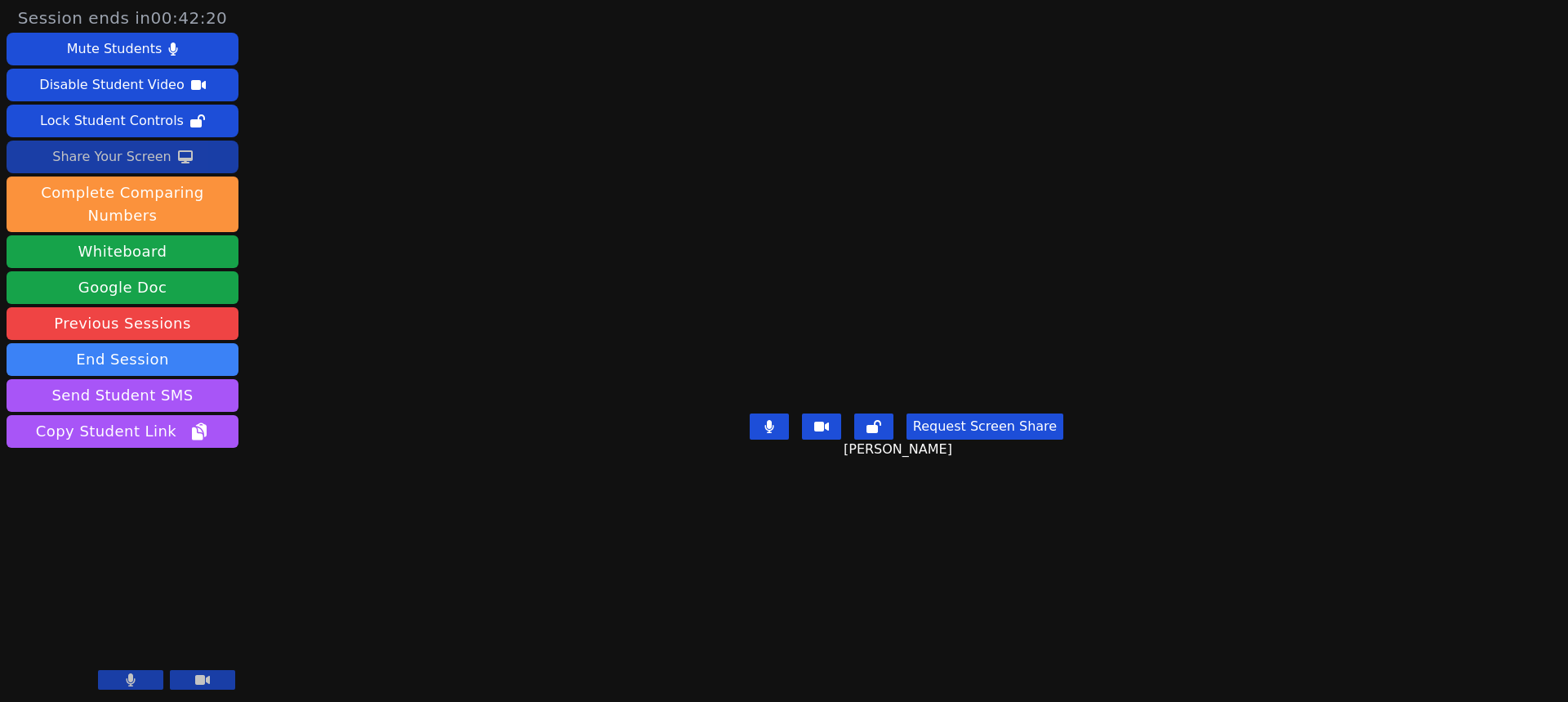
click at [142, 155] on div "Share Your Screen" at bounding box center [111, 156] width 119 height 26
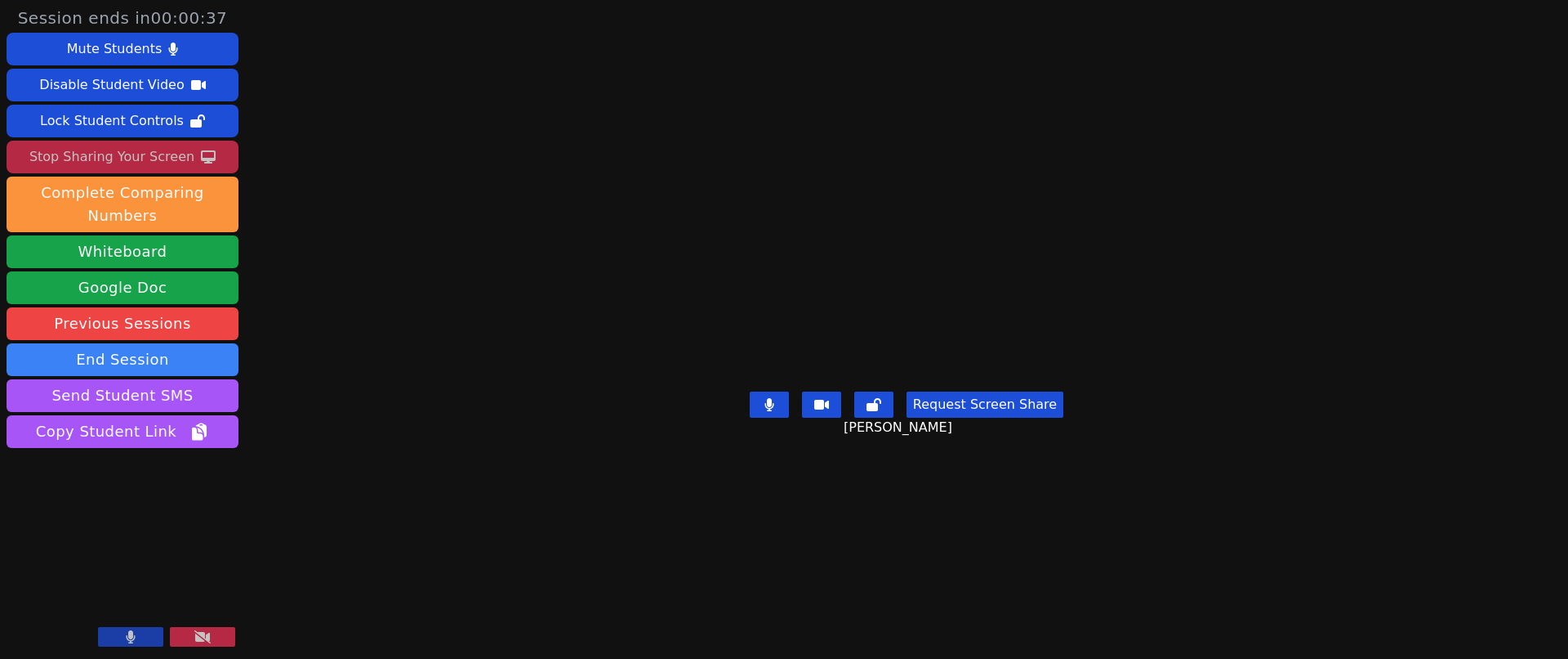
drag, startPoint x: 137, startPoint y: 154, endPoint x: 137, endPoint y: 165, distance: 11.0
click at [137, 154] on div "Stop Sharing Your Screen" at bounding box center [111, 156] width 165 height 26
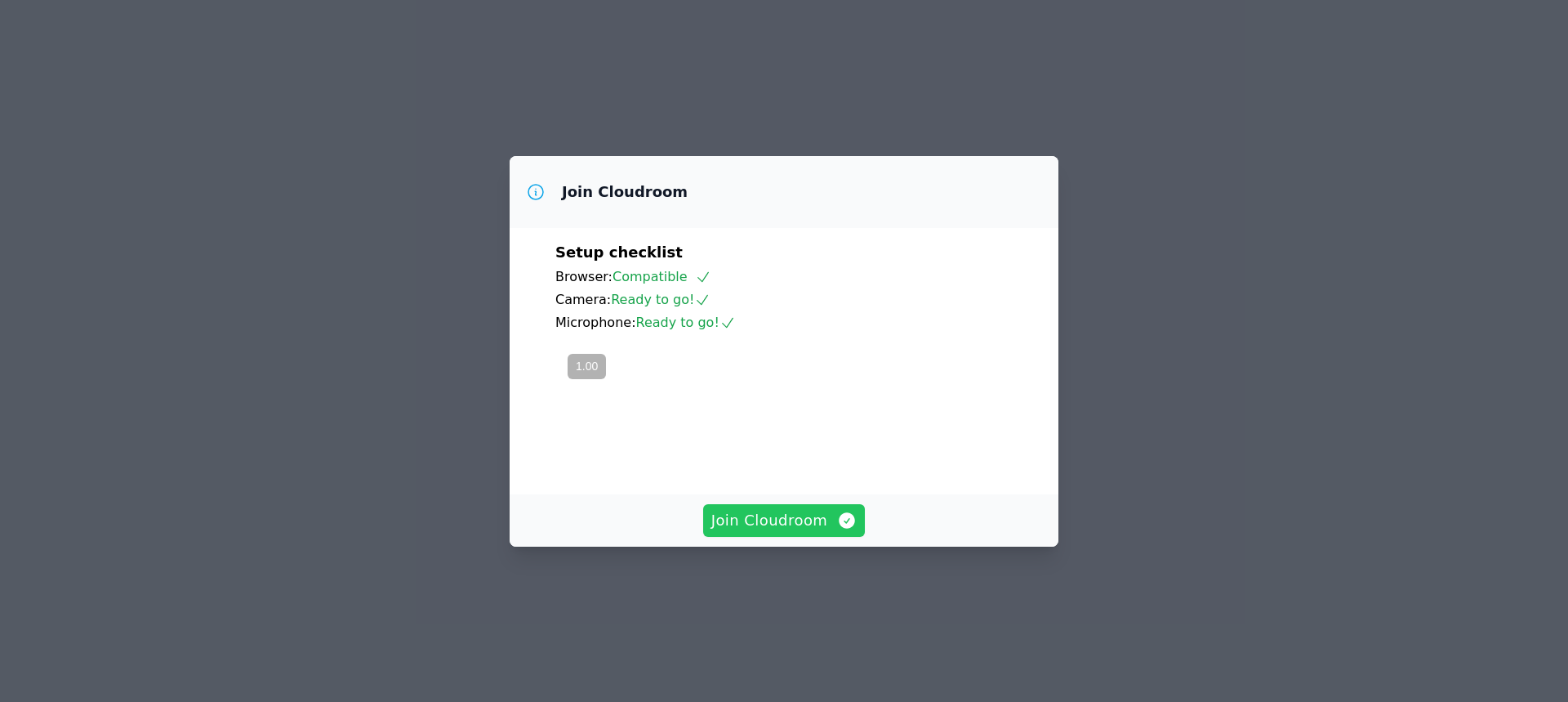
click at [791, 532] on span "Join Cloudroom" at bounding box center [785, 520] width 147 height 22
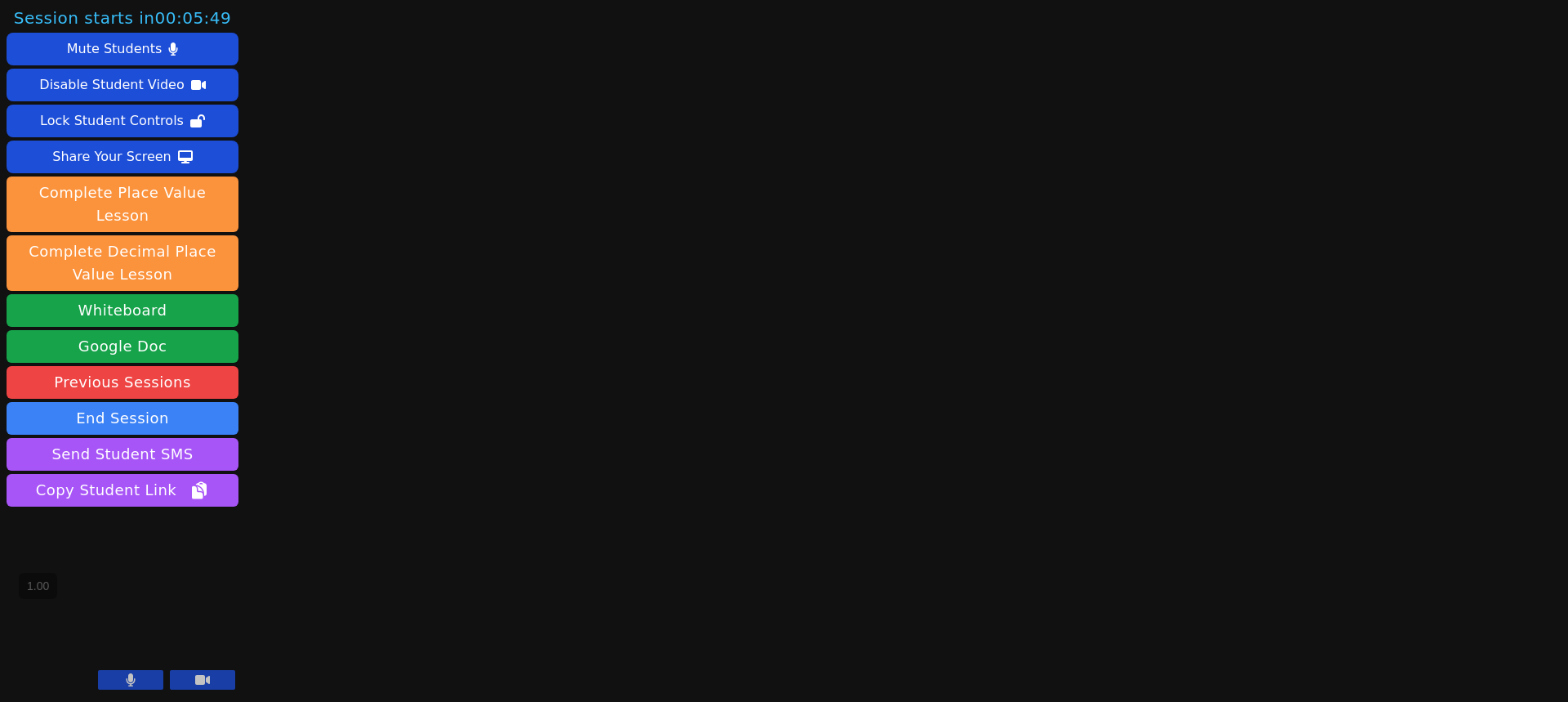
click at [215, 680] on button at bounding box center [202, 680] width 65 height 20
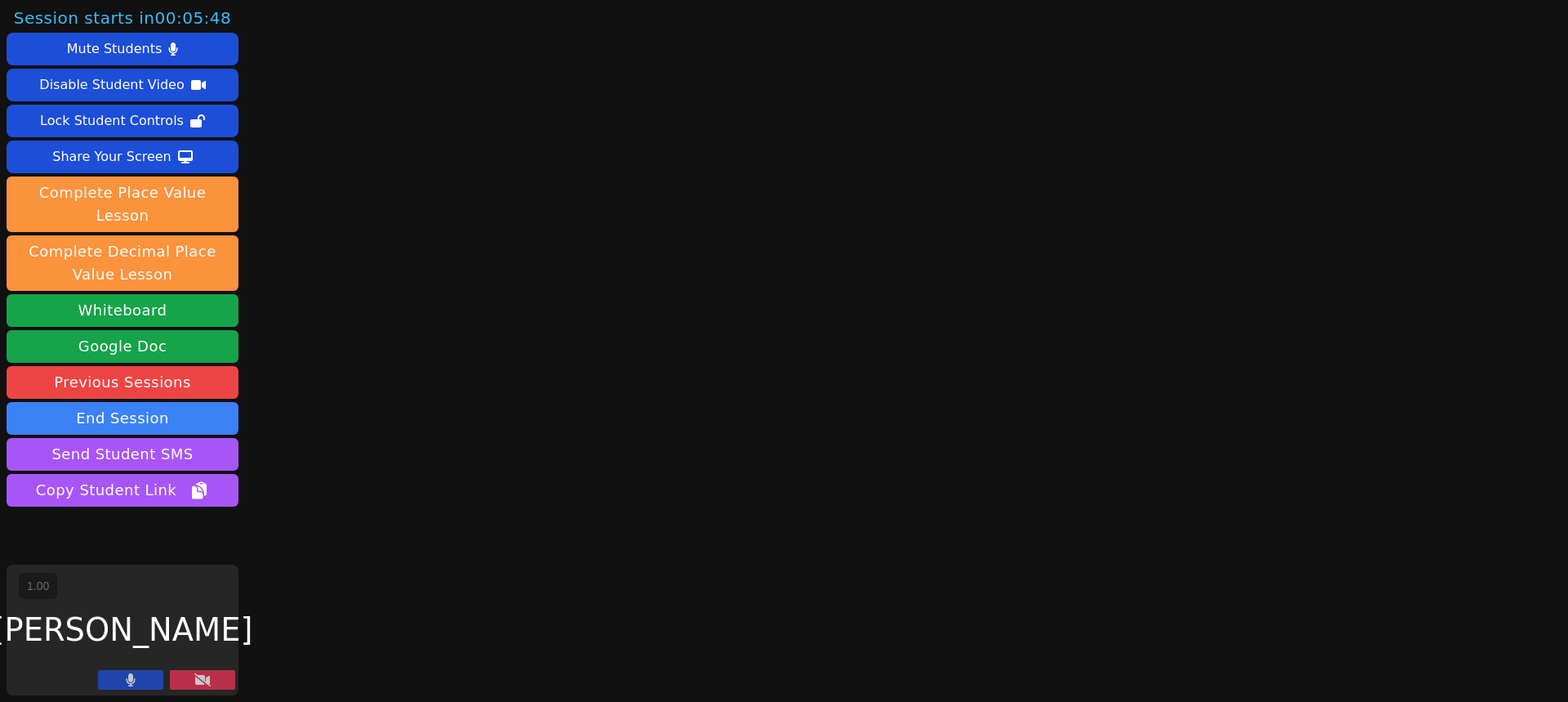
click at [155, 679] on button at bounding box center [130, 680] width 65 height 20
click at [154, 679] on button at bounding box center [130, 680] width 65 height 20
click at [196, 688] on button at bounding box center [202, 680] width 65 height 20
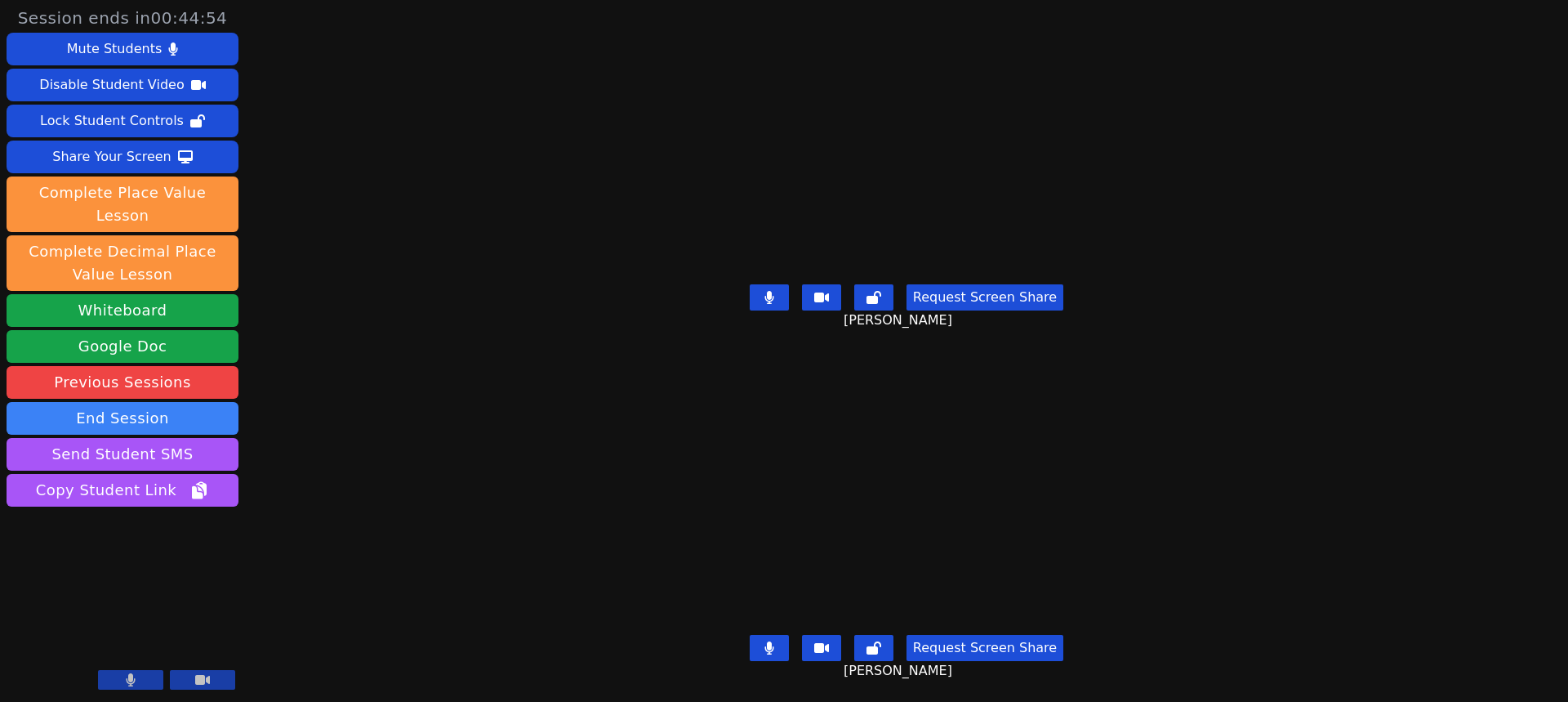
click at [1337, 266] on div "Session ends in 00:44:54 Mute Students Disable Student Video Lock Student Contr…" at bounding box center [784, 351] width 1568 height 702
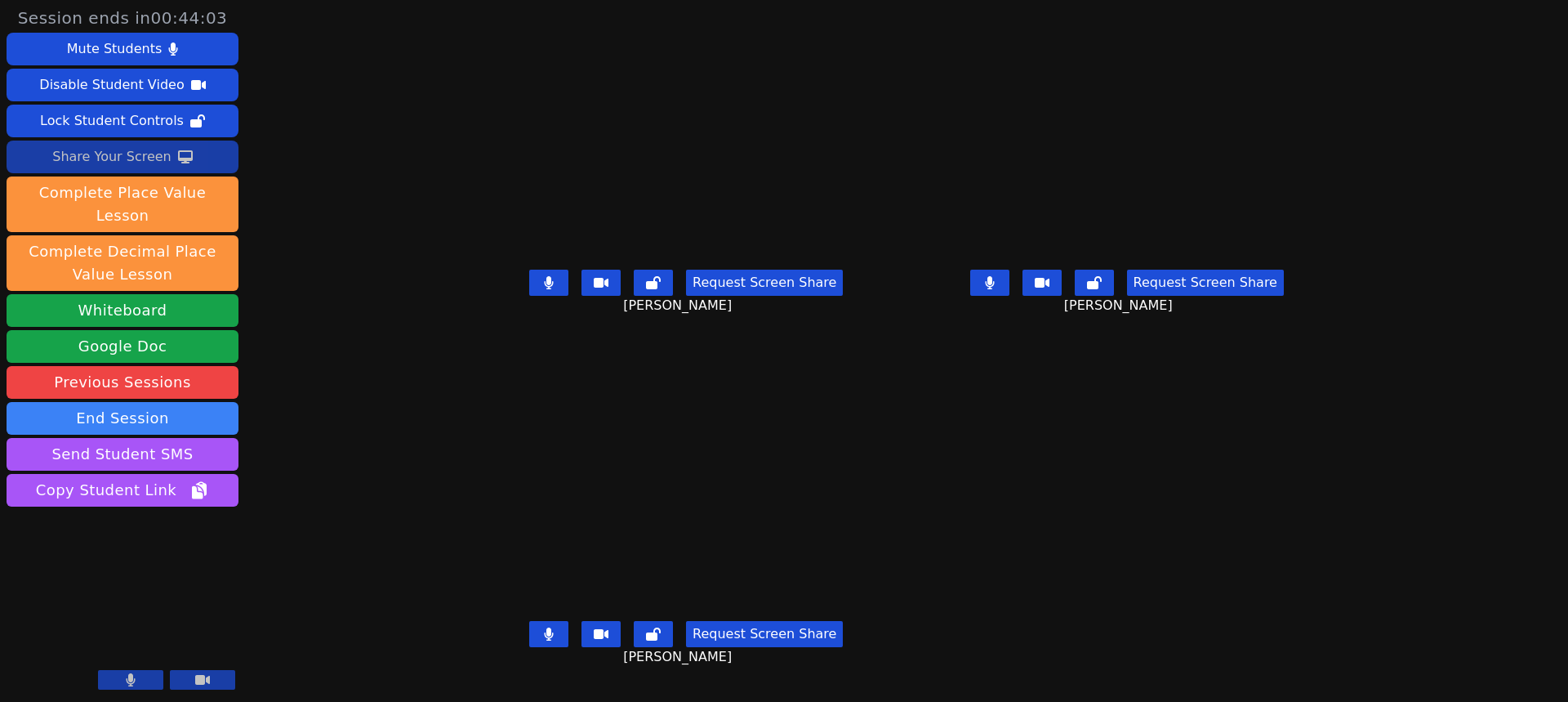
click at [137, 149] on div "Share Your Screen" at bounding box center [111, 156] width 119 height 26
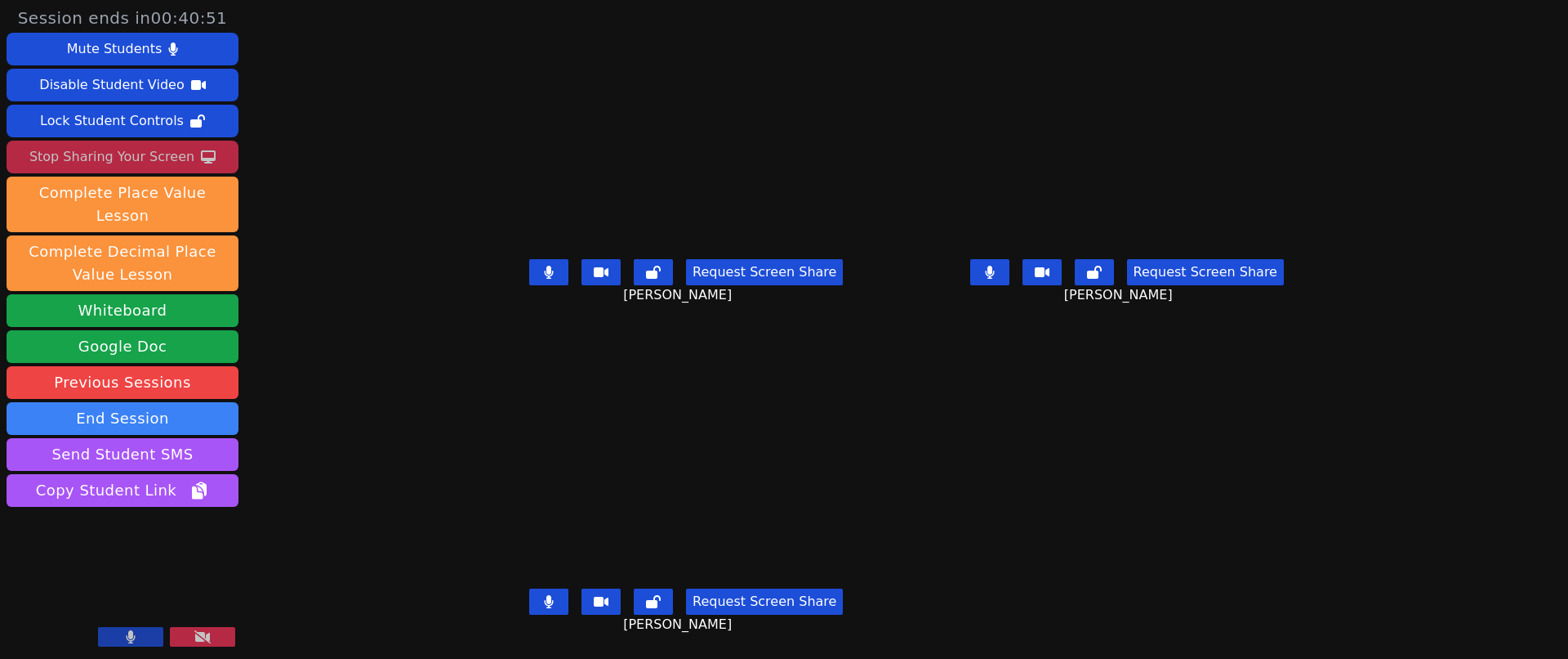
click at [544, 277] on icon at bounding box center [548, 272] width 9 height 13
click at [529, 603] on button at bounding box center [548, 601] width 39 height 26
click at [995, 279] on icon at bounding box center [990, 272] width 10 height 13
click at [529, 266] on button at bounding box center [548, 272] width 39 height 26
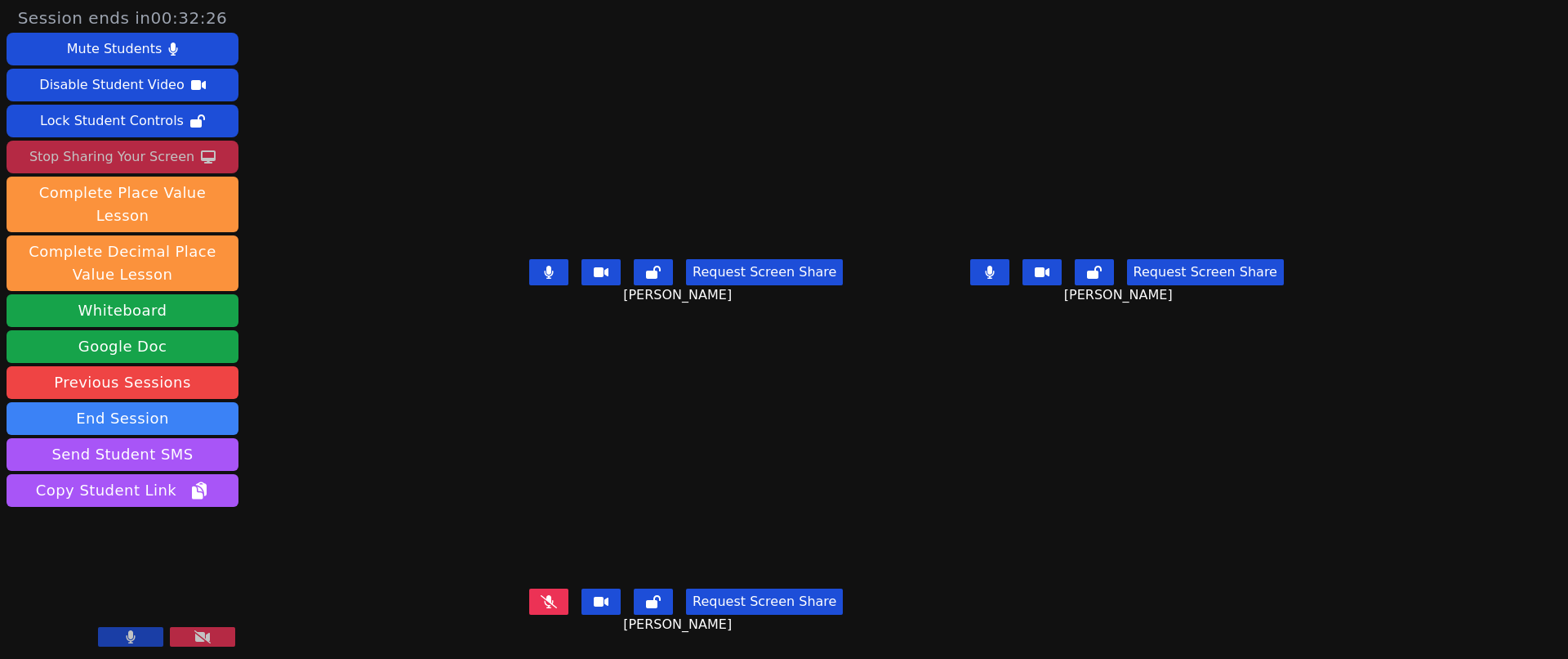
click at [582, 263] on button at bounding box center [601, 272] width 39 height 26
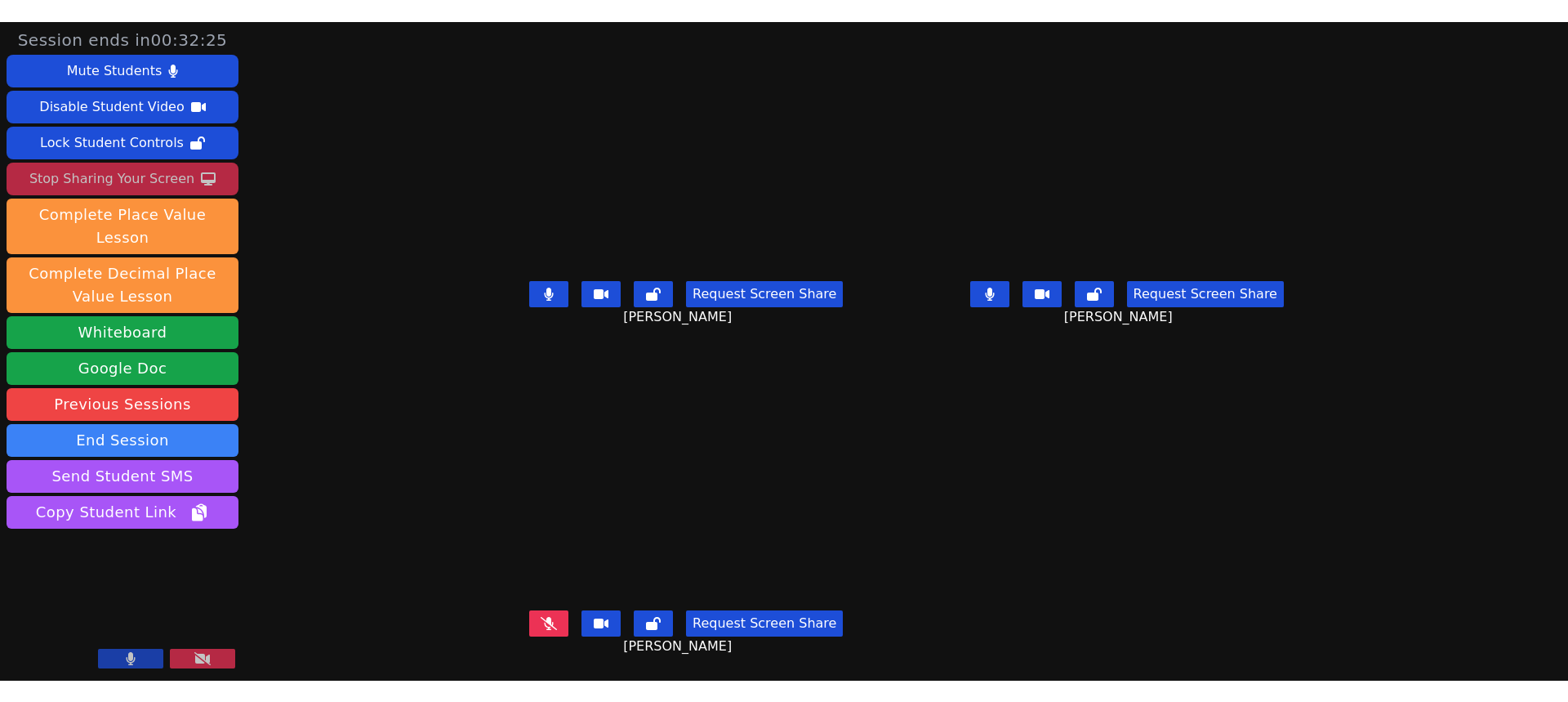
scroll to position [0, 0]
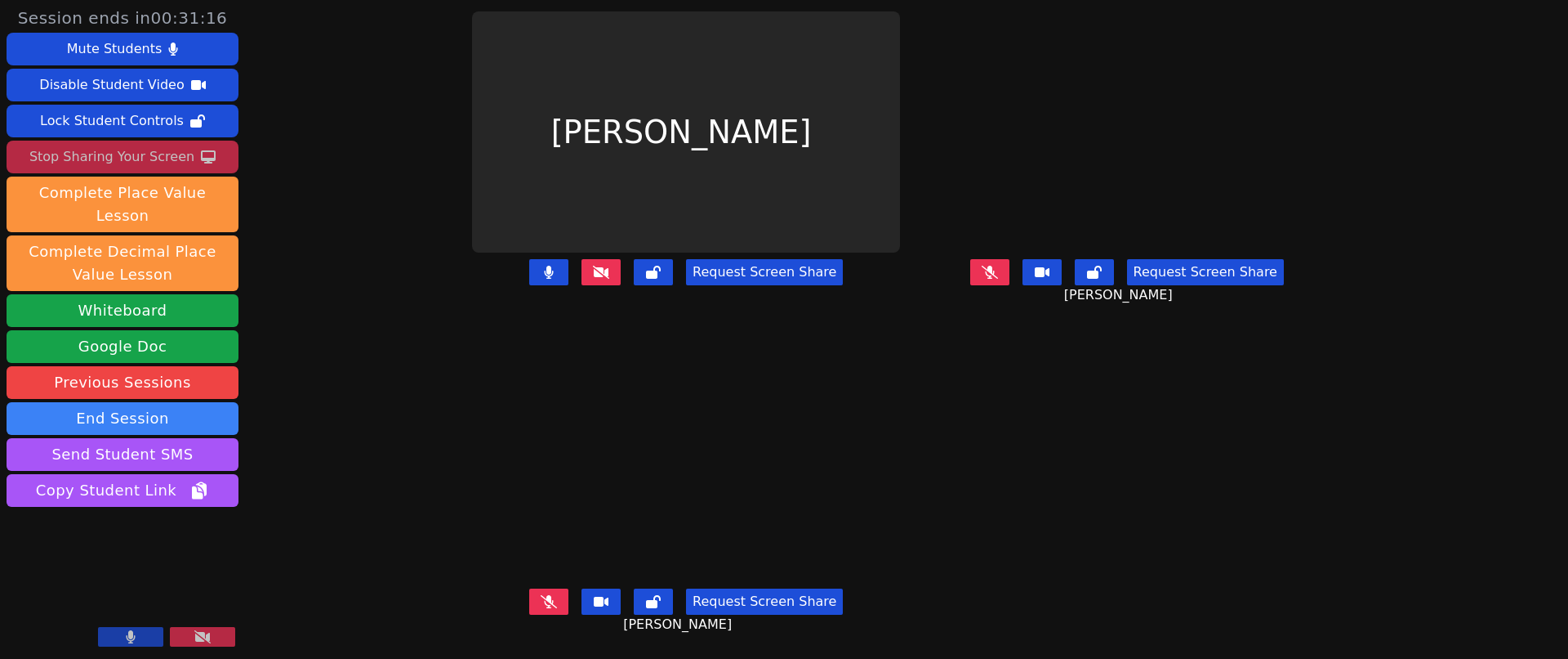
click at [593, 269] on icon at bounding box center [601, 272] width 17 height 13
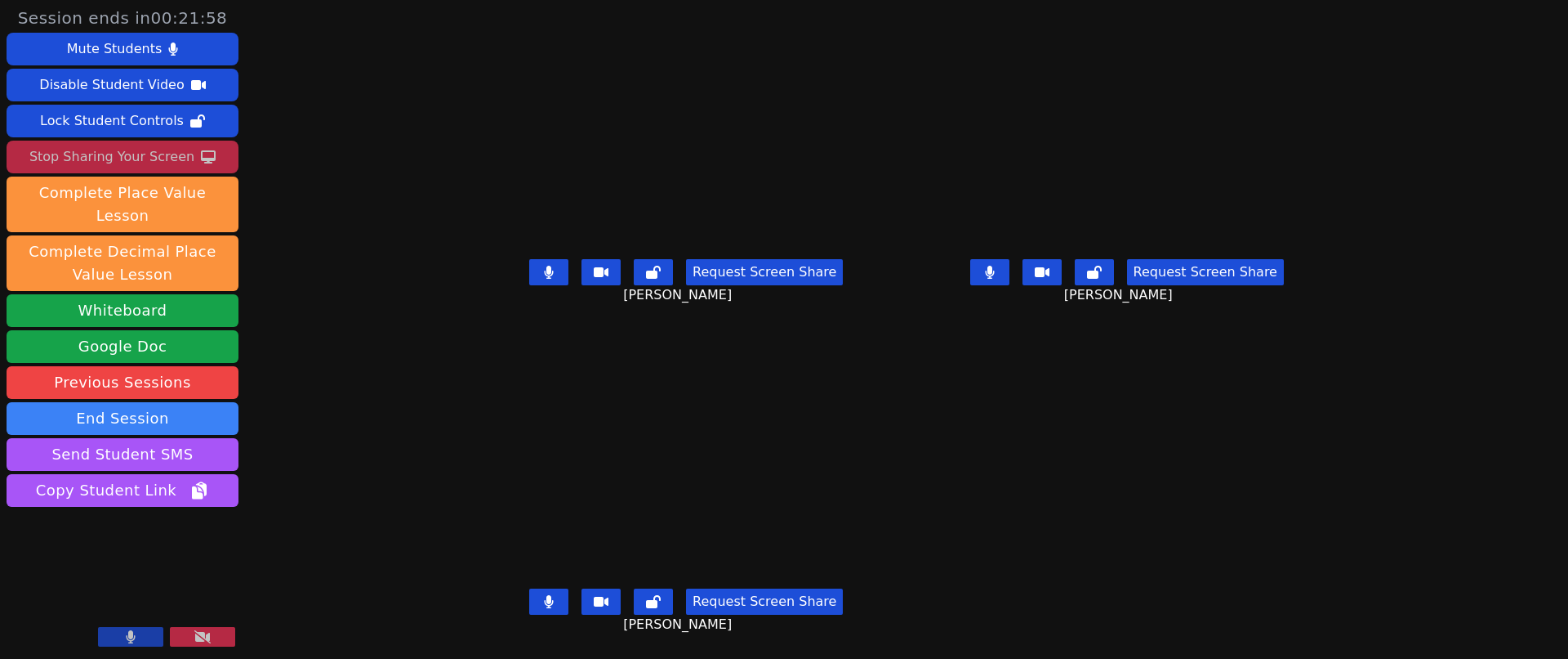
click at [544, 604] on icon at bounding box center [548, 600] width 9 height 13
click at [995, 274] on icon at bounding box center [990, 272] width 10 height 13
click at [544, 601] on icon at bounding box center [548, 600] width 9 height 13
click at [544, 276] on icon at bounding box center [548, 272] width 9 height 13
click at [529, 597] on button at bounding box center [548, 601] width 39 height 26
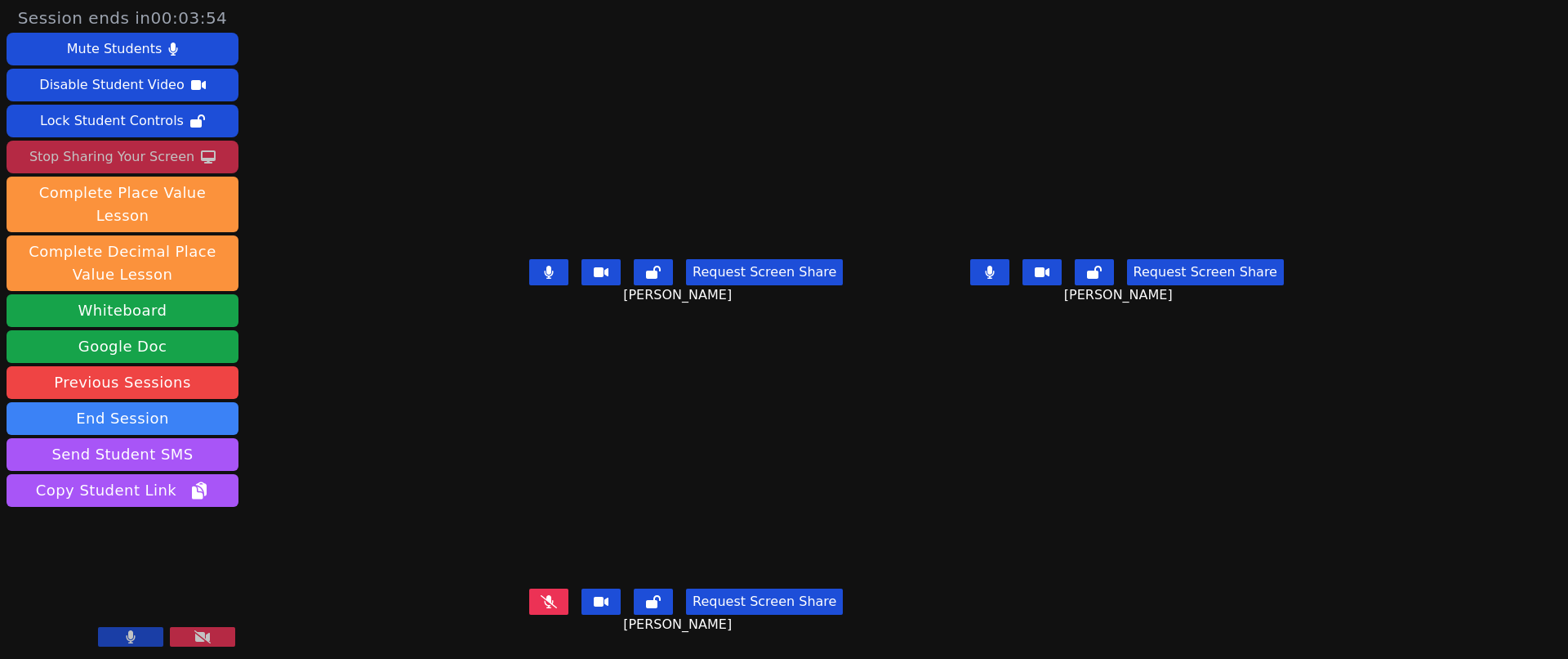
click at [541, 604] on icon at bounding box center [548, 600] width 17 height 13
click at [170, 162] on div "Stop Sharing Your Screen" at bounding box center [111, 156] width 165 height 26
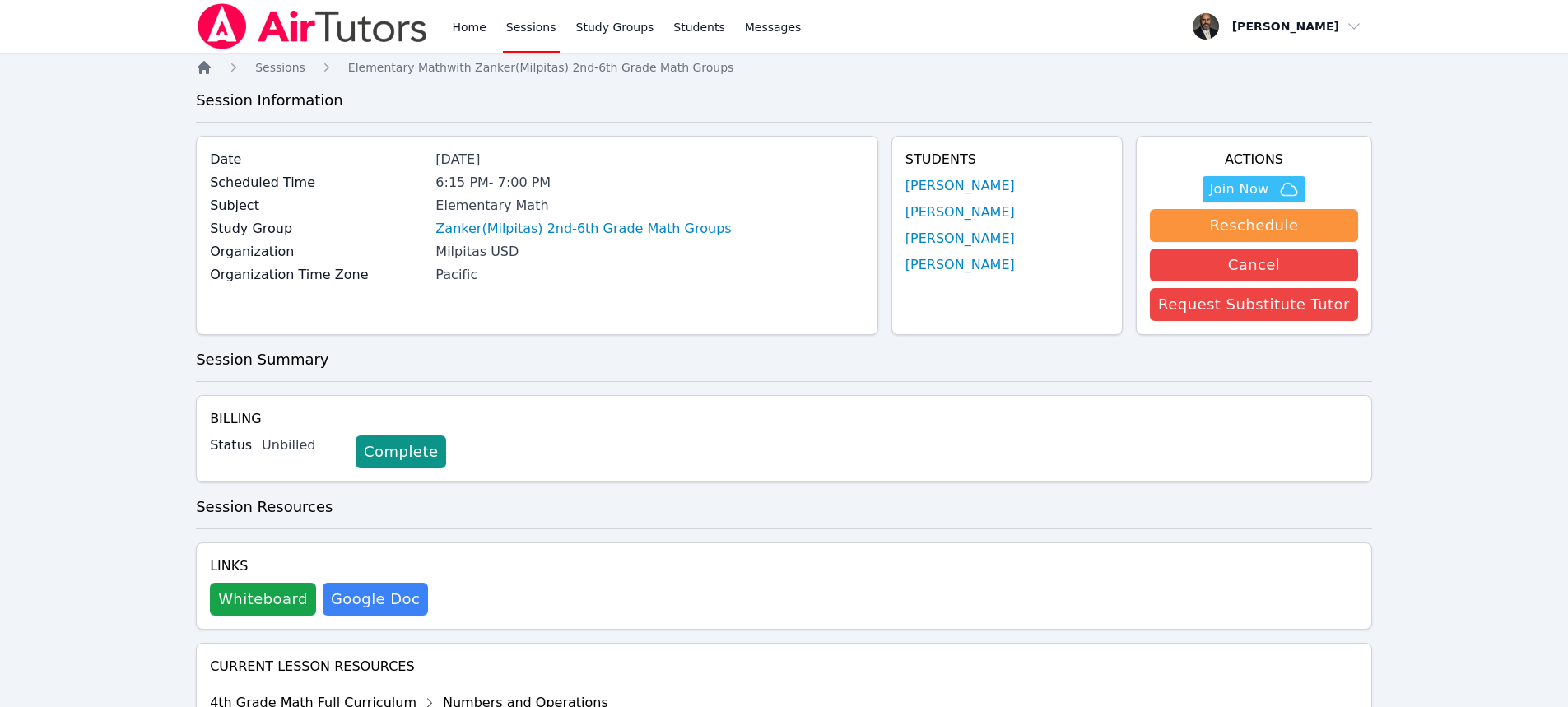
click at [208, 66] on icon "Breadcrumb" at bounding box center [204, 67] width 13 height 13
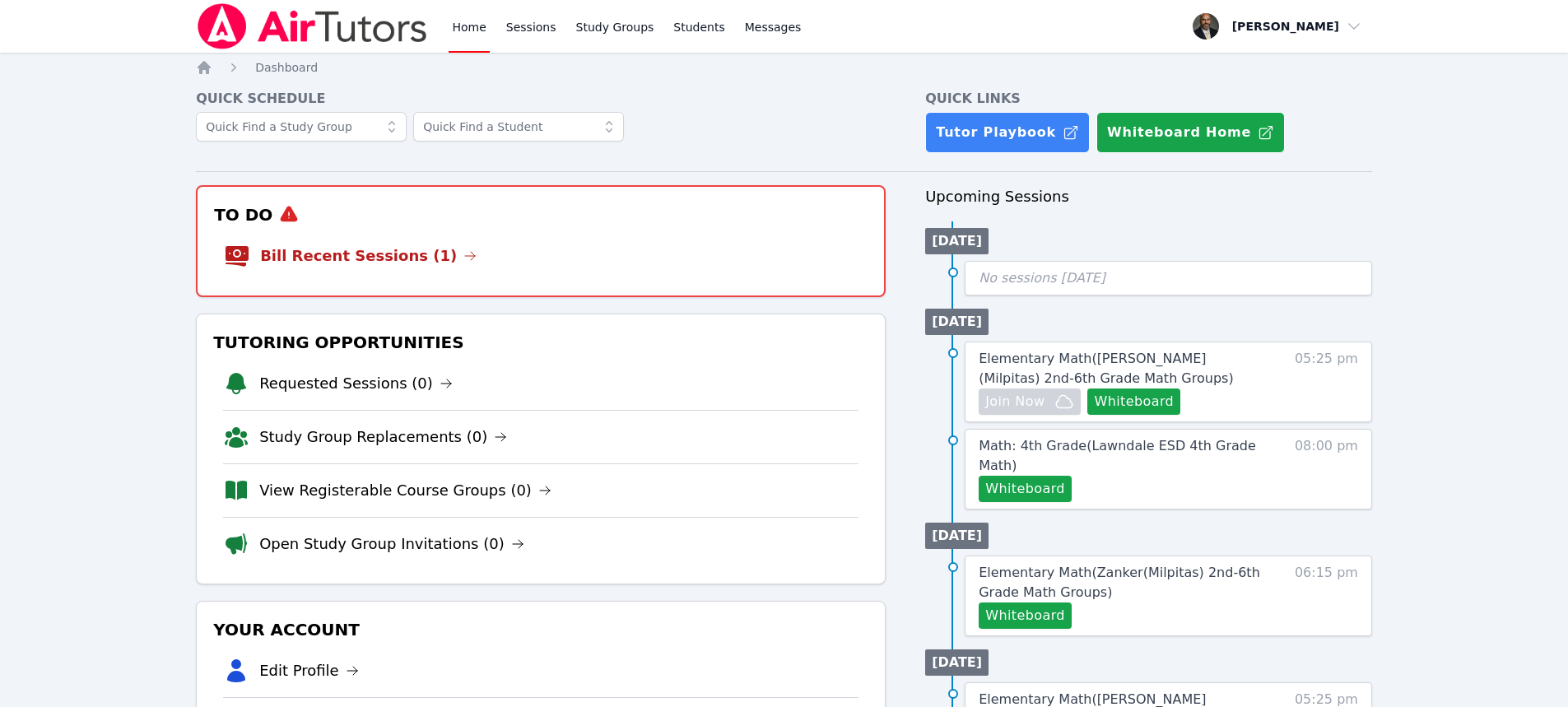
click at [390, 242] on li "Bill Recent Sessions (1)" at bounding box center [540, 255] width 633 height 52
click at [411, 251] on link "Bill Recent Sessions (1)" at bounding box center [368, 255] width 217 height 23
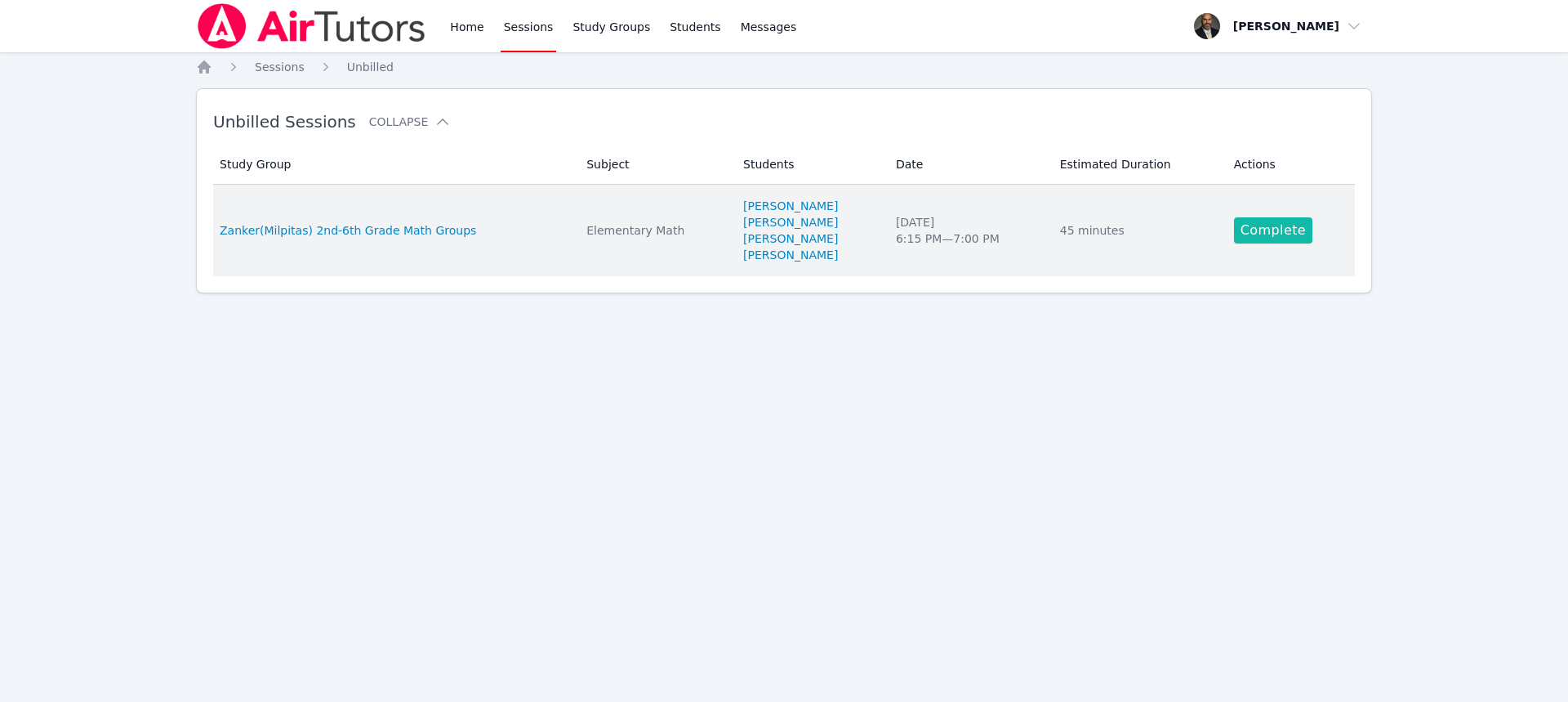
click at [1276, 232] on link "Complete" at bounding box center [1274, 230] width 78 height 26
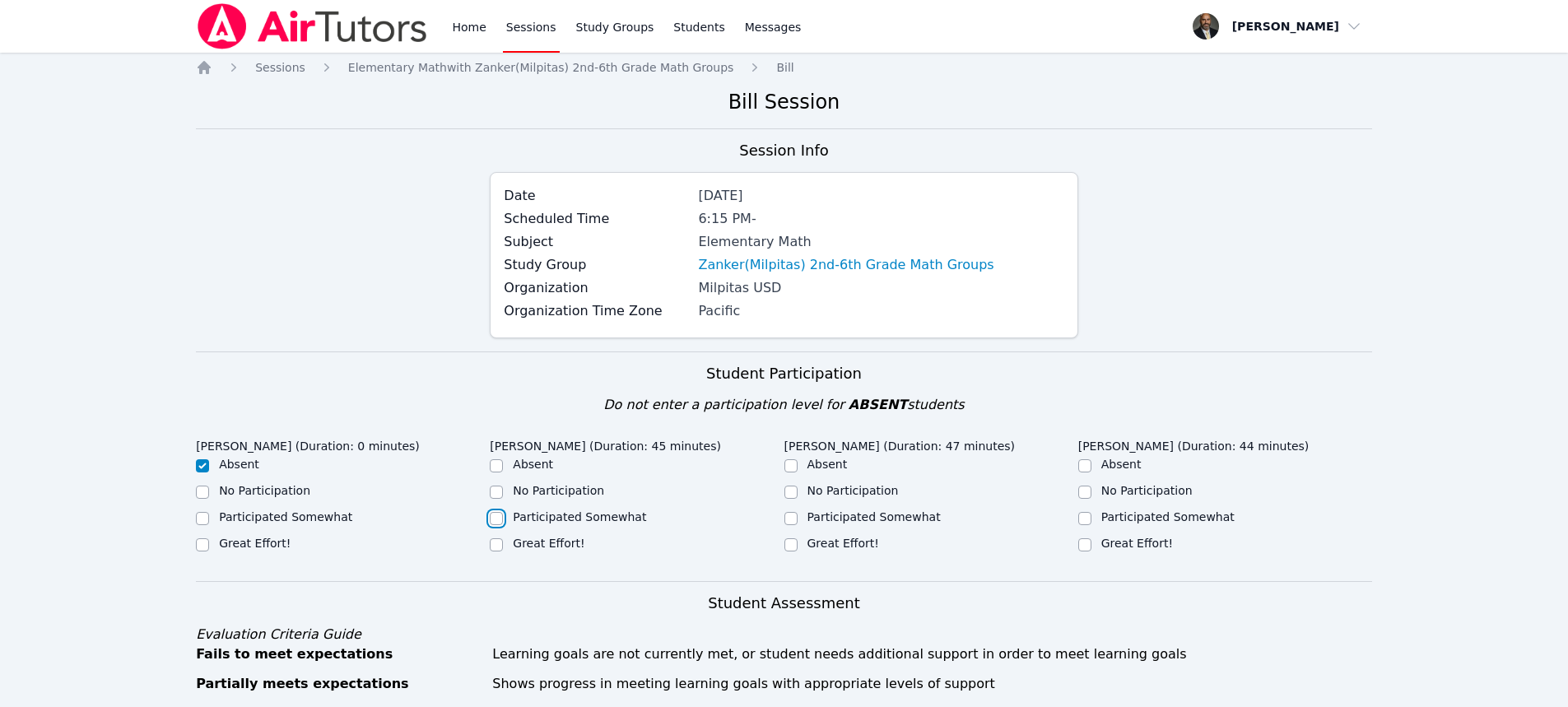
click at [492, 518] on input "Participated Somewhat" at bounding box center [495, 518] width 13 height 13
checkbox input "true"
click at [790, 516] on input "Participated Somewhat" at bounding box center [790, 518] width 13 height 13
checkbox input "true"
click at [1089, 542] on input "Great Effort!" at bounding box center [1084, 544] width 13 height 13
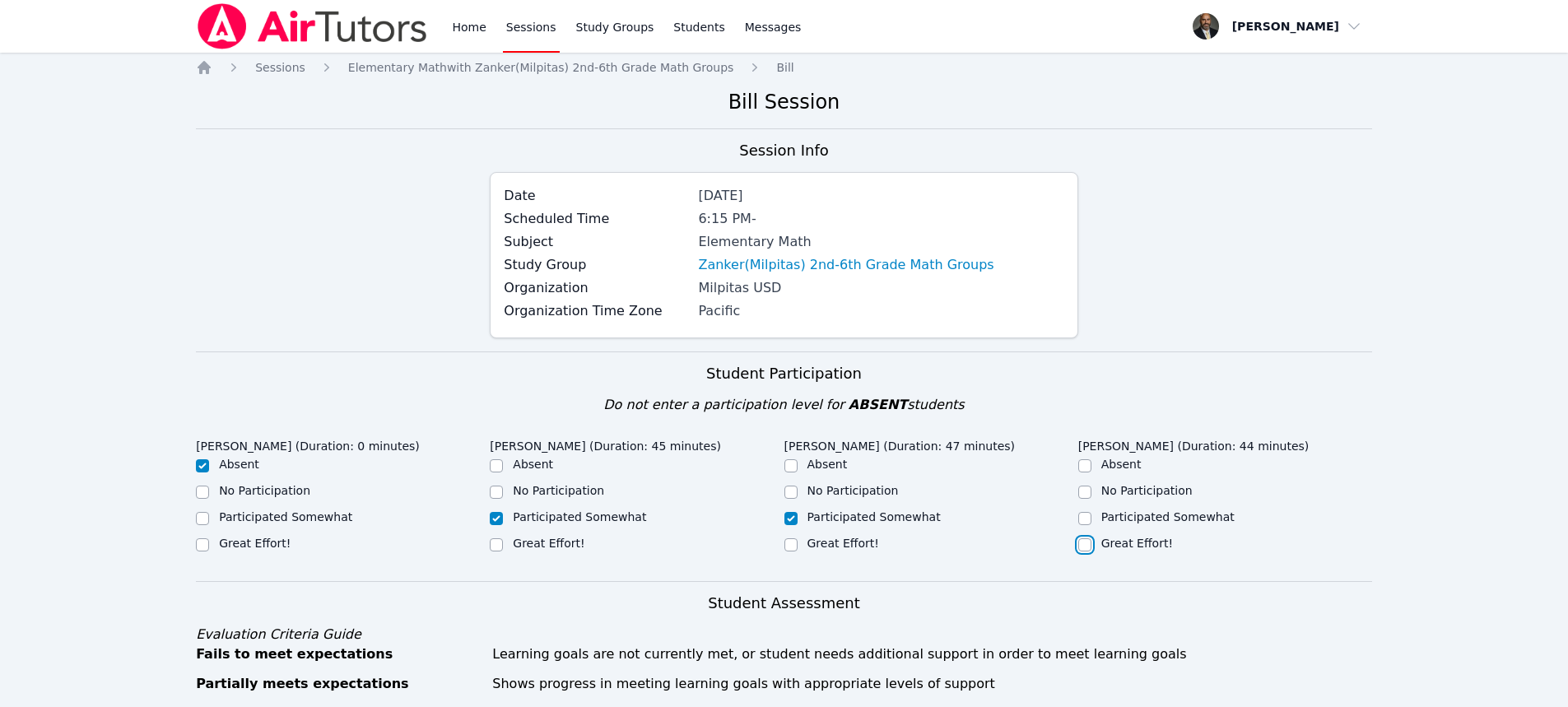
checkbox input "true"
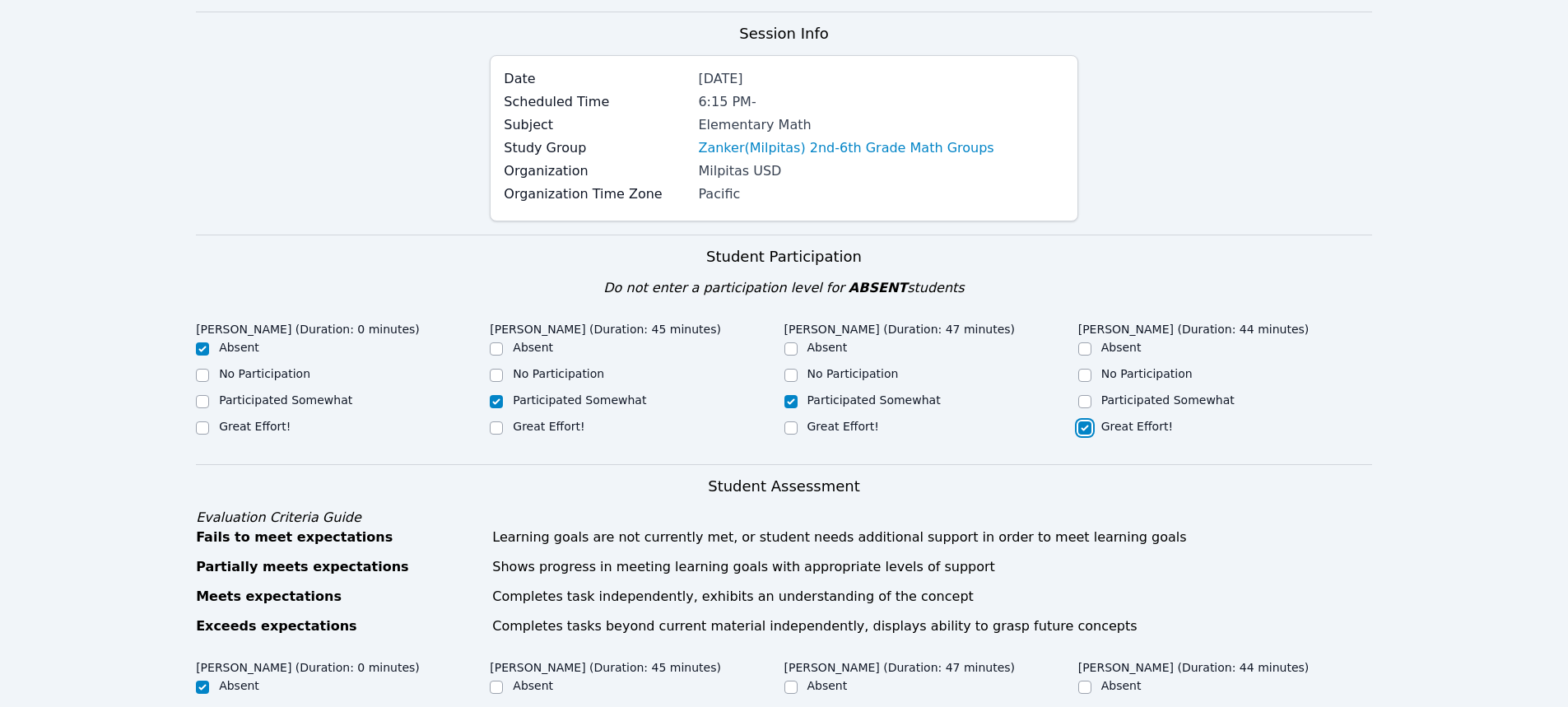
scroll to position [329, 0]
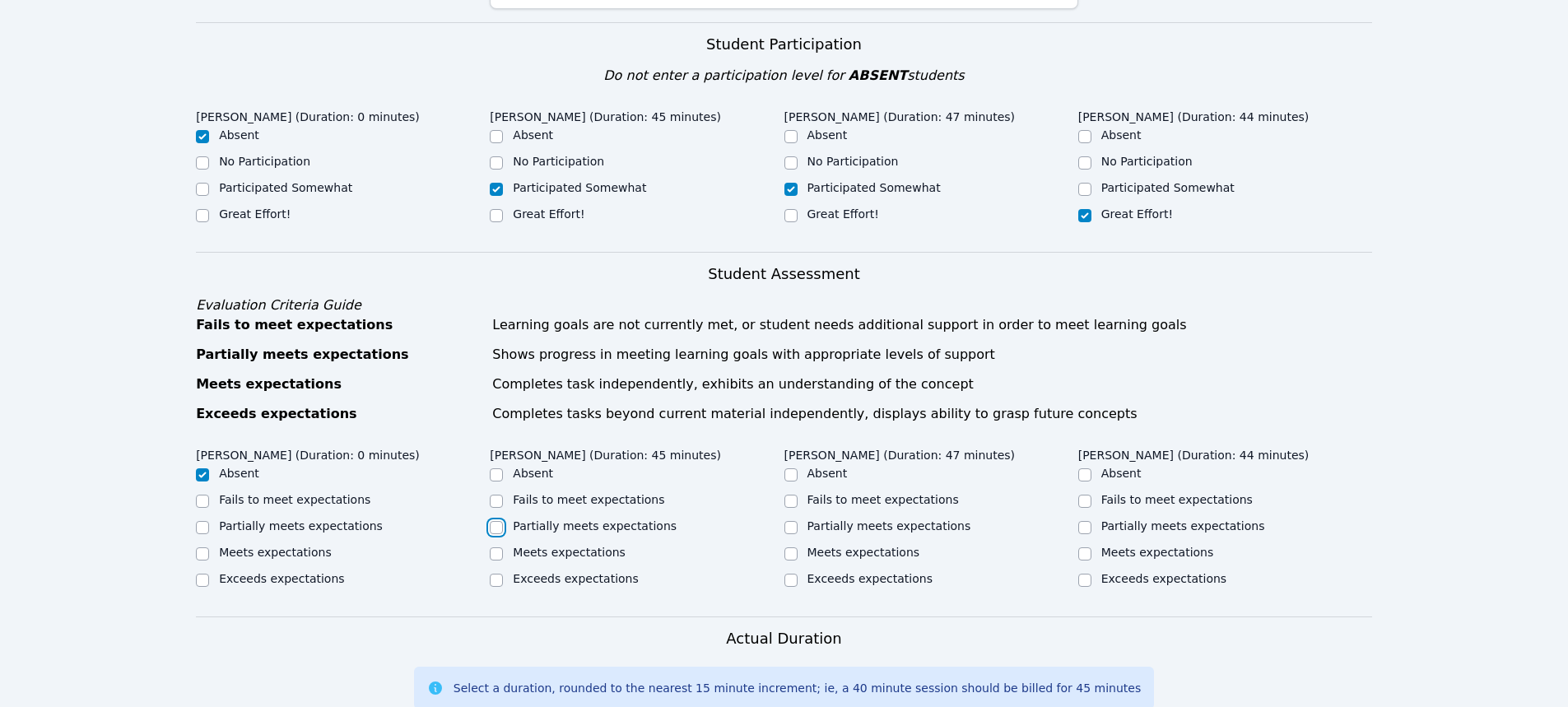
click at [499, 526] on input "Partially meets expectations" at bounding box center [495, 527] width 13 height 13
checkbox input "true"
click at [792, 525] on input "Partially meets expectations" at bounding box center [790, 527] width 13 height 13
checkbox input "true"
click at [1082, 548] on input "Meets expectations" at bounding box center [1084, 553] width 13 height 13
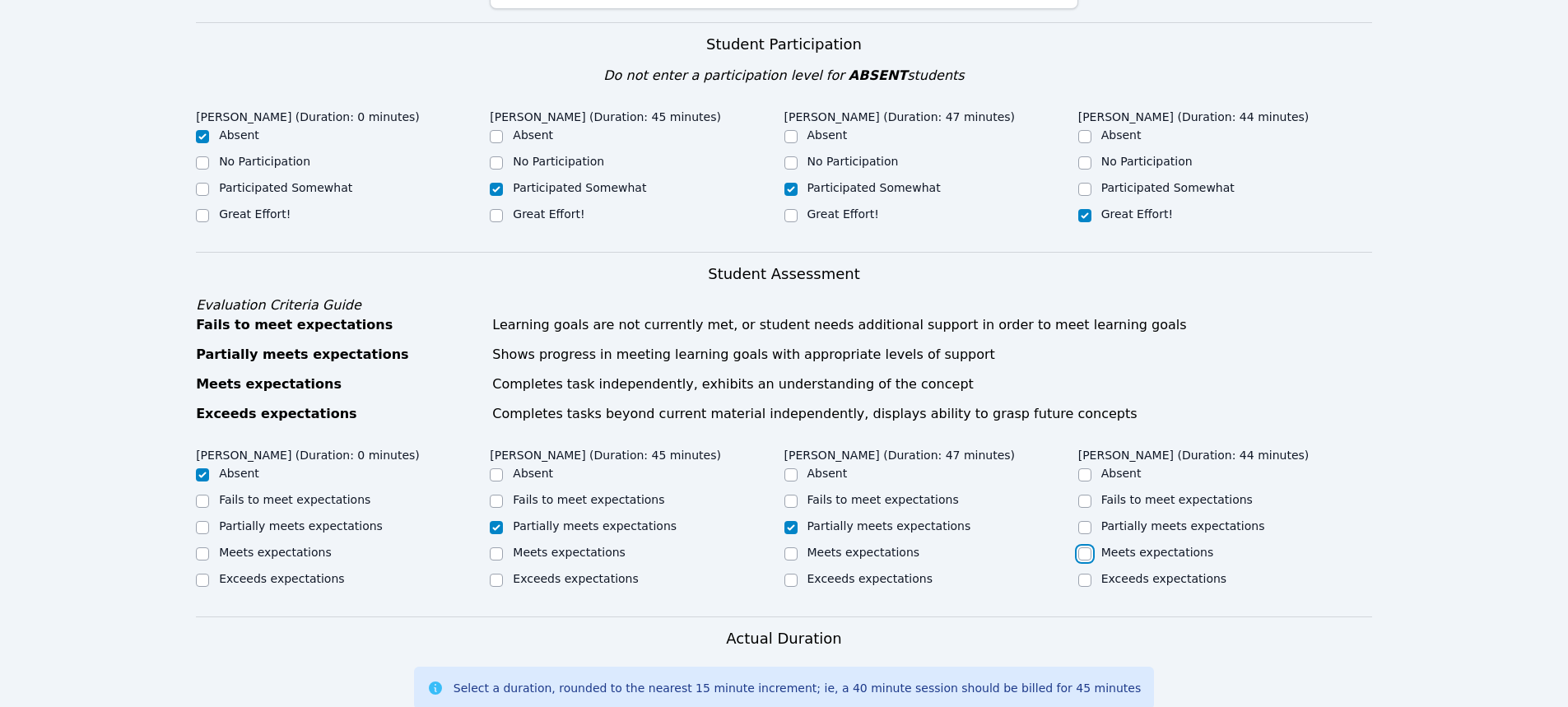
checkbox input "true"
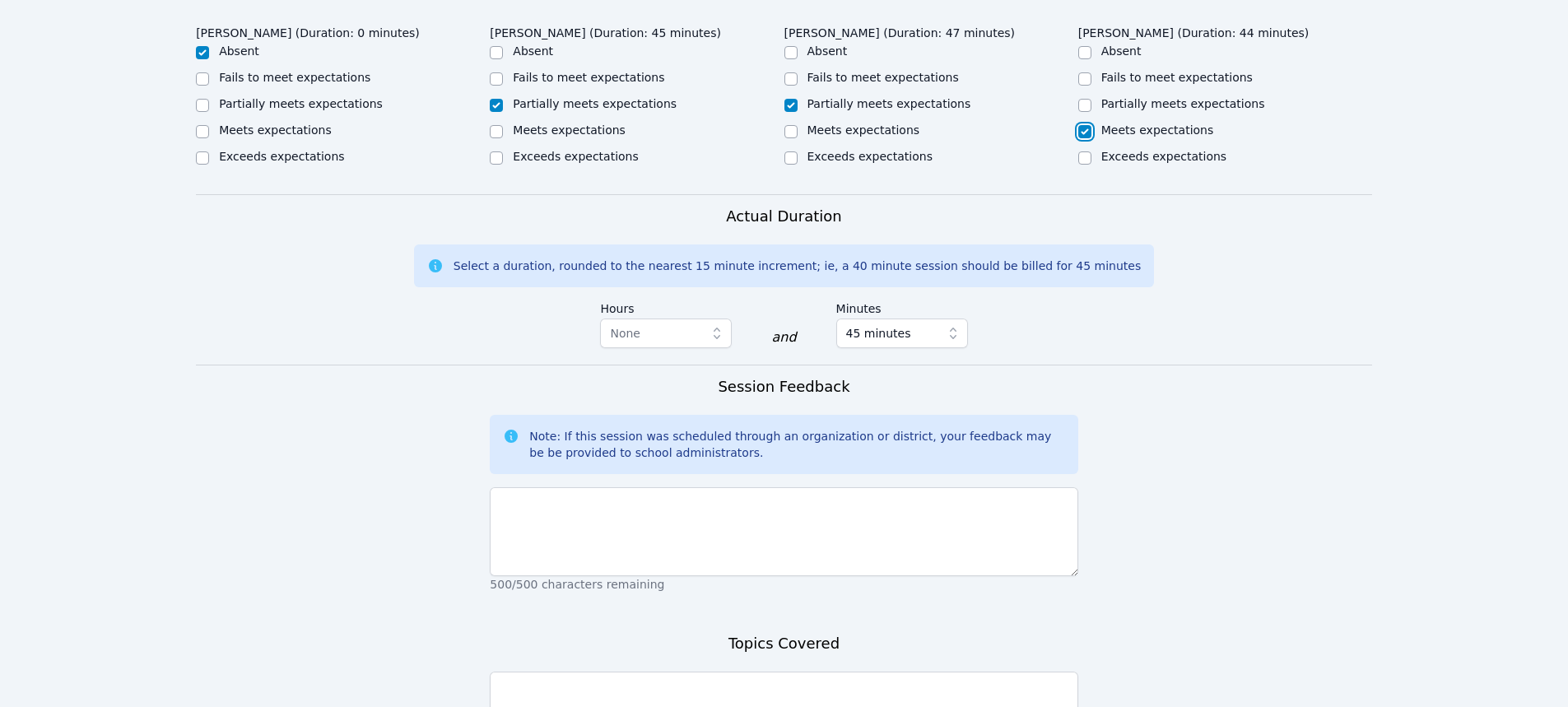
scroll to position [905, 0]
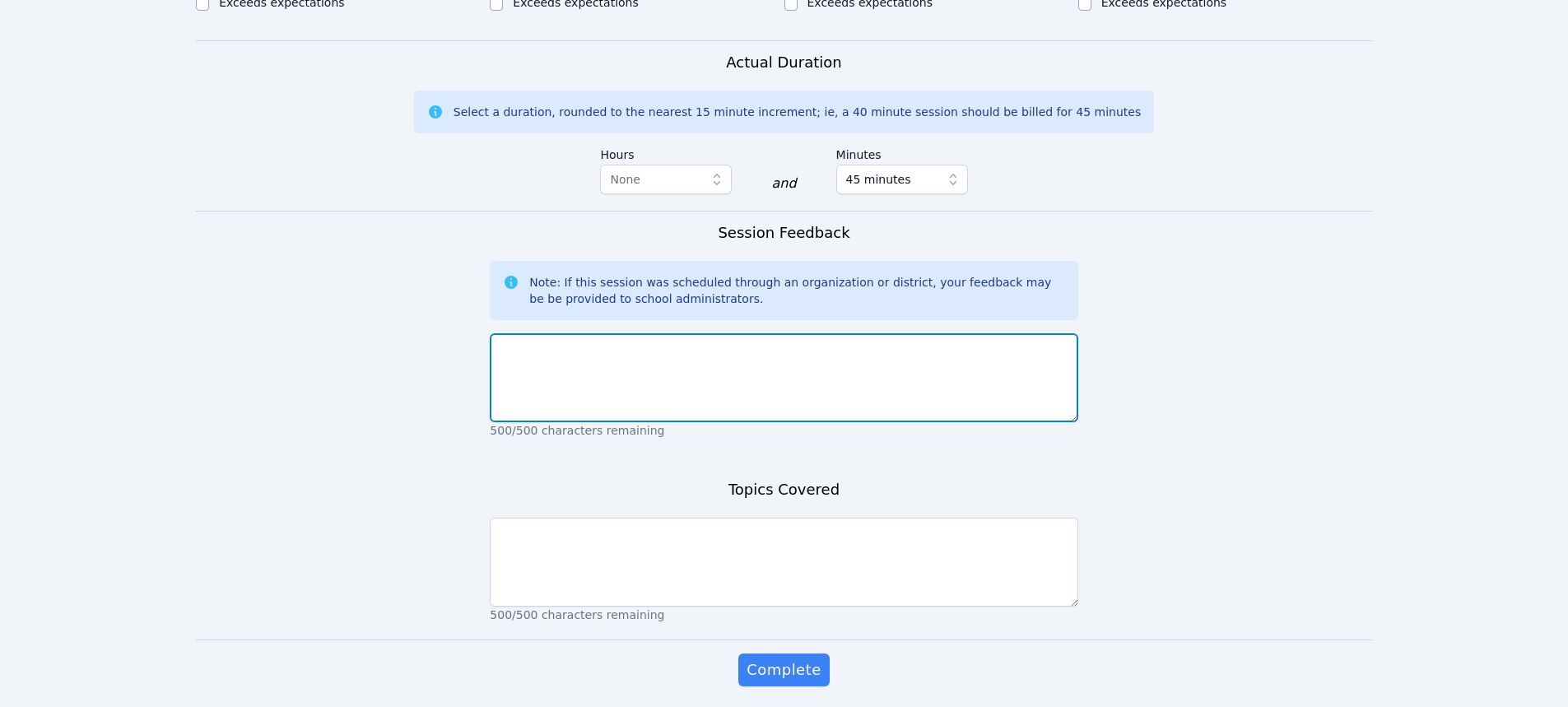
click at [734, 361] on textarea at bounding box center [783, 377] width 588 height 89
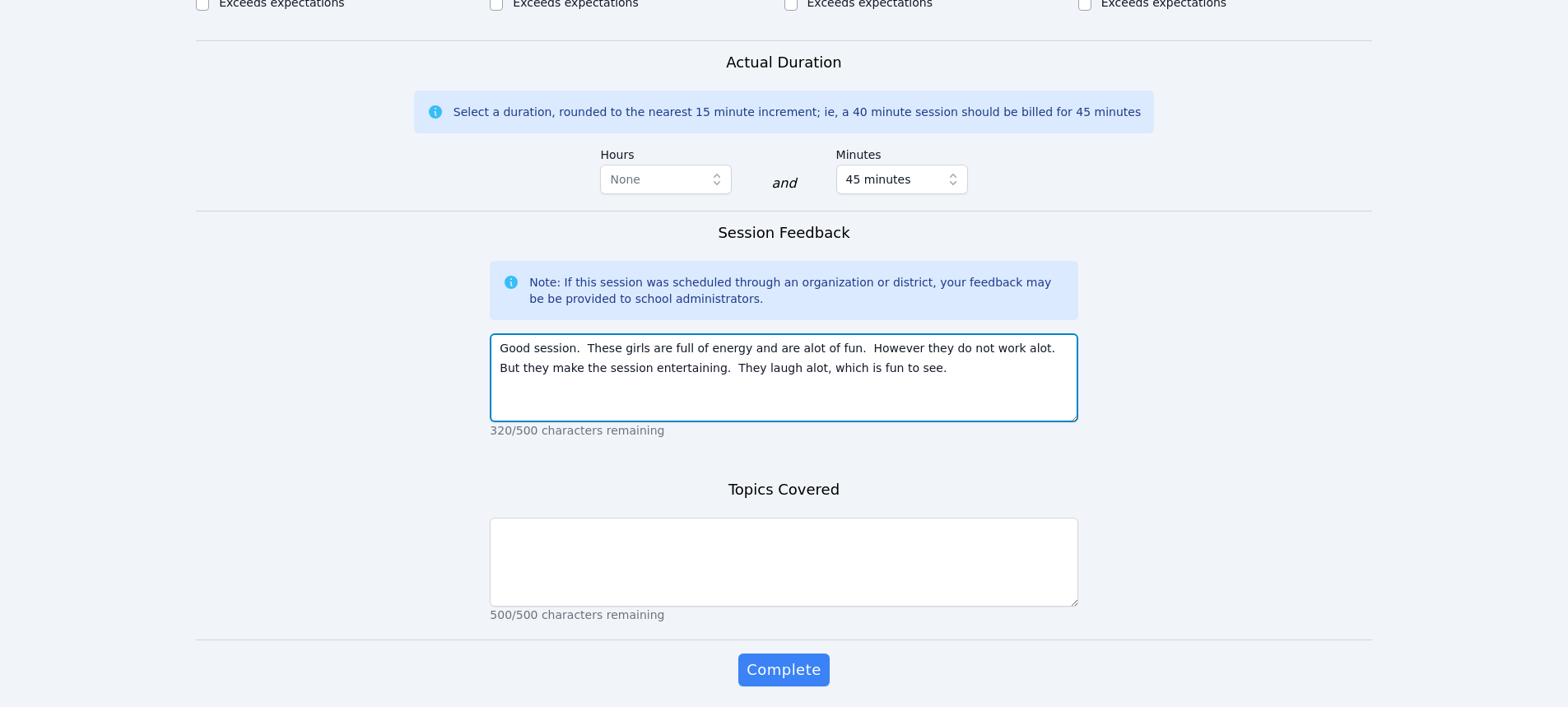
type textarea "Good session. These girls are full of energy and are alot of fun. However they …"
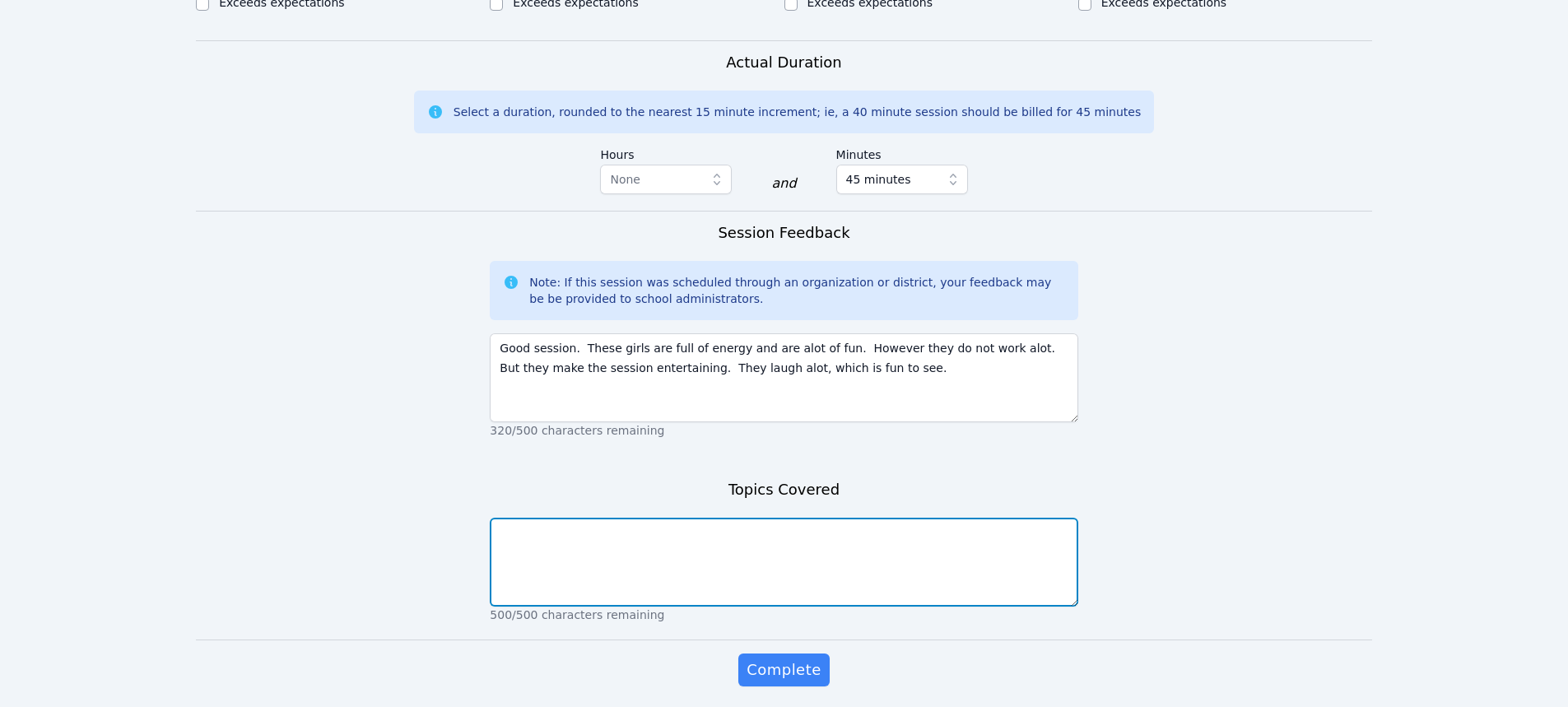
type textarea "D"
type textarea "Place value and writing numbers in expanded forms."
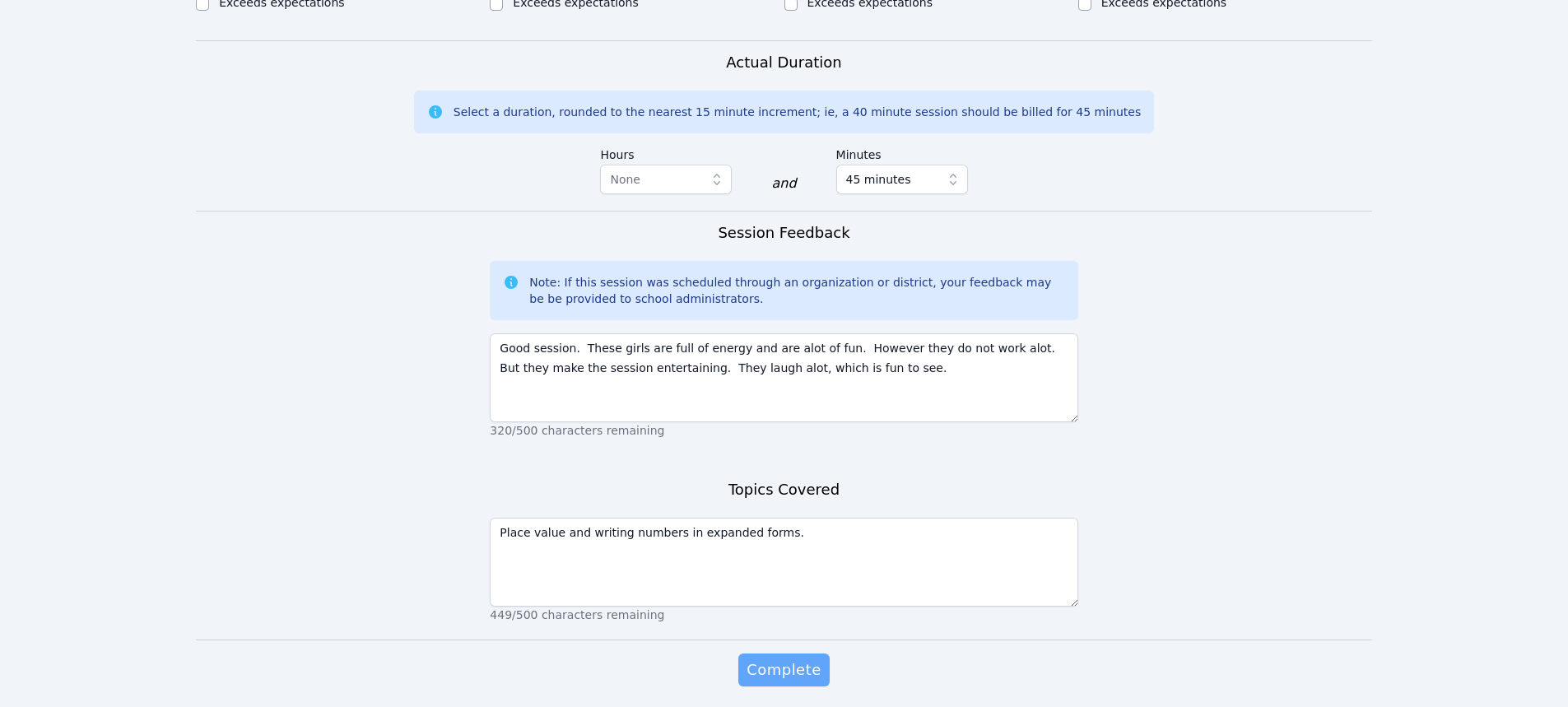
click at [765, 675] on span "Complete" at bounding box center [783, 669] width 74 height 23
